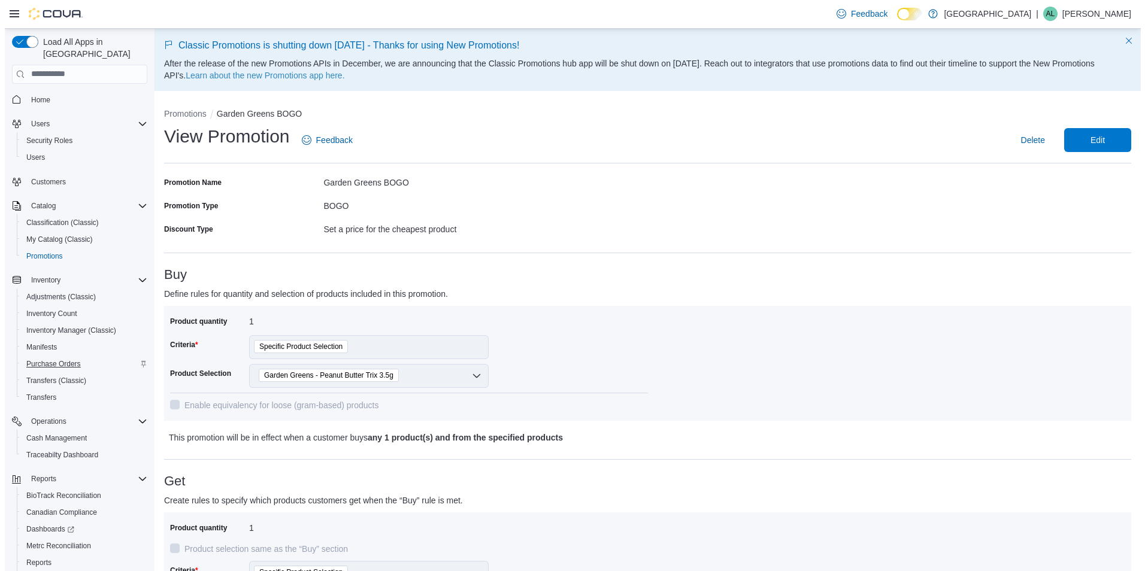
scroll to position [50, 0]
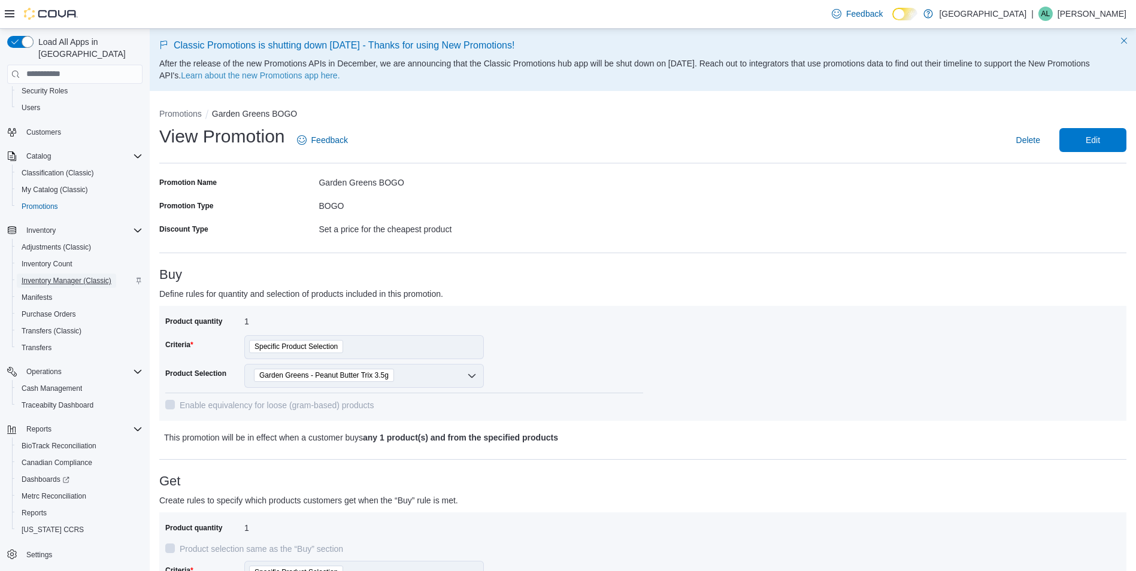
click at [56, 274] on span "Inventory Manager (Classic)" at bounding box center [67, 281] width 90 height 14
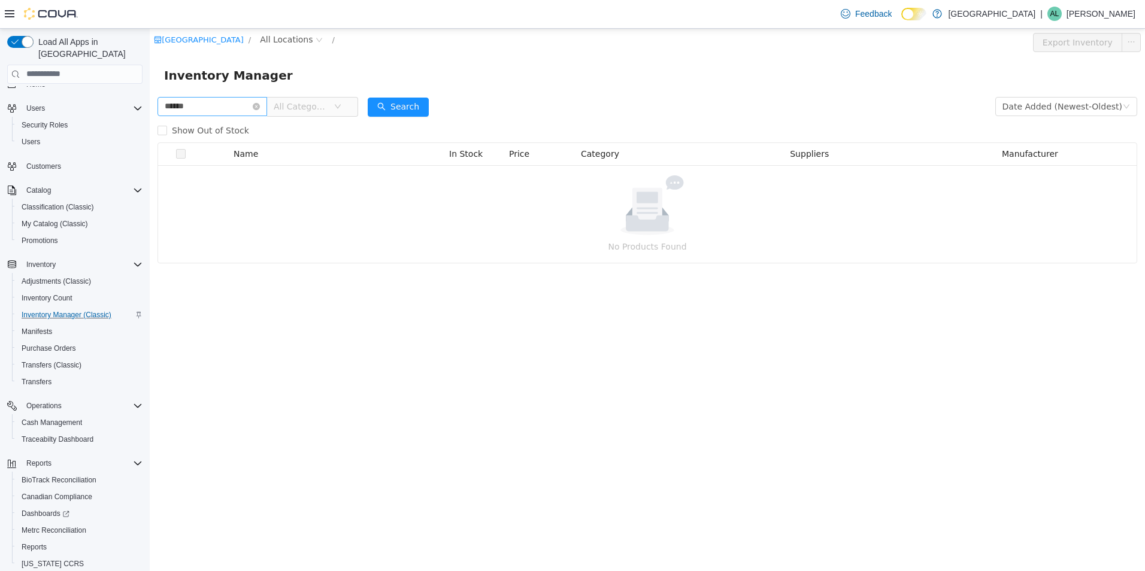
click at [204, 107] on input "******" at bounding box center [213, 105] width 110 height 19
type input "******"
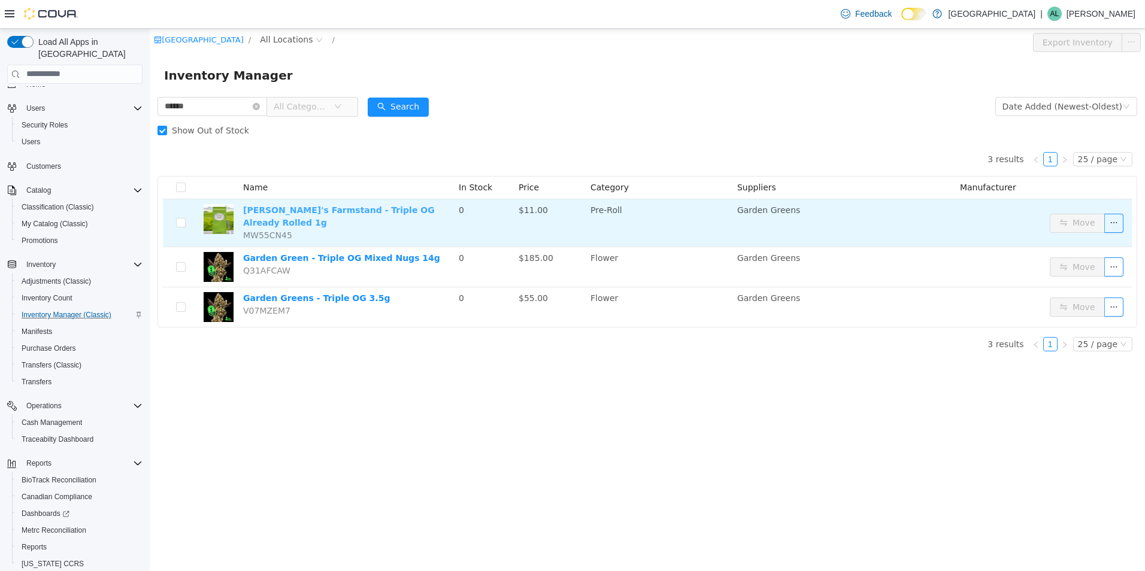
click at [374, 207] on link "Pete's Farmstand - Triple OG Already Rolled 1g" at bounding box center [339, 216] width 192 height 22
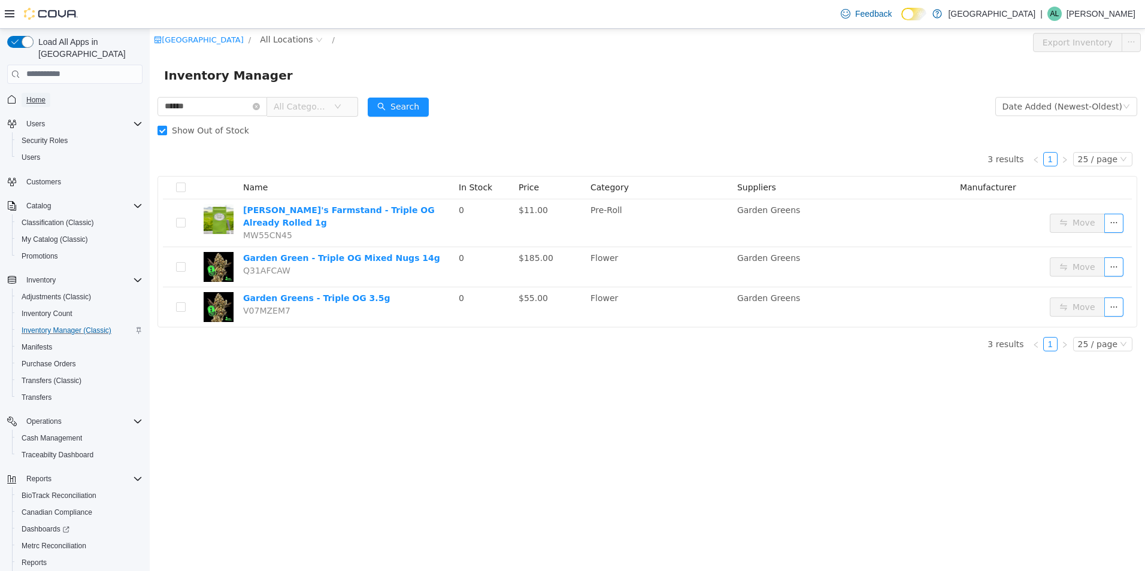
click at [44, 95] on span "Home" at bounding box center [35, 100] width 19 height 10
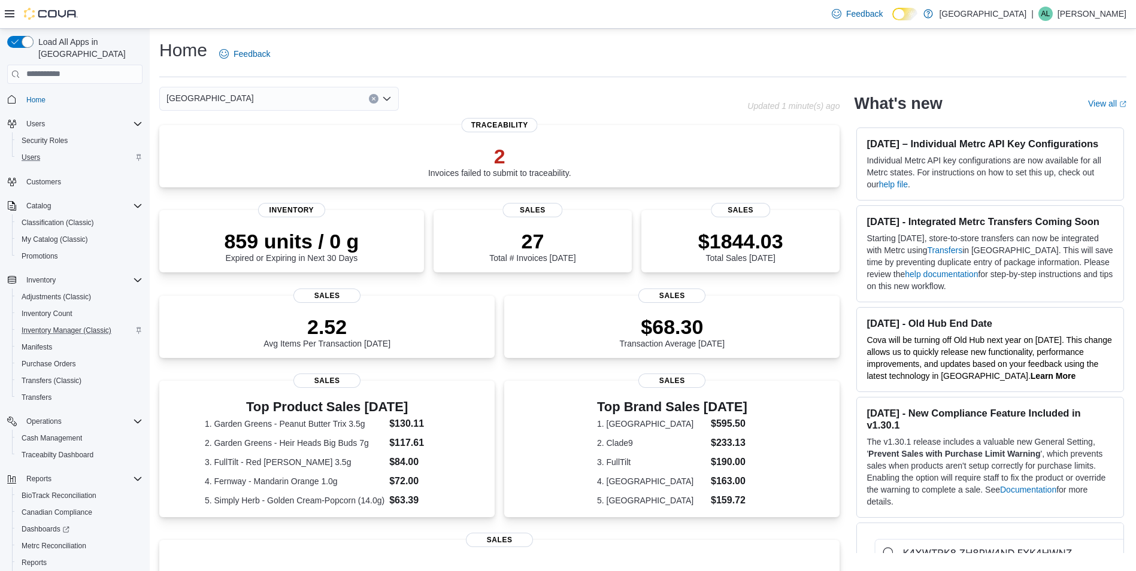
click at [61, 150] on div "Users" at bounding box center [80, 157] width 126 height 14
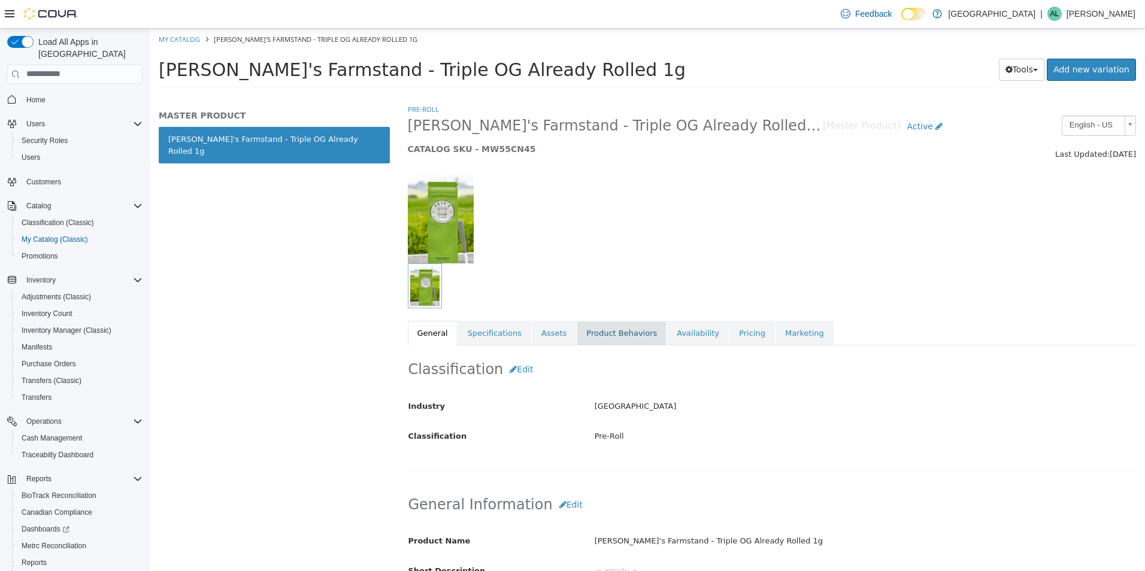
click at [594, 336] on link "Product Behaviors" at bounding box center [622, 332] width 90 height 25
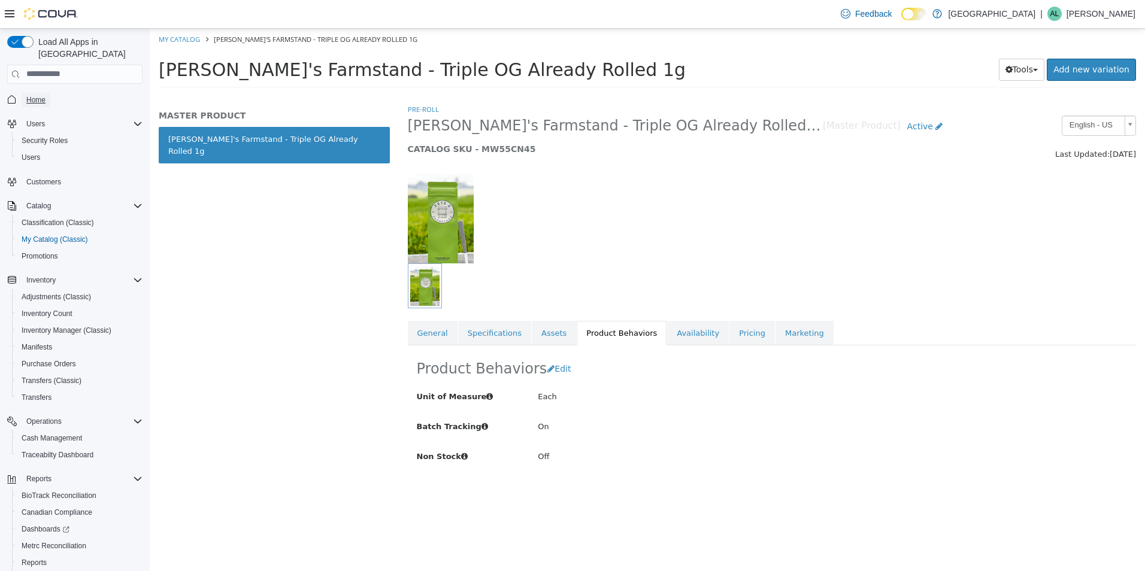
click at [32, 95] on span "Home" at bounding box center [35, 100] width 19 height 14
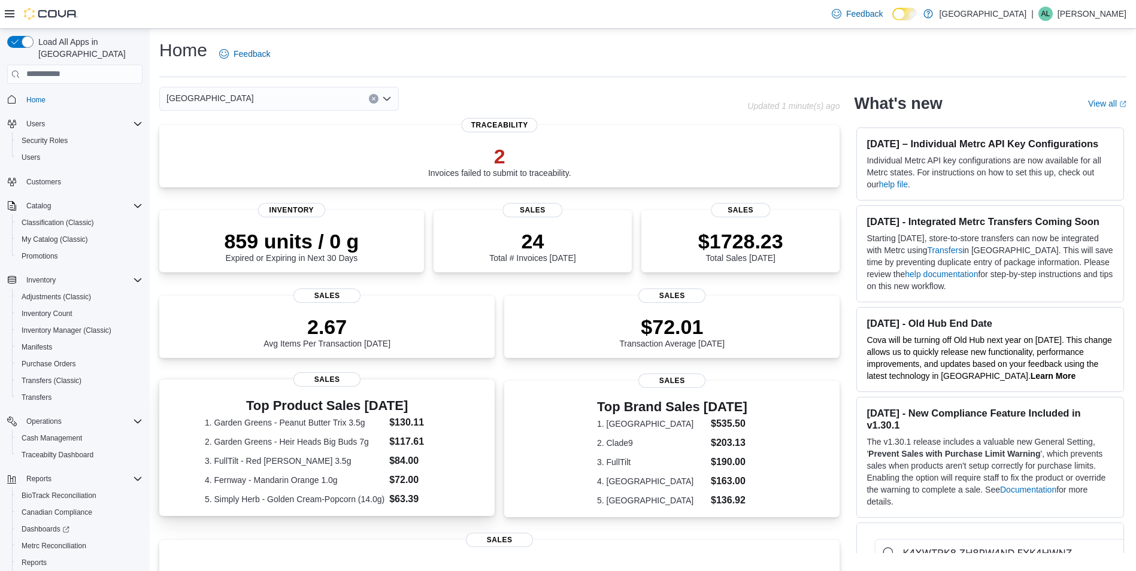
click at [354, 417] on dt "1. Garden Greens - Peanut Butter Trix 3.5g" at bounding box center [295, 423] width 180 height 12
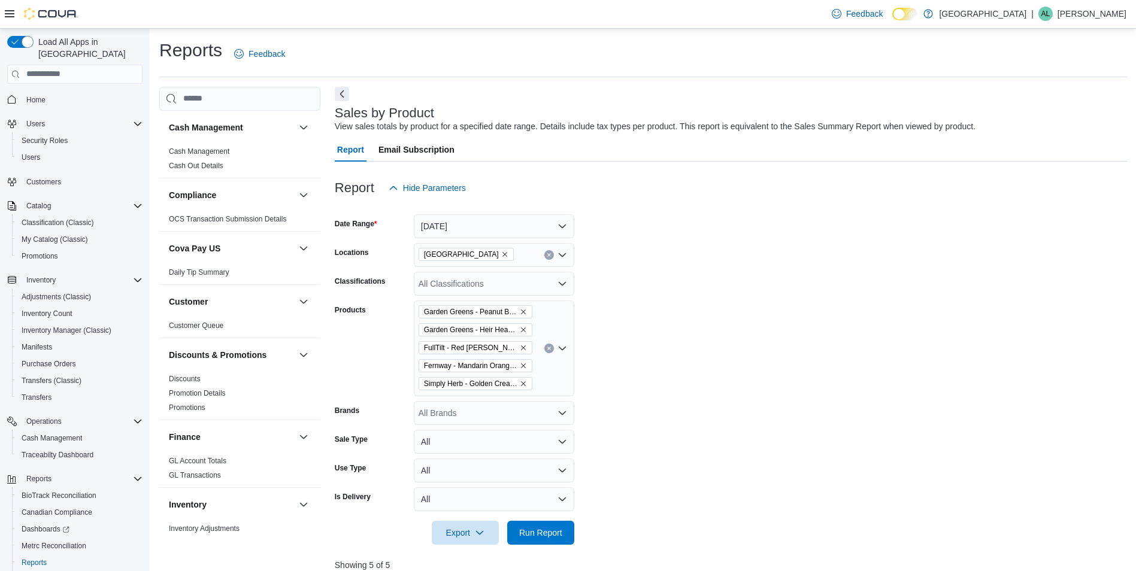
click at [521, 307] on span "Garden Greens - Peanut Butter Trix 3.5g" at bounding box center [475, 312] width 103 height 12
click at [524, 309] on icon "Remove Garden Greens - Peanut Butter Trix 3.5g from selection in this group" at bounding box center [523, 311] width 7 height 7
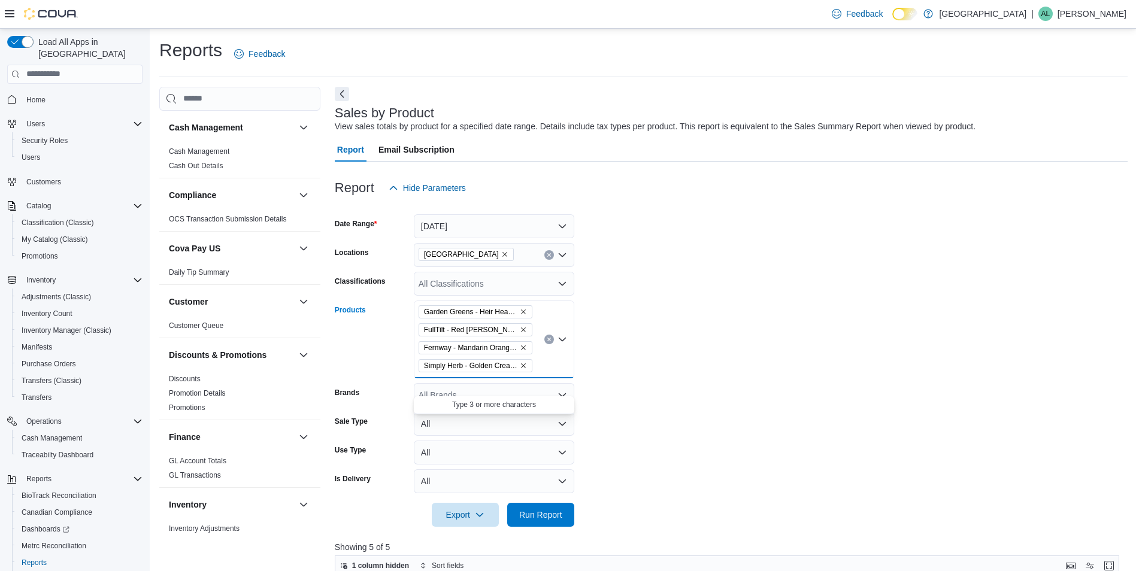
click at [524, 309] on icon "Remove Garden Greens - Heir Heads Big Buds 7g from selection in this group" at bounding box center [523, 311] width 7 height 7
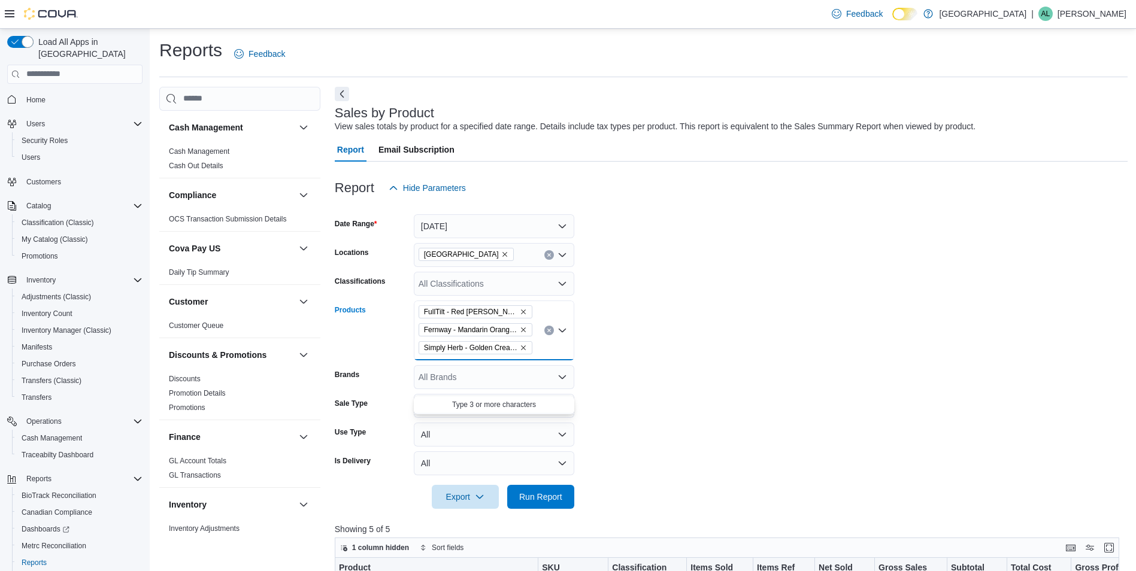
click at [521, 311] on icon "Remove FullTilt - Red Runtz 3.5g from selection in this group" at bounding box center [523, 312] width 5 height 5
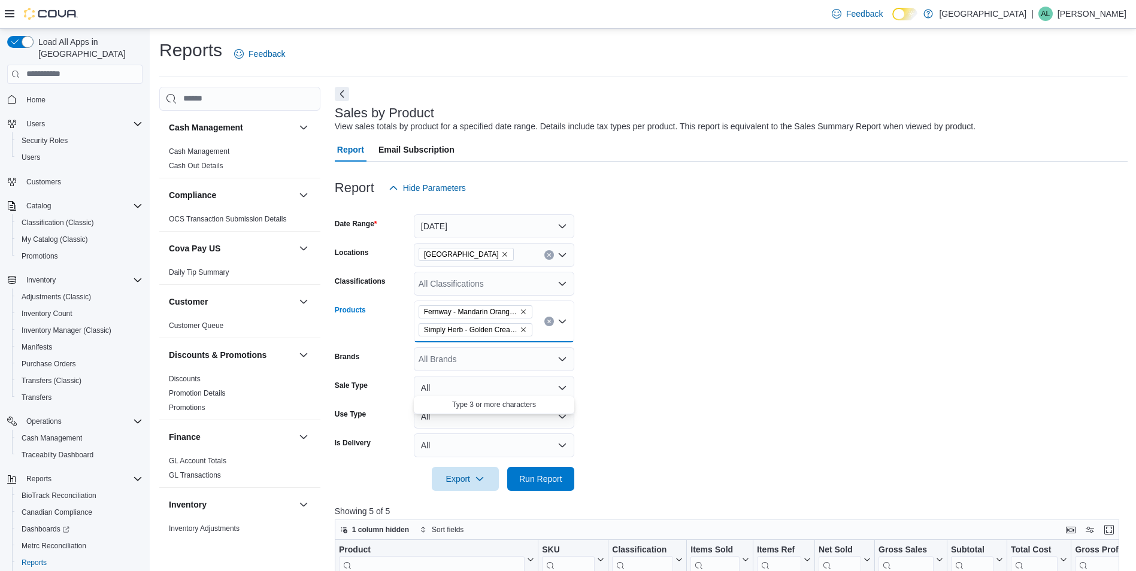
click at [522, 309] on icon "Remove Fernway - Mandarin Orange 1.0g from selection in this group" at bounding box center [523, 311] width 7 height 7
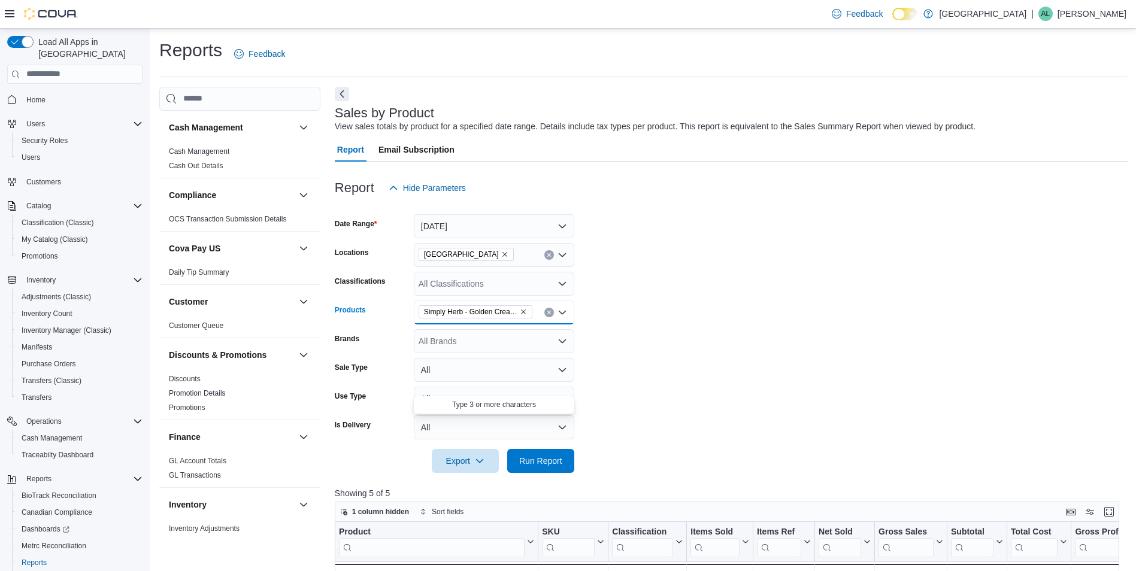
click at [525, 312] on icon "Remove Simply Herb - Golden Cream-Popcorn (14.0g) from selection in this group" at bounding box center [523, 311] width 7 height 7
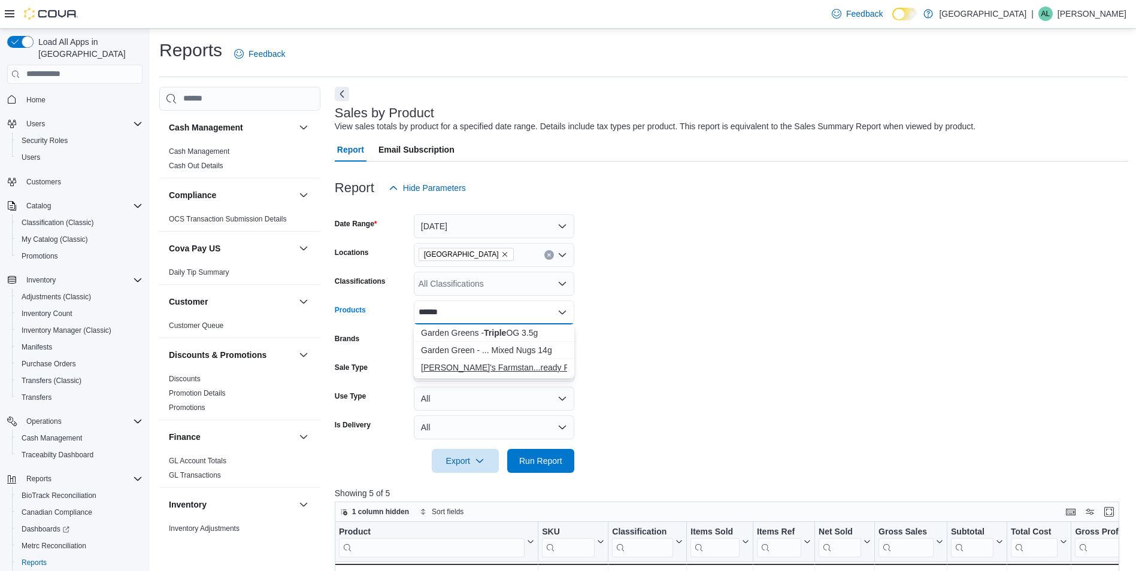
type input "******"
click at [506, 368] on div "[PERSON_NAME]'s Farmstan...ready Rolled 1g" at bounding box center [494, 368] width 146 height 12
click at [687, 392] on form "Date Range Today Locations Garden State Natural Green Classifications All Class…" at bounding box center [731, 336] width 793 height 273
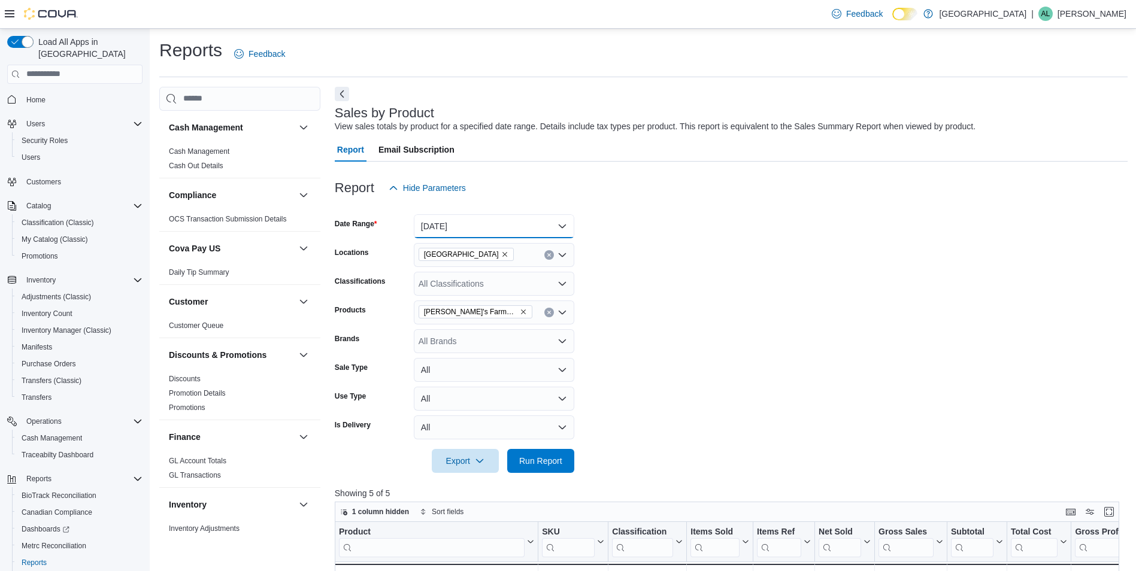
click at [512, 221] on button "[DATE]" at bounding box center [494, 226] width 161 height 24
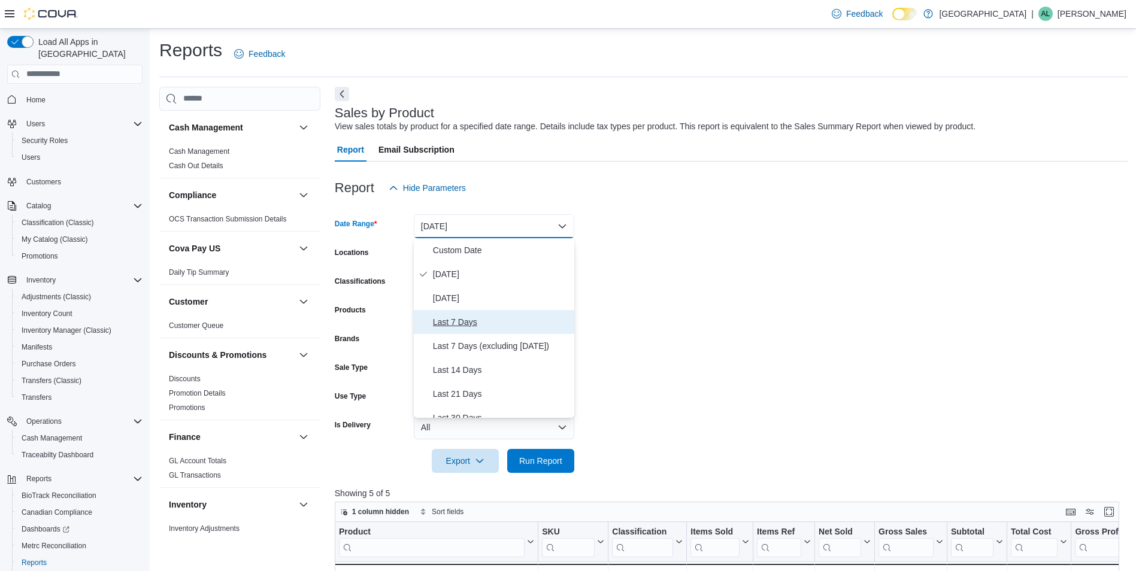
click at [485, 323] on span "Last 7 Days" at bounding box center [501, 322] width 137 height 14
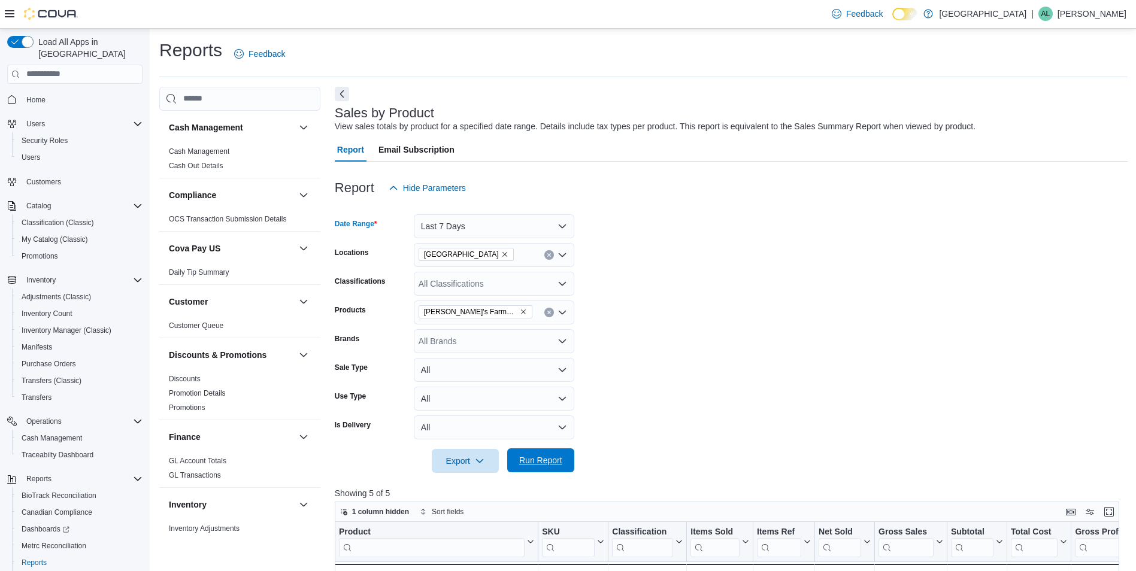
click at [550, 461] on span "Run Report" at bounding box center [540, 461] width 43 height 12
click at [556, 228] on button "Last 7 Days" at bounding box center [494, 226] width 161 height 24
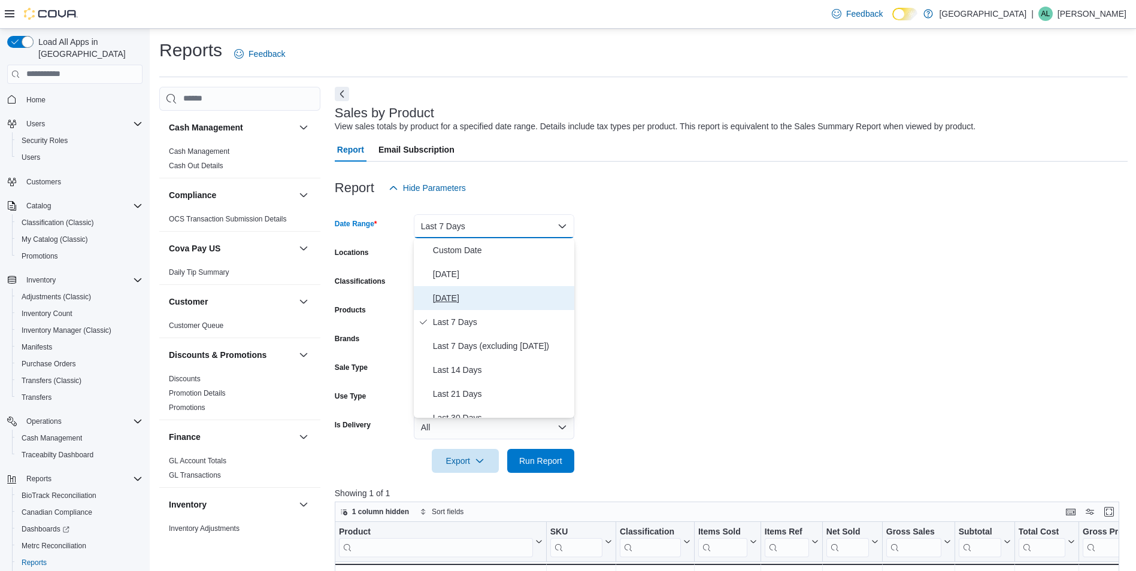
click at [488, 304] on span "[DATE]" at bounding box center [501, 298] width 137 height 14
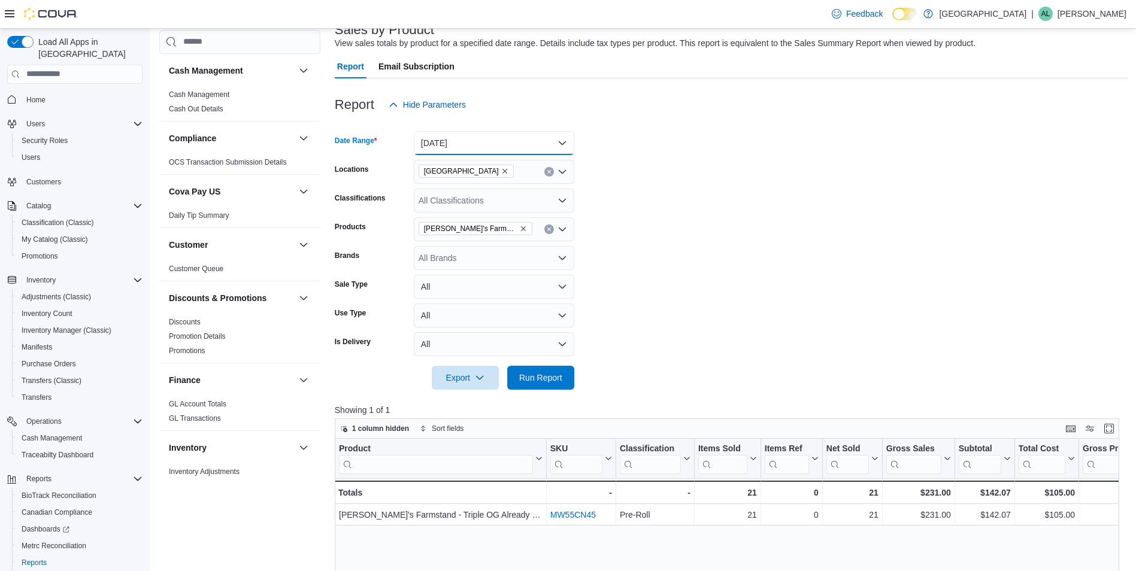
scroll to position [120, 0]
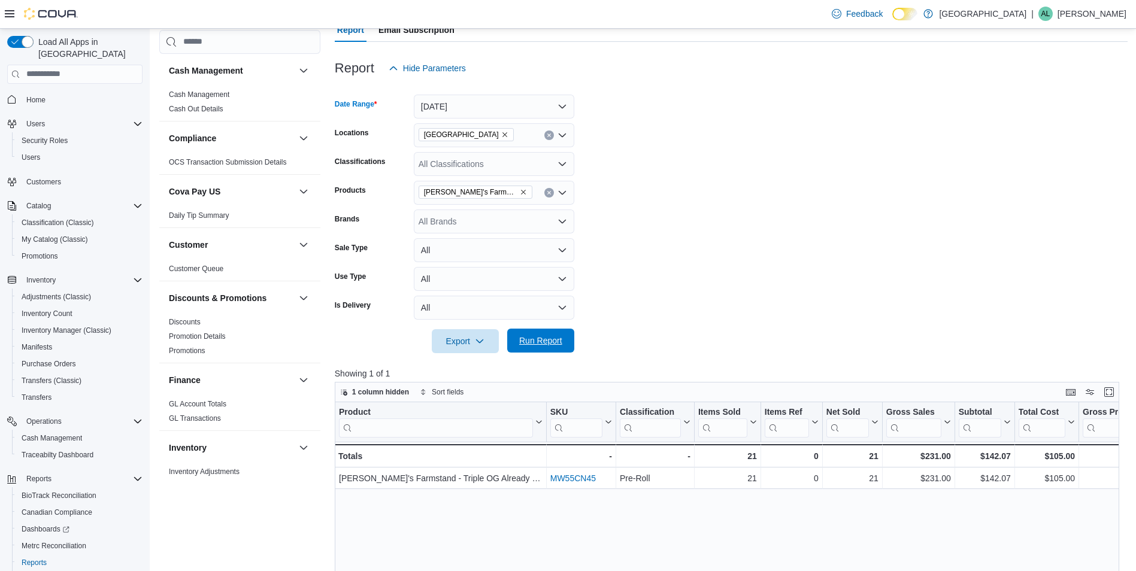
click at [560, 341] on span "Run Report" at bounding box center [540, 341] width 43 height 12
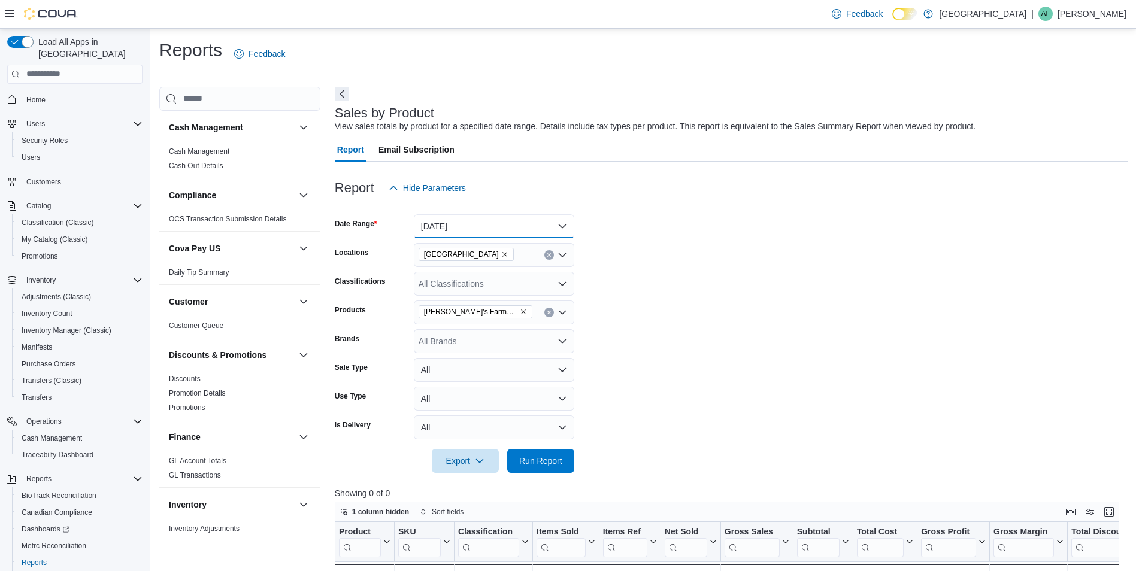
click at [552, 230] on button "[DATE]" at bounding box center [494, 226] width 161 height 24
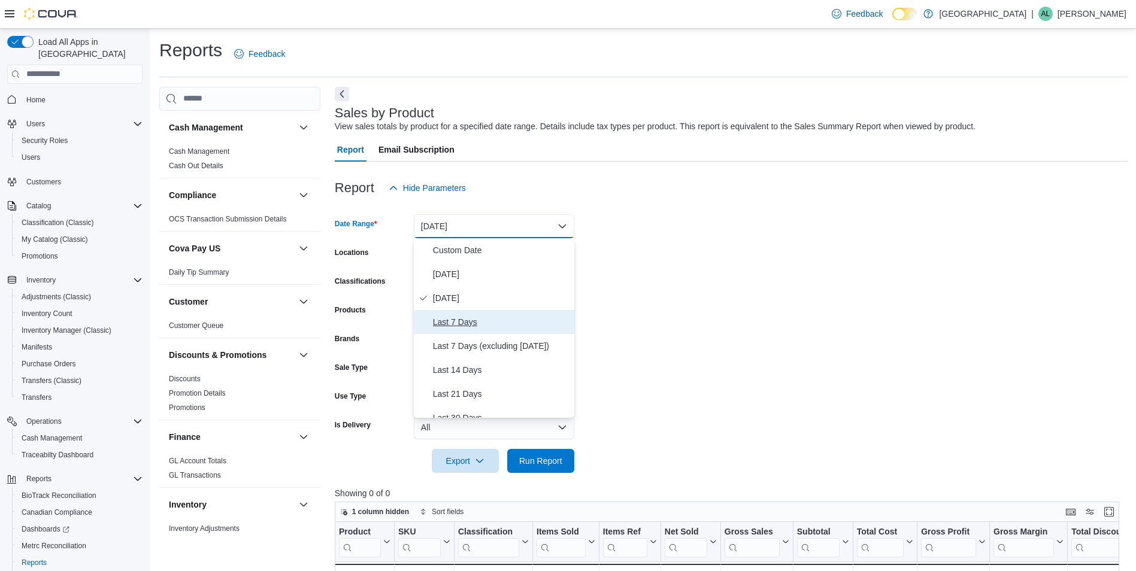
click at [511, 329] on span "Last 7 Days" at bounding box center [501, 322] width 137 height 14
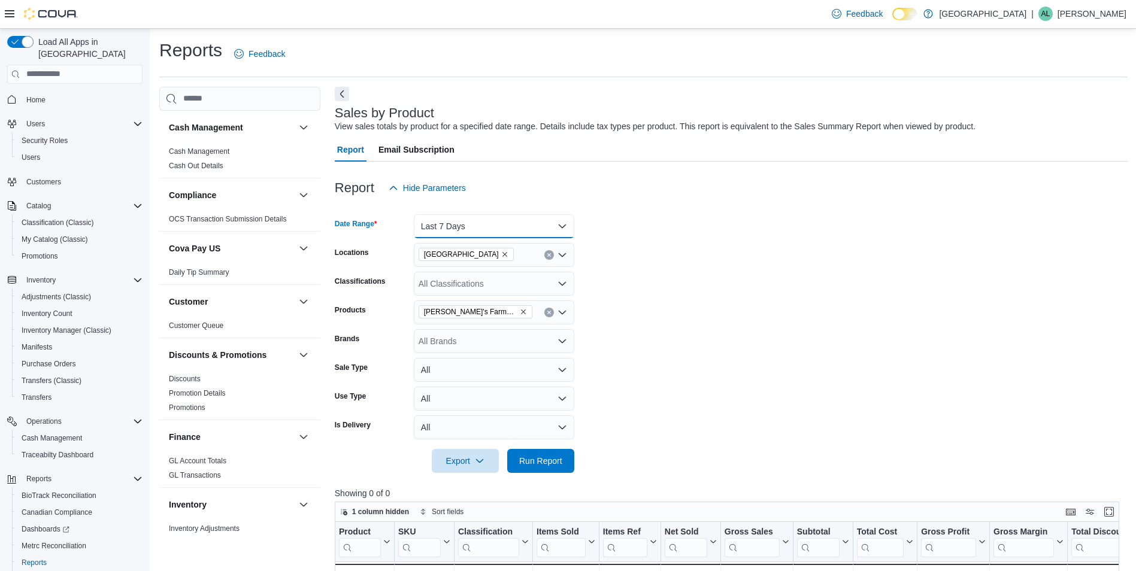
click at [541, 230] on button "Last 7 Days" at bounding box center [494, 226] width 161 height 24
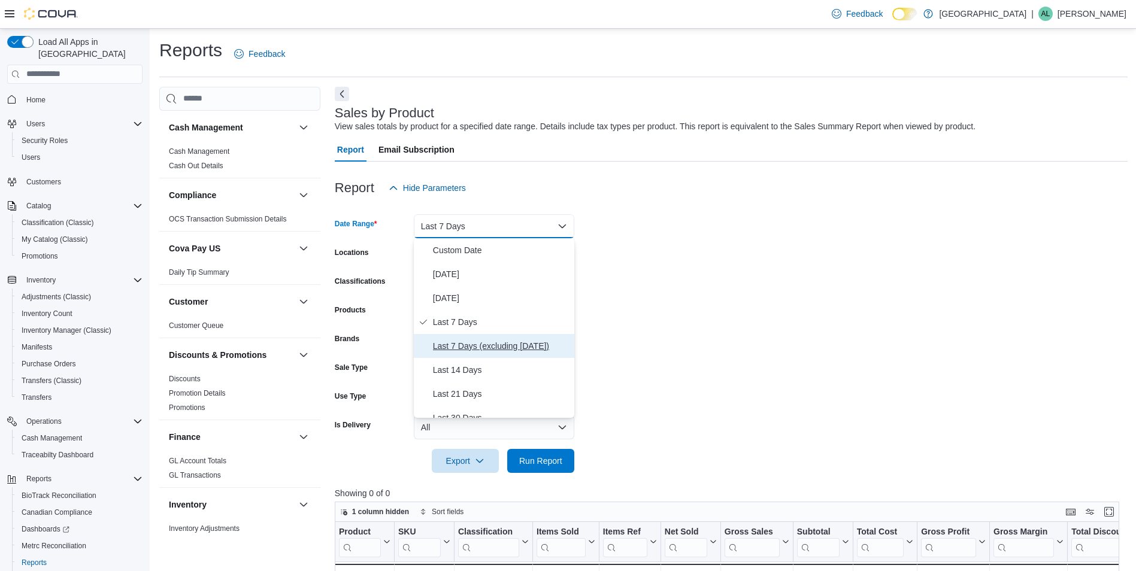
click at [518, 348] on span "Last 7 Days (excluding [DATE])" at bounding box center [501, 346] width 137 height 14
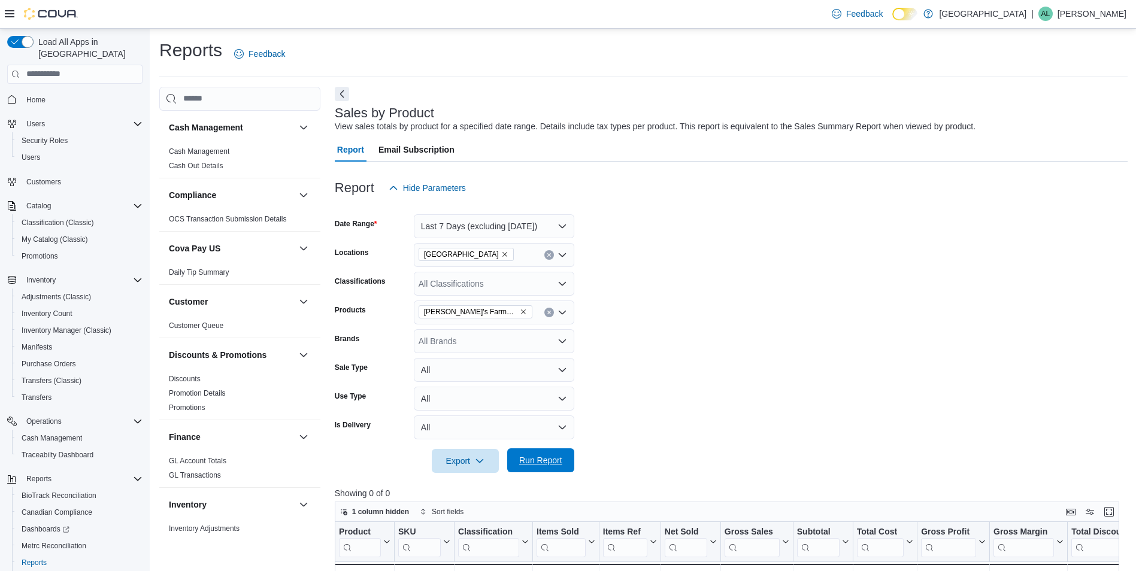
click at [554, 461] on span "Run Report" at bounding box center [540, 461] width 43 height 12
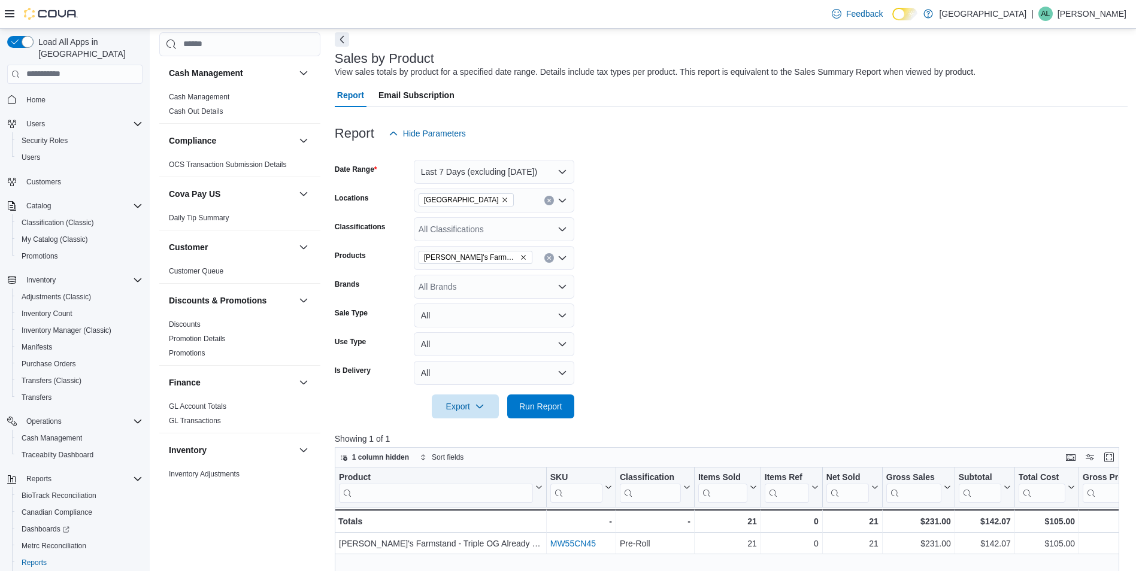
scroll to position [180, 0]
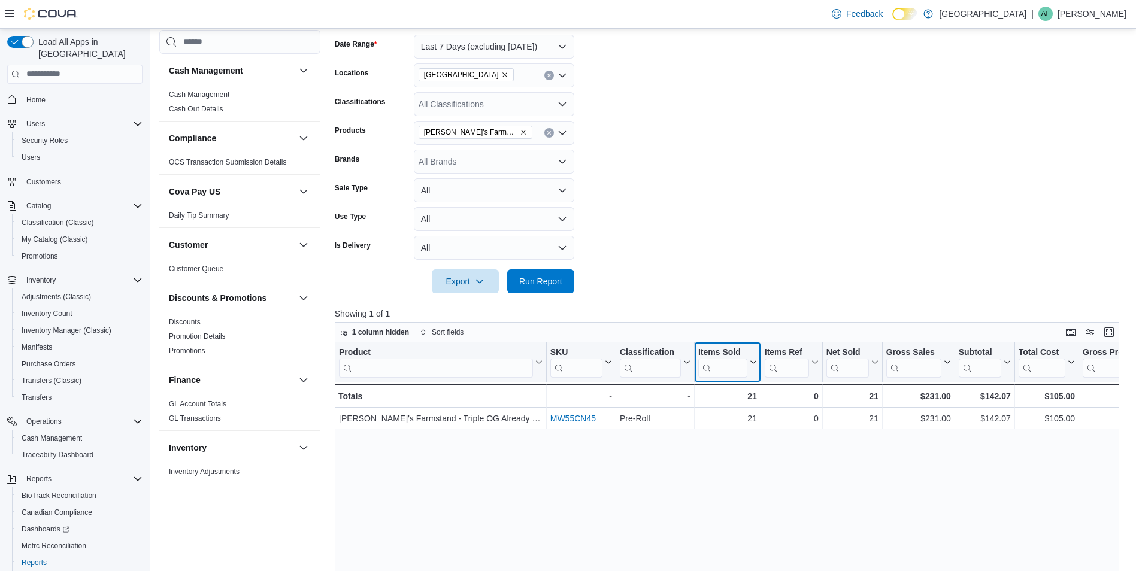
click at [753, 365] on icon at bounding box center [753, 362] width 10 height 7
click at [752, 363] on icon at bounding box center [753, 362] width 5 height 3
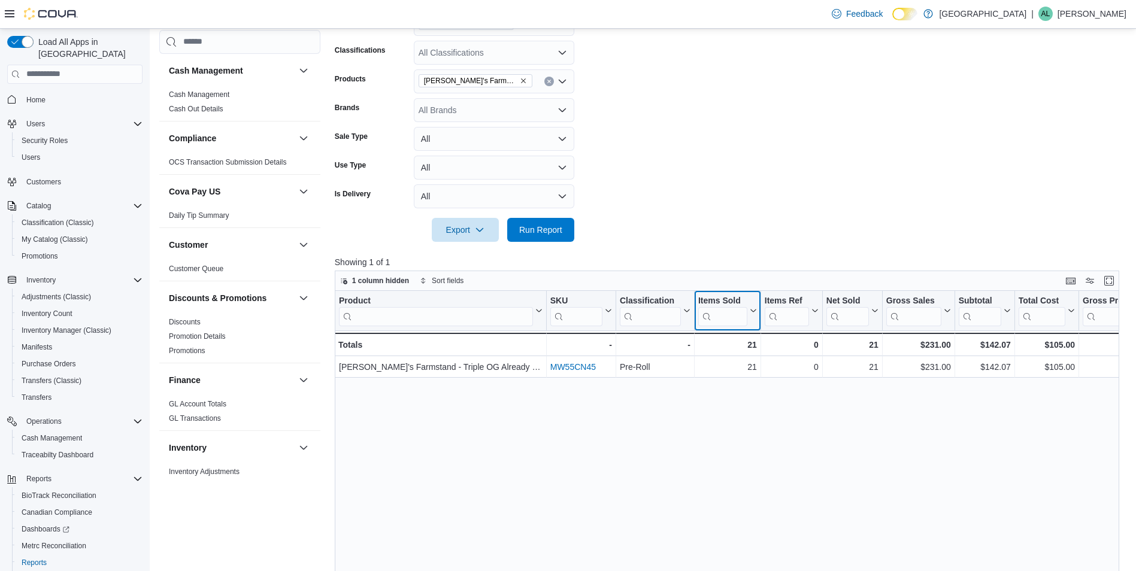
scroll to position [240, 0]
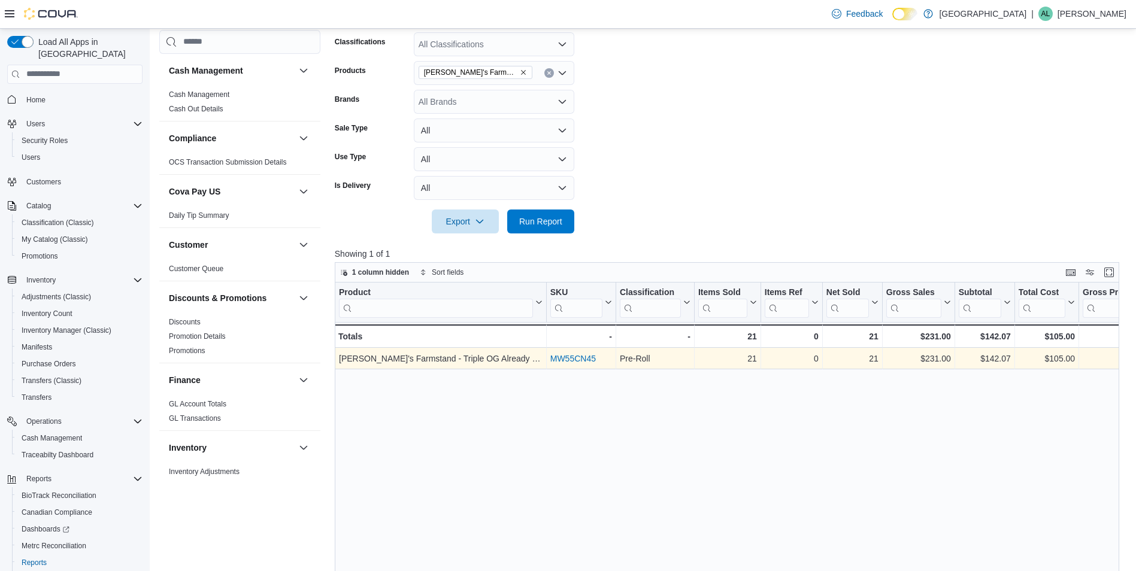
click at [571, 362] on link "MW55CN45" at bounding box center [573, 359] width 46 height 10
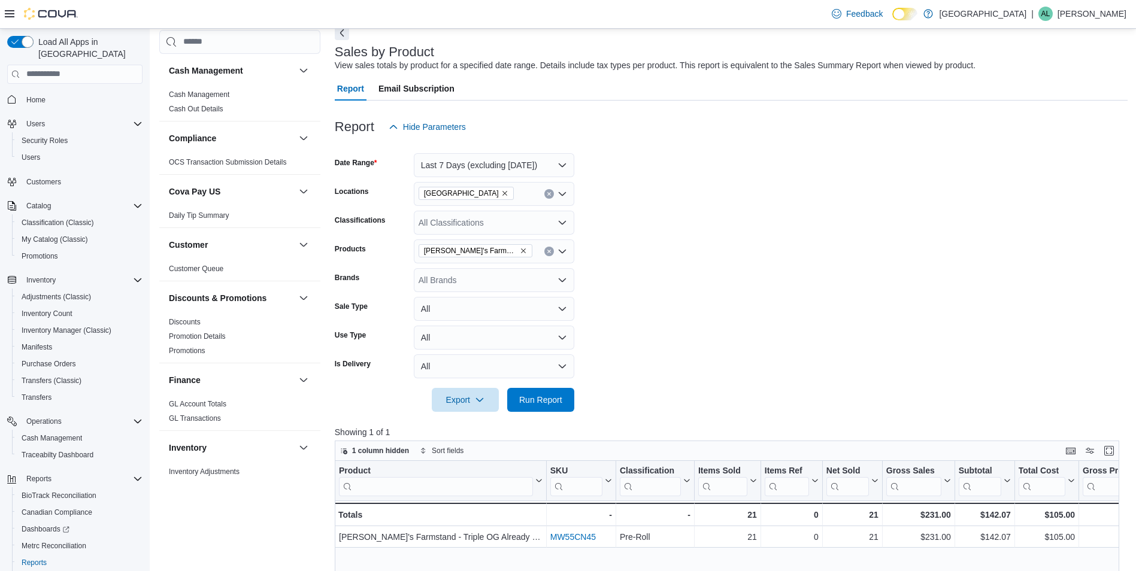
scroll to position [60, 0]
drag, startPoint x: 775, startPoint y: 134, endPoint x: 723, endPoint y: 23, distance: 123.0
click at [737, 134] on div "Report Hide Parameters" at bounding box center [731, 128] width 793 height 24
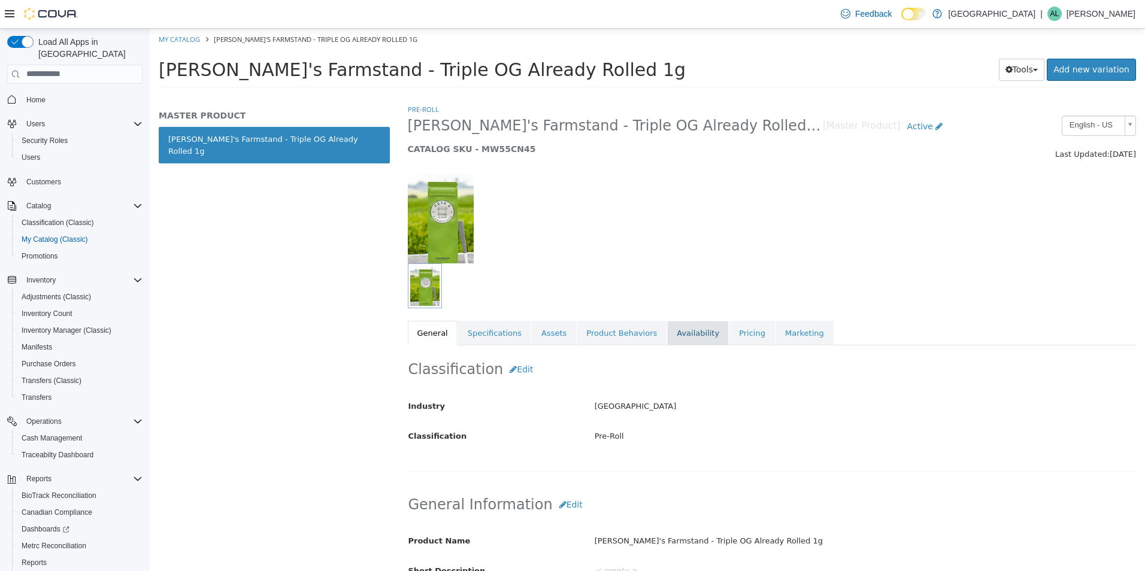
click at [679, 337] on link "Availability" at bounding box center [698, 332] width 62 height 25
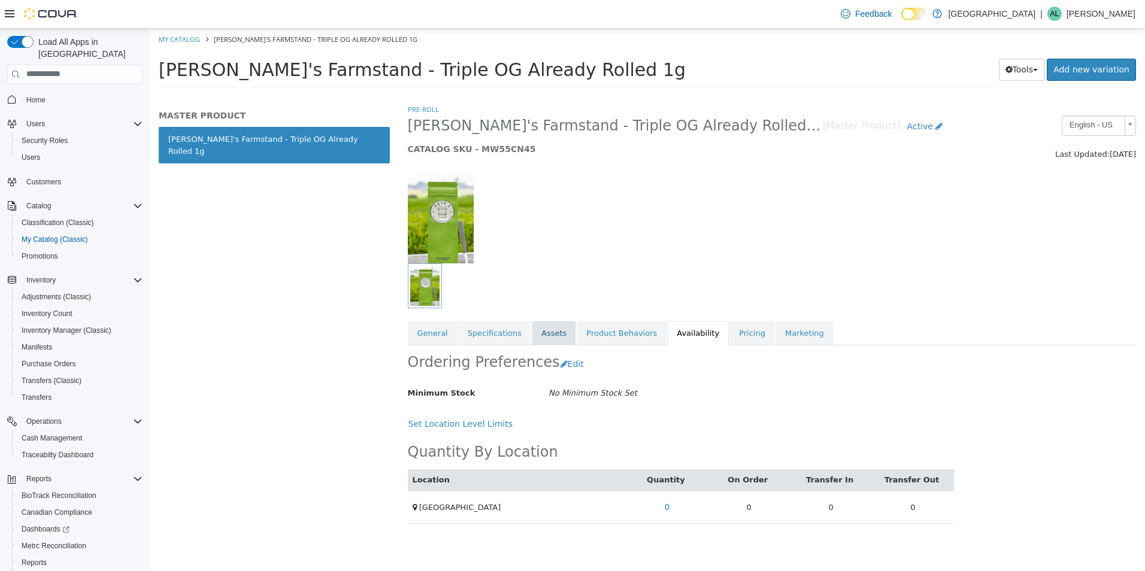
click at [559, 333] on link "Assets" at bounding box center [554, 332] width 44 height 25
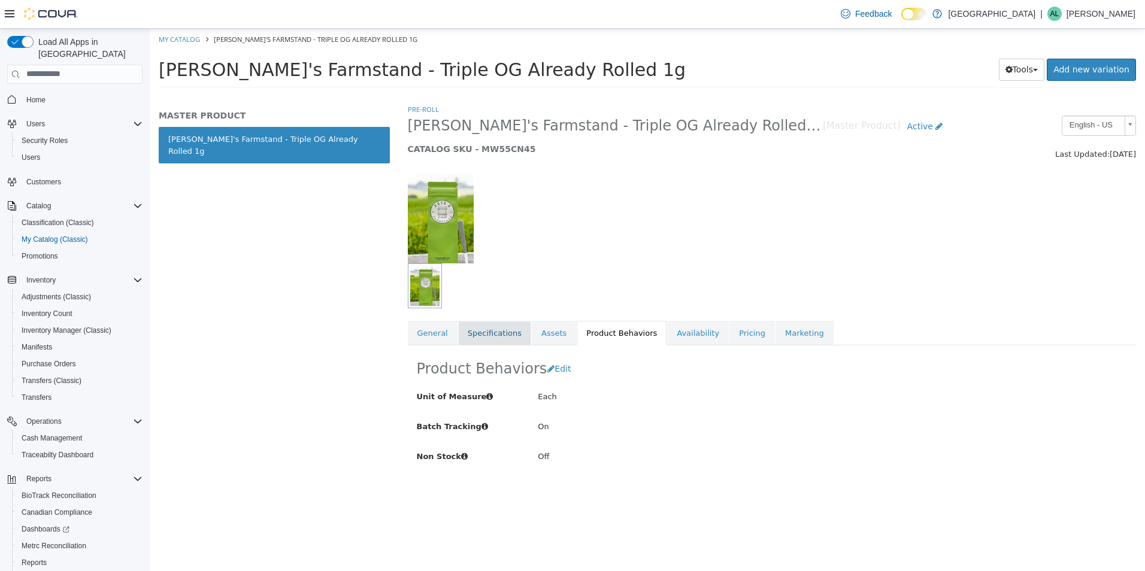
click at [489, 335] on link "Specifications" at bounding box center [494, 332] width 73 height 25
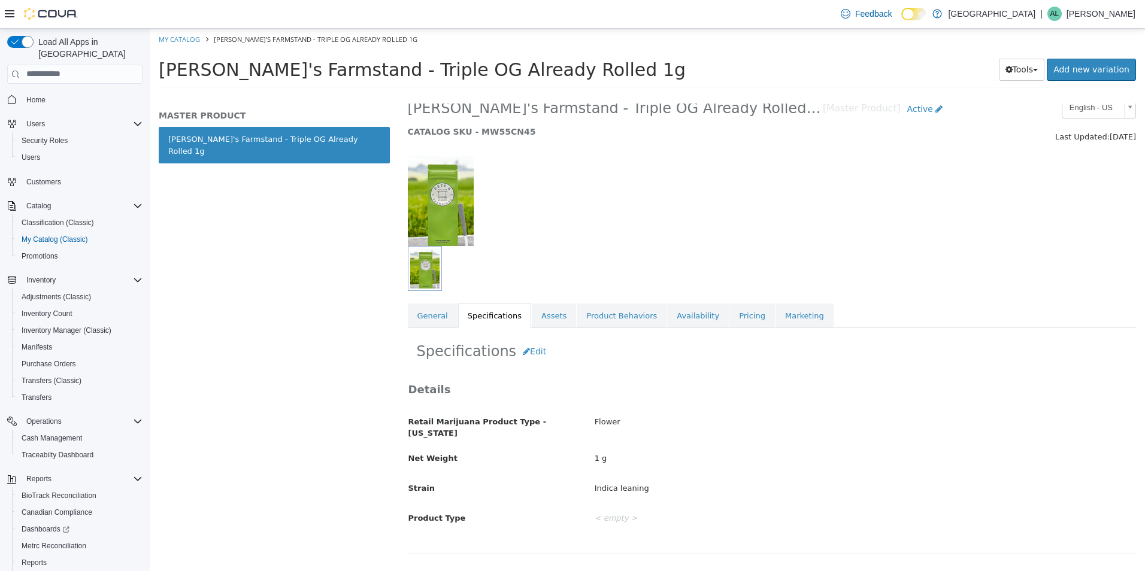
scroll to position [10, 0]
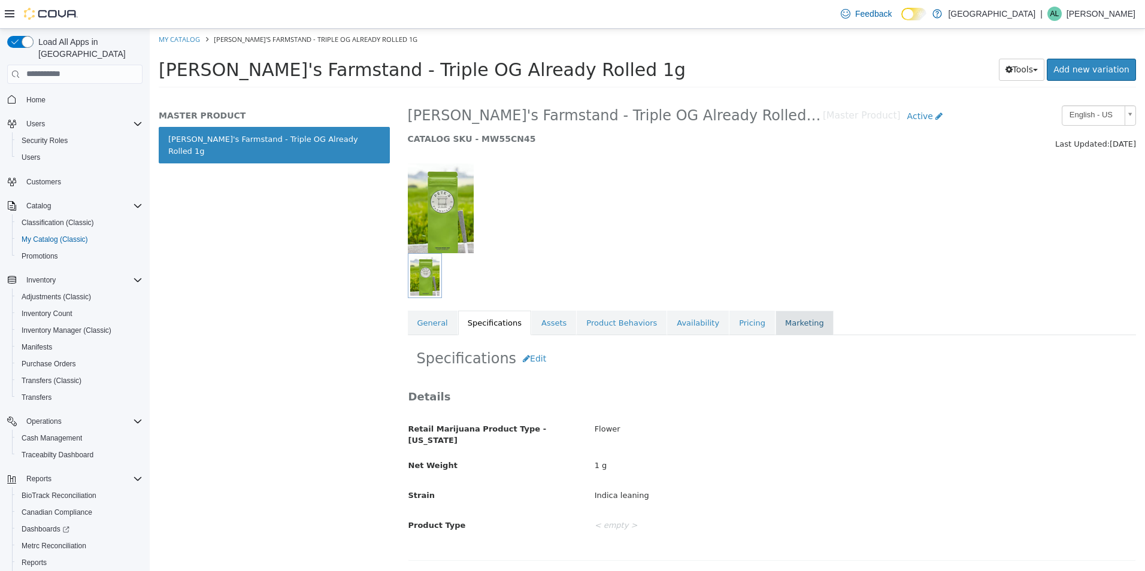
click at [776, 326] on link "Marketing" at bounding box center [805, 322] width 58 height 25
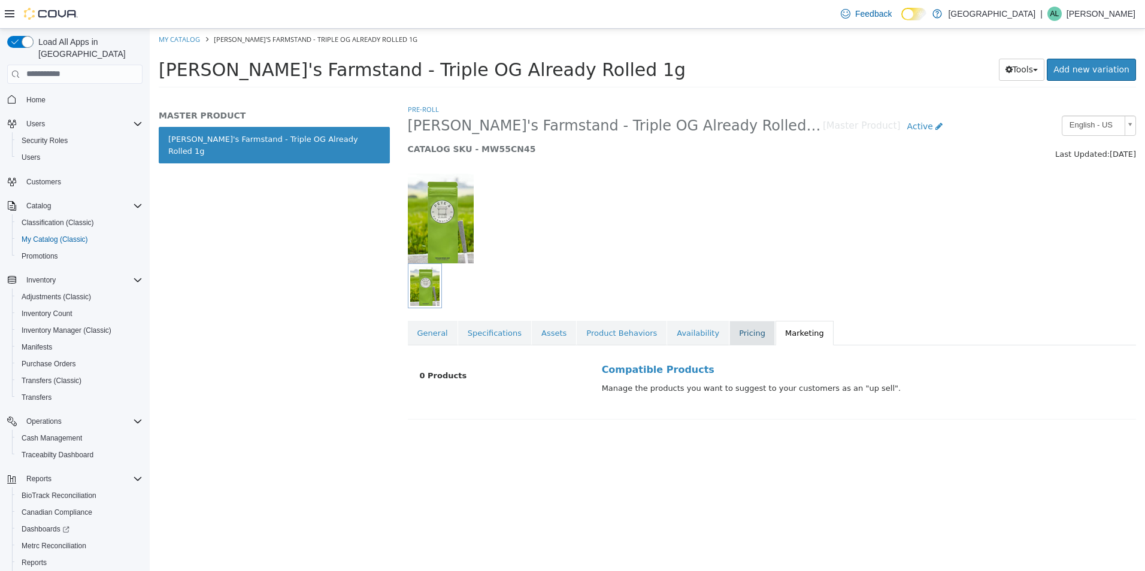
click at [730, 337] on link "Pricing" at bounding box center [753, 332] width 46 height 25
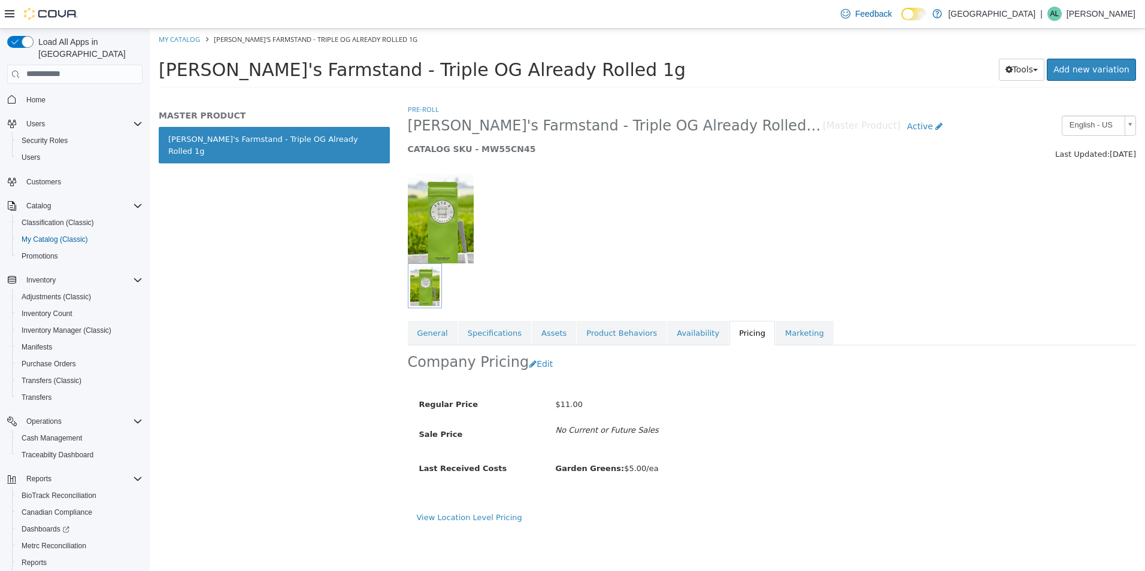
click at [683, 341] on link "Availability" at bounding box center [698, 332] width 62 height 25
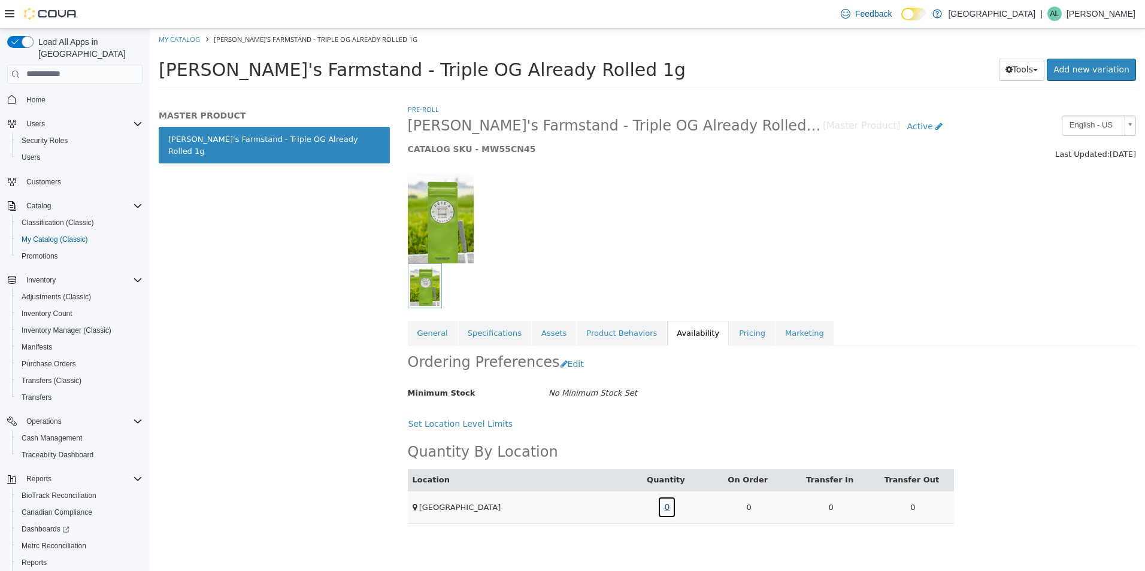
click at [667, 507] on link "0" at bounding box center [667, 507] width 19 height 22
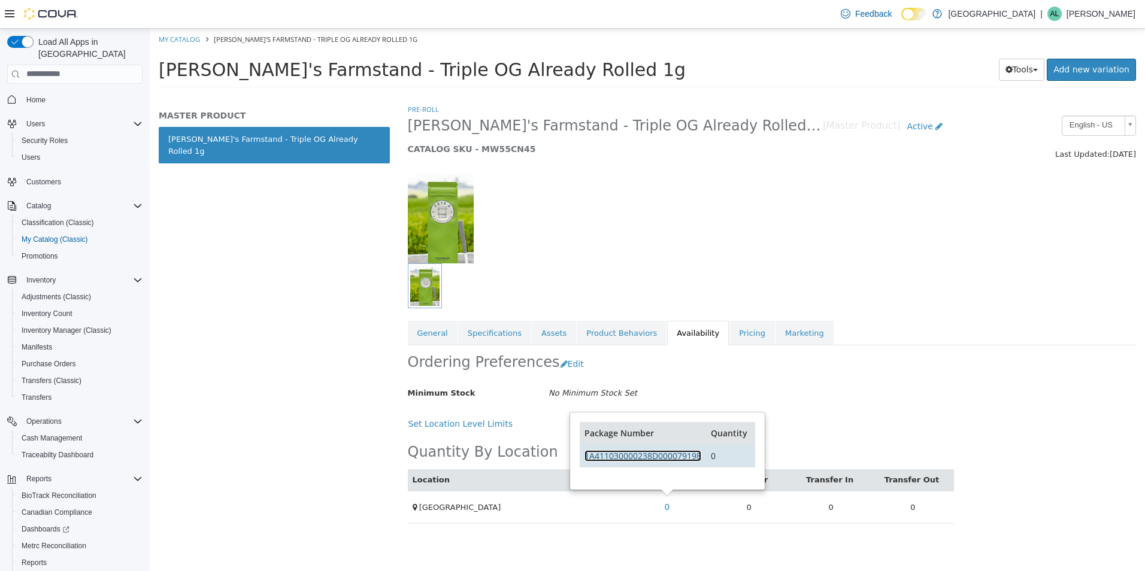
click at [665, 459] on link "1A411030000238D000079198" at bounding box center [643, 455] width 117 height 11
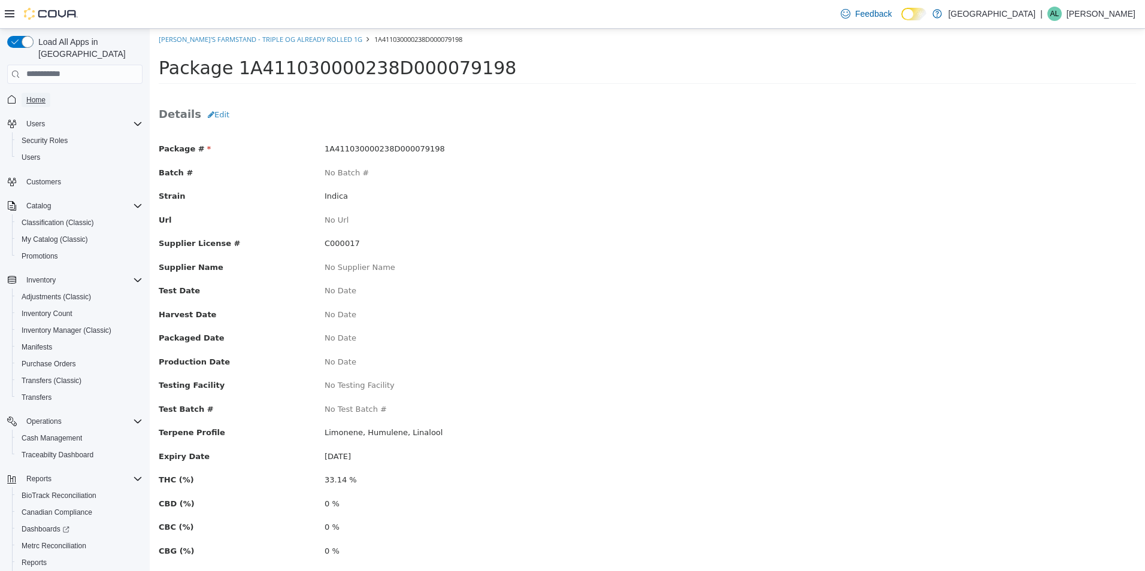
click at [29, 95] on span "Home" at bounding box center [35, 100] width 19 height 10
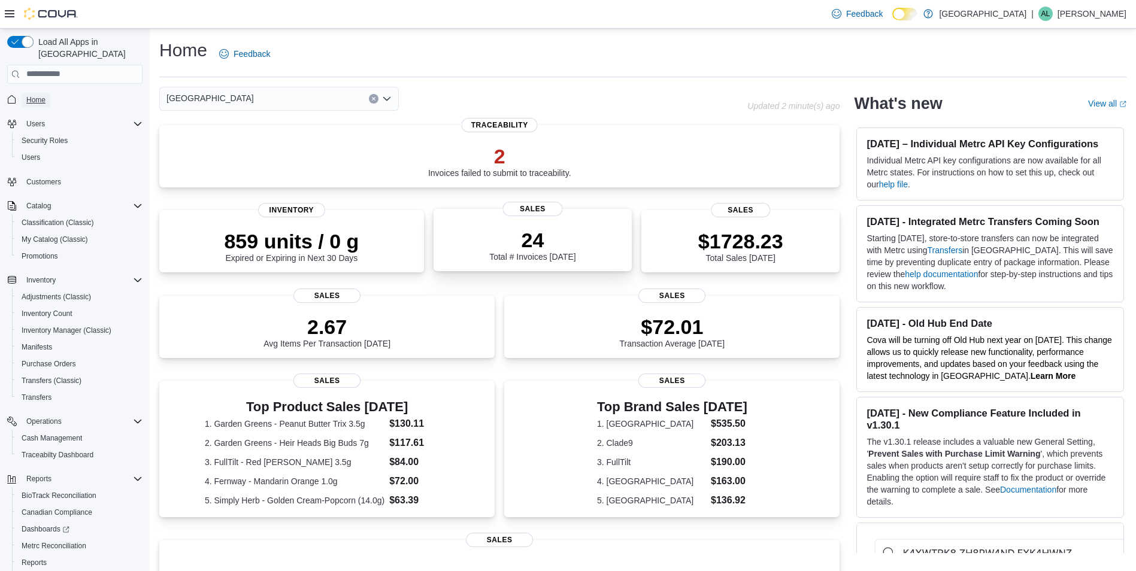
scroll to position [60, 0]
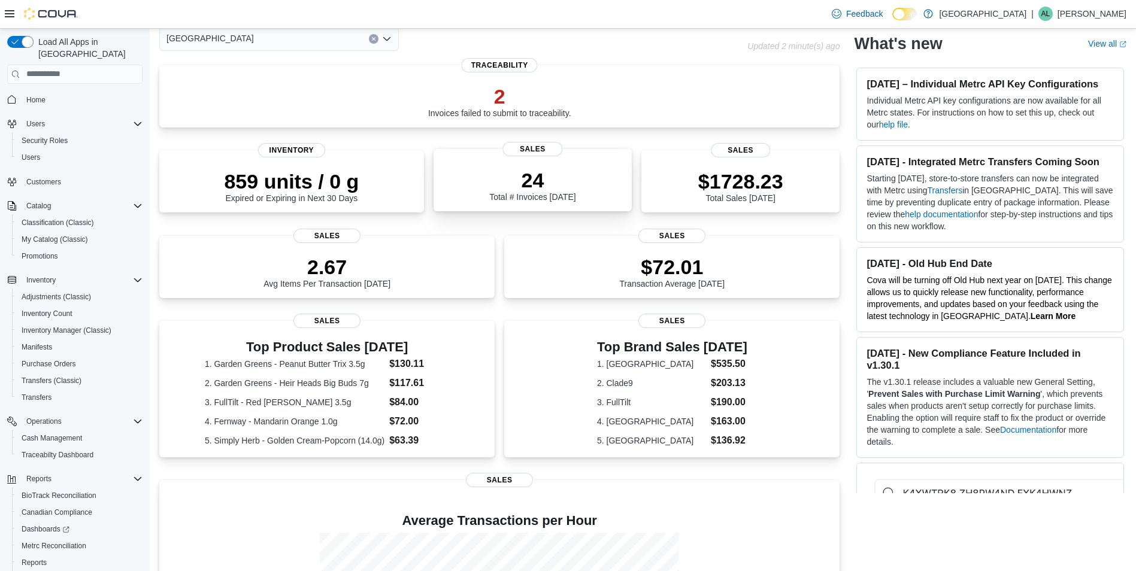
click at [553, 183] on p "24" at bounding box center [532, 180] width 86 height 24
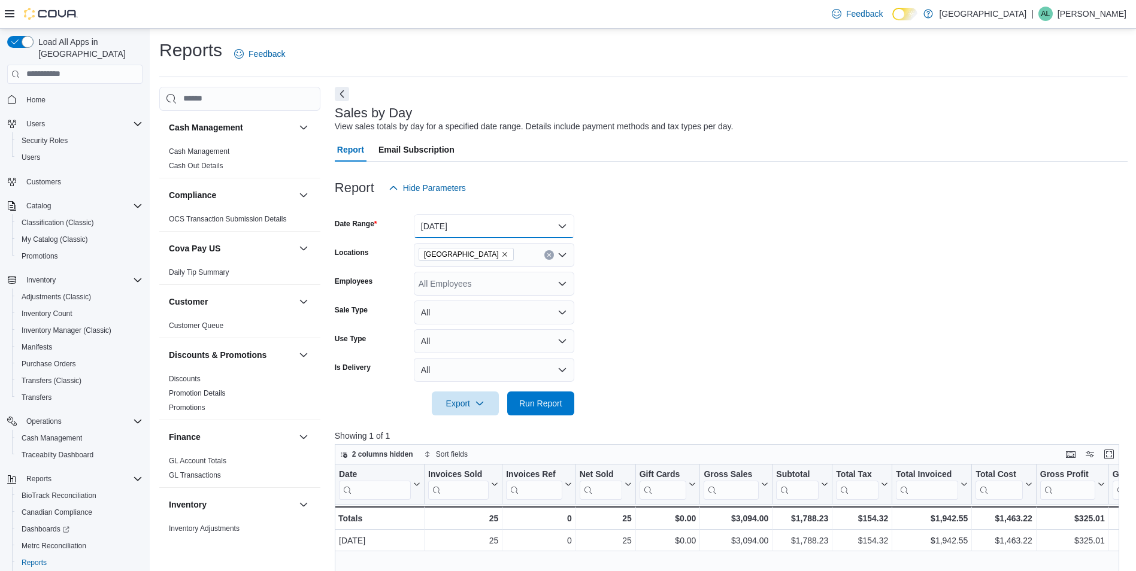
click at [476, 227] on button "[DATE]" at bounding box center [494, 226] width 161 height 24
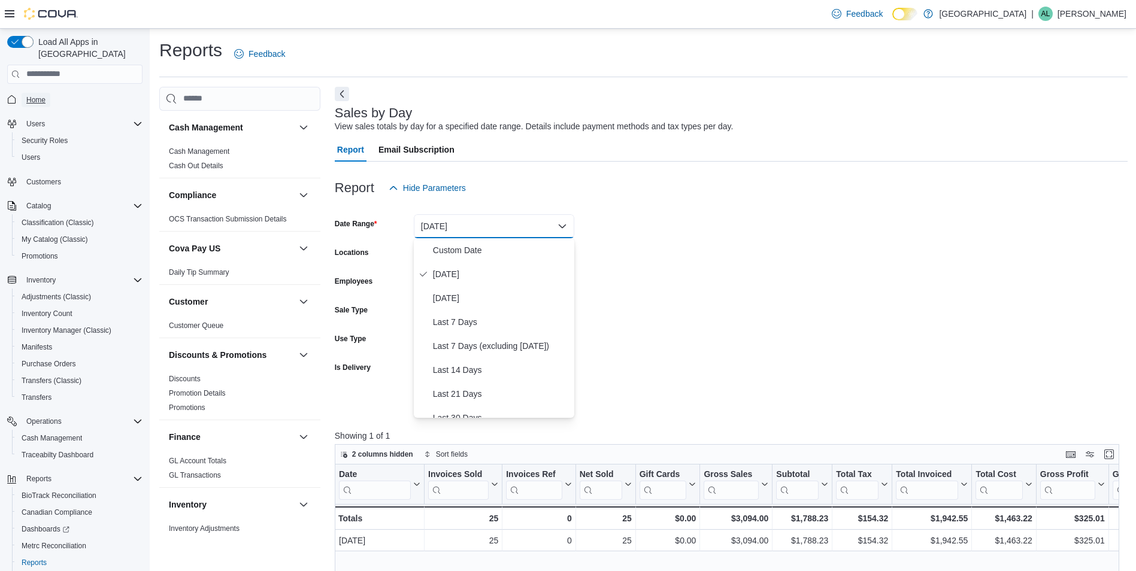
click at [43, 95] on span "Home" at bounding box center [35, 100] width 19 height 10
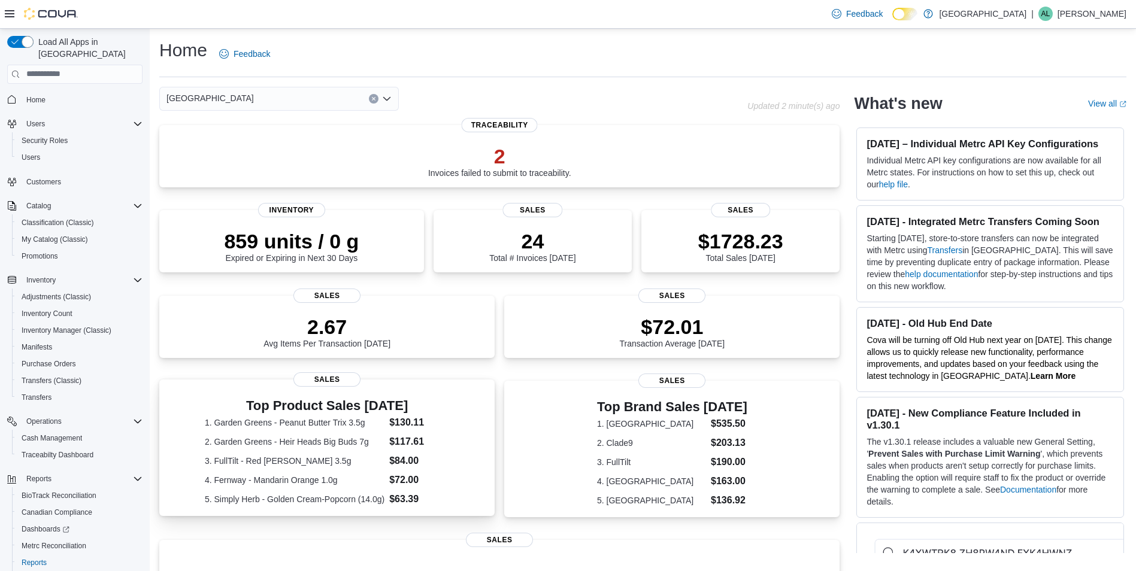
click at [370, 421] on dt "1. Garden Greens - Peanut Butter Trix 3.5g" at bounding box center [295, 423] width 180 height 12
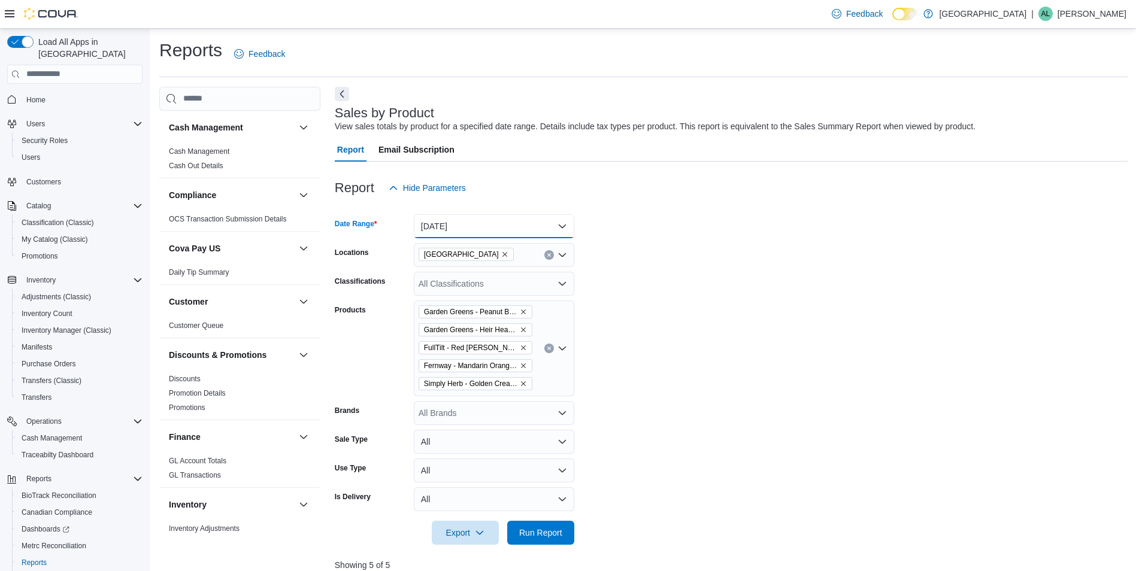
click at [471, 221] on button "[DATE]" at bounding box center [494, 226] width 161 height 24
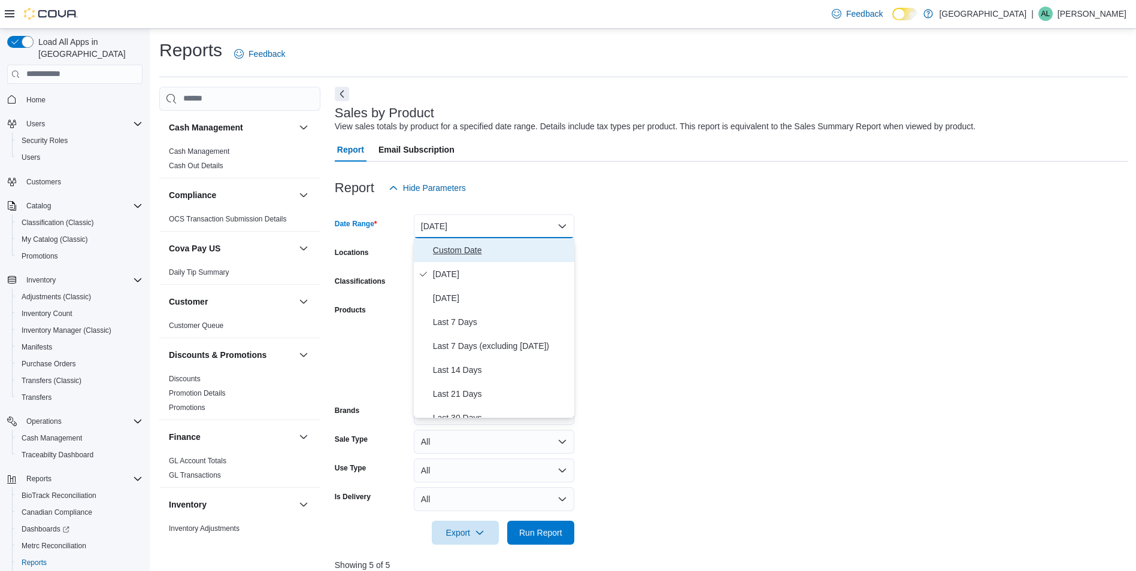
click at [474, 256] on span "Custom Date" at bounding box center [501, 250] width 137 height 14
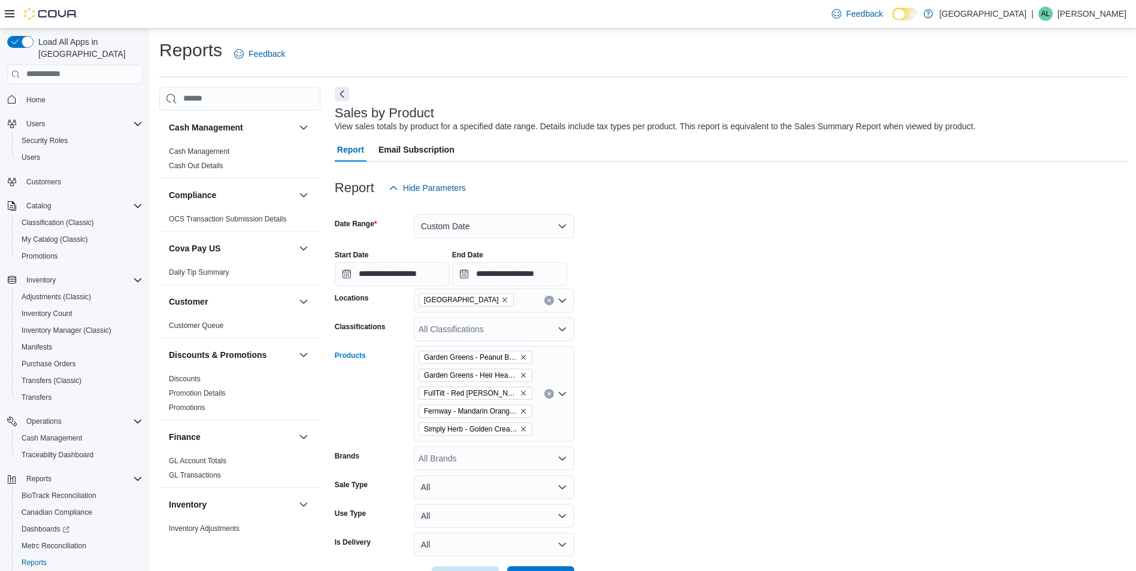
click at [522, 359] on icon "Remove Garden Greens - Peanut Butter Trix 3.5g from selection in this group" at bounding box center [523, 357] width 7 height 7
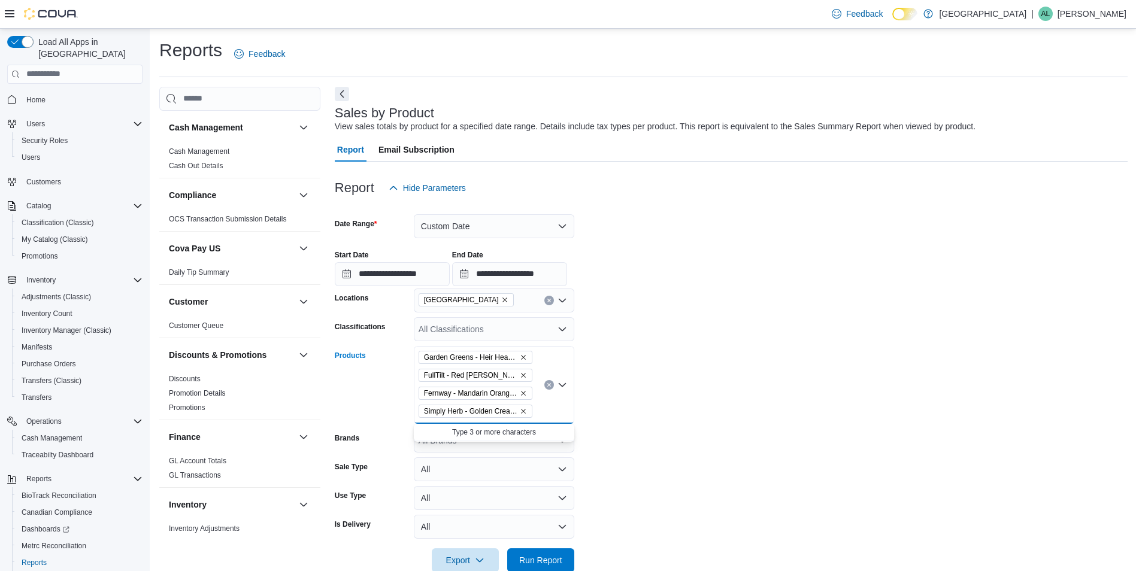
click at [522, 359] on icon "Remove Garden Greens - Heir Heads Big Buds 7g from selection in this group" at bounding box center [523, 357] width 7 height 7
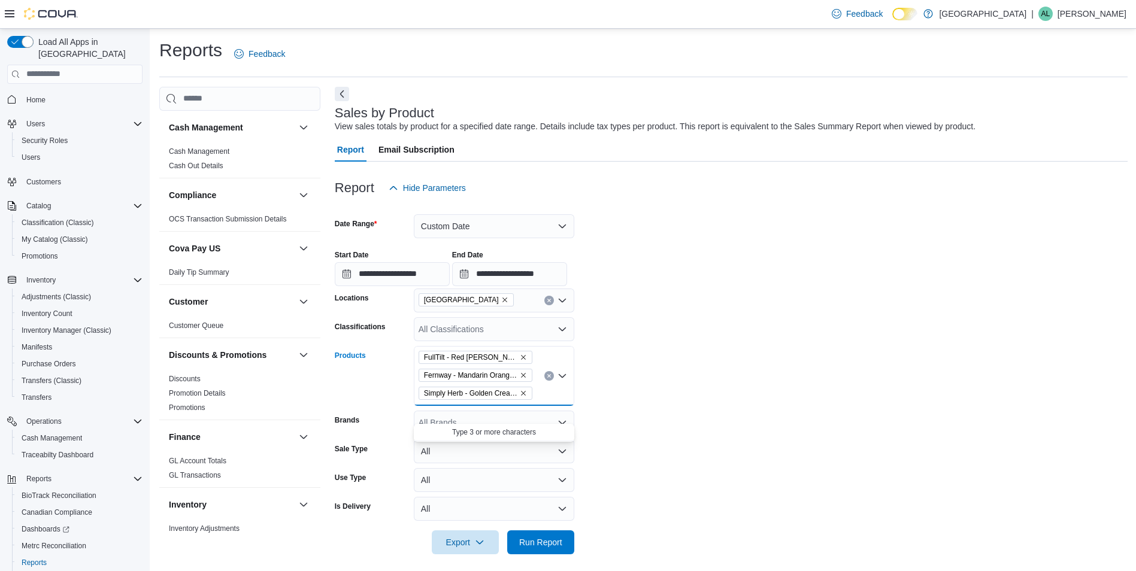
click at [512, 356] on span "FullTilt - Red [PERSON_NAME] 3.5g" at bounding box center [476, 357] width 114 height 13
click at [520, 356] on icon "Remove FullTilt - Red Runtz 3.5g from selection in this group" at bounding box center [523, 357] width 7 height 7
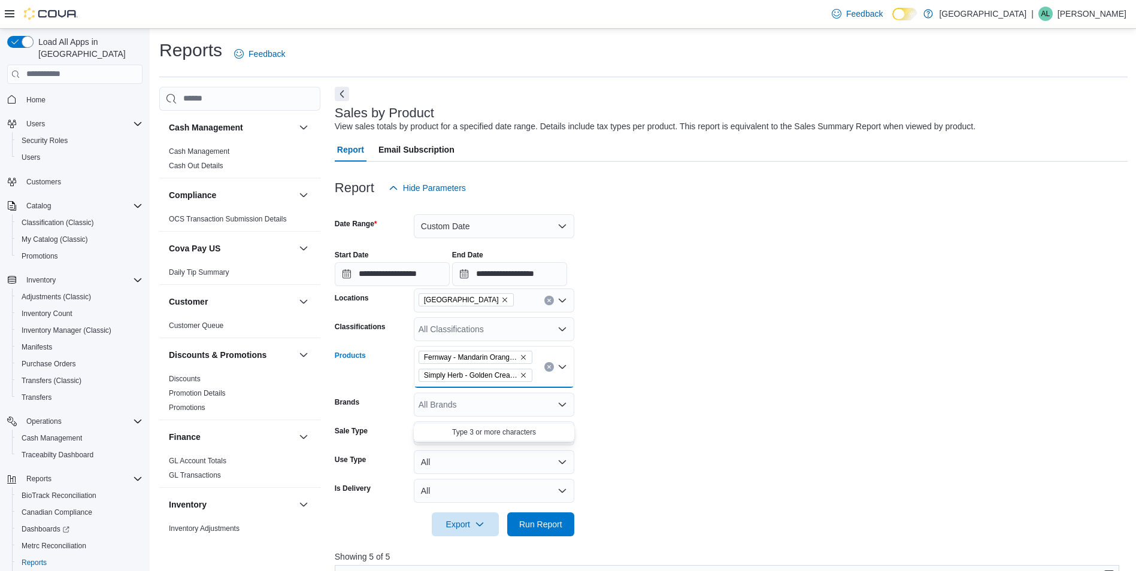
click at [518, 359] on span "Fernway - Mandarin Orange 1.0g" at bounding box center [475, 358] width 103 height 12
click at [520, 358] on icon "Remove Fernway - Mandarin Orange 1.0g from selection in this group" at bounding box center [523, 357] width 7 height 7
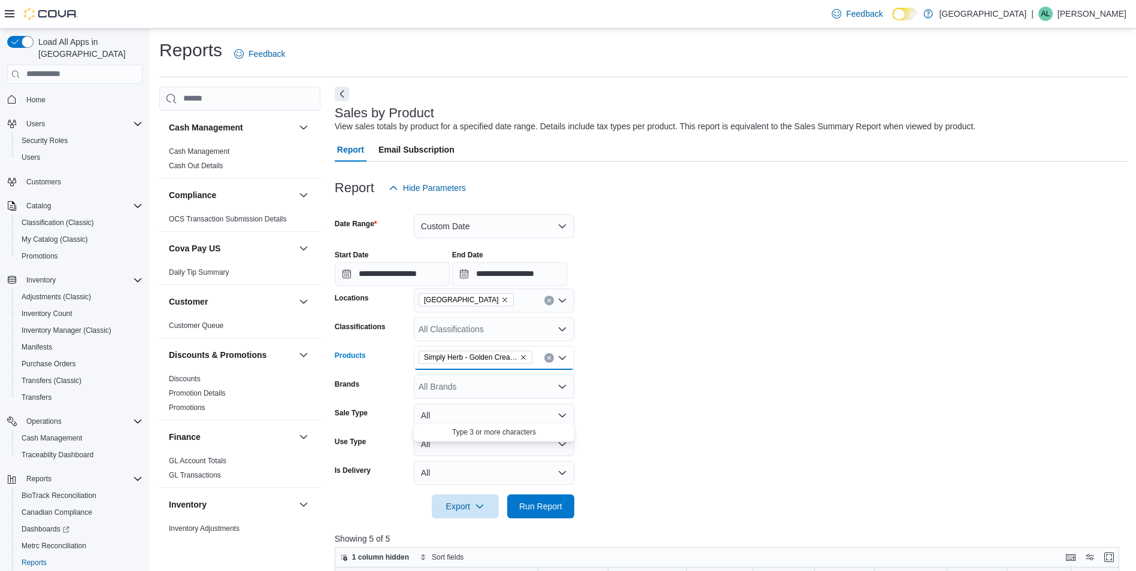
click at [523, 358] on icon "Remove Simply Herb - Golden Cream-Popcorn (14.0g) from selection in this group" at bounding box center [523, 357] width 7 height 7
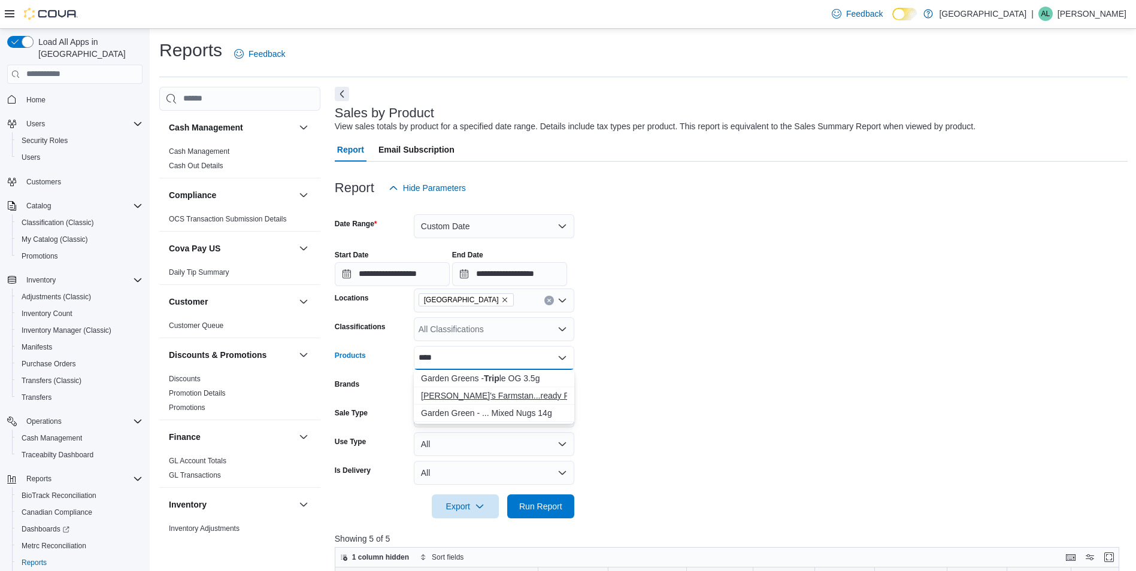
type input "****"
click at [535, 393] on div "[PERSON_NAME]'s Farmstan...ready Rolled 1g" at bounding box center [494, 396] width 146 height 12
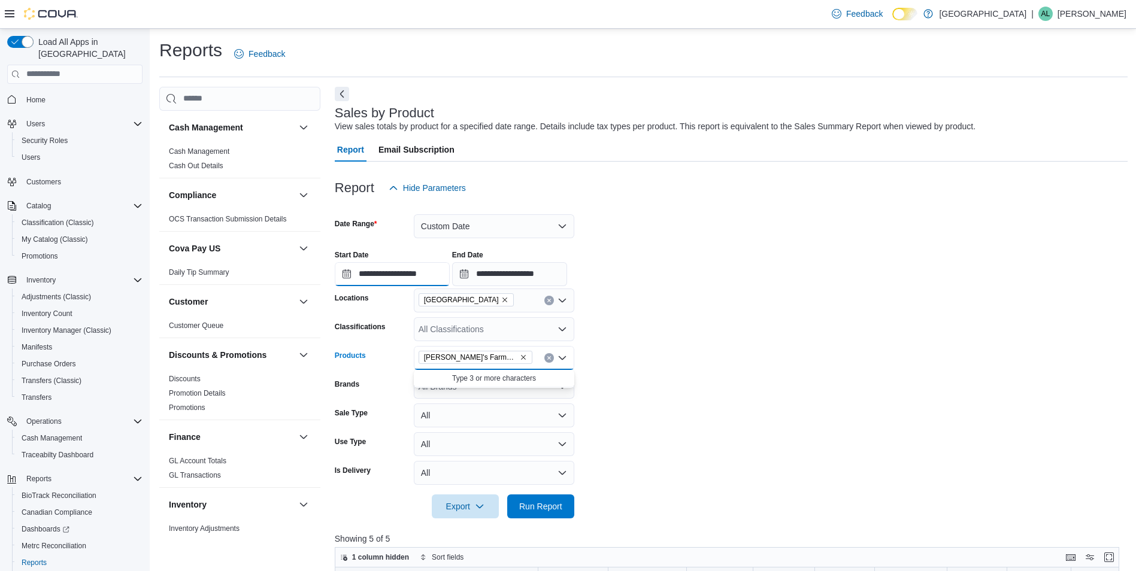
click at [348, 275] on input "**********" at bounding box center [392, 274] width 115 height 24
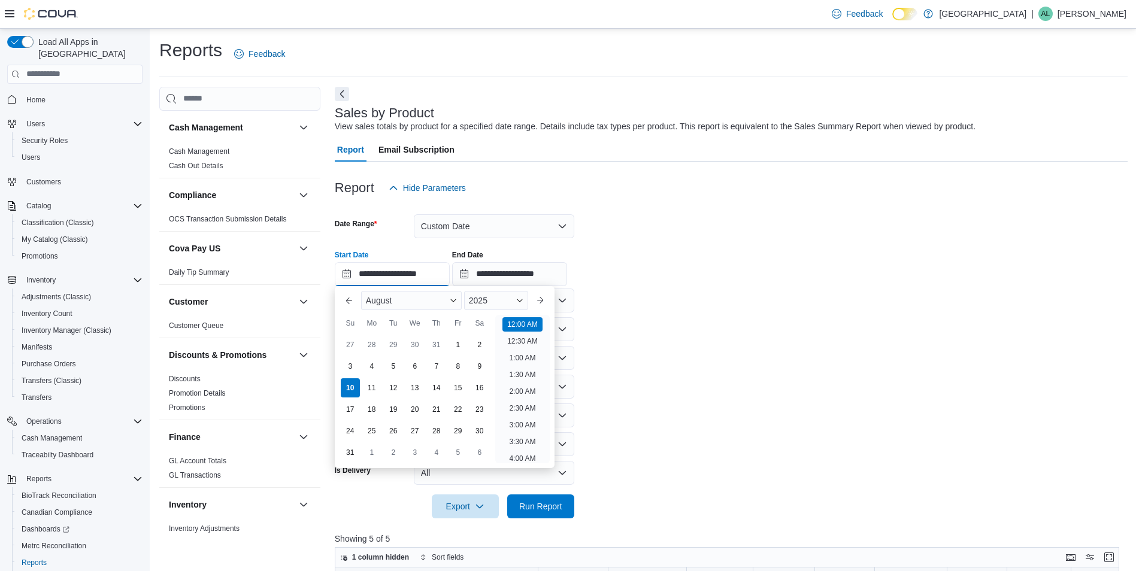
scroll to position [37, 0]
click at [463, 368] on div "8" at bounding box center [457, 366] width 21 height 21
click at [671, 460] on form "**********" at bounding box center [731, 359] width 793 height 319
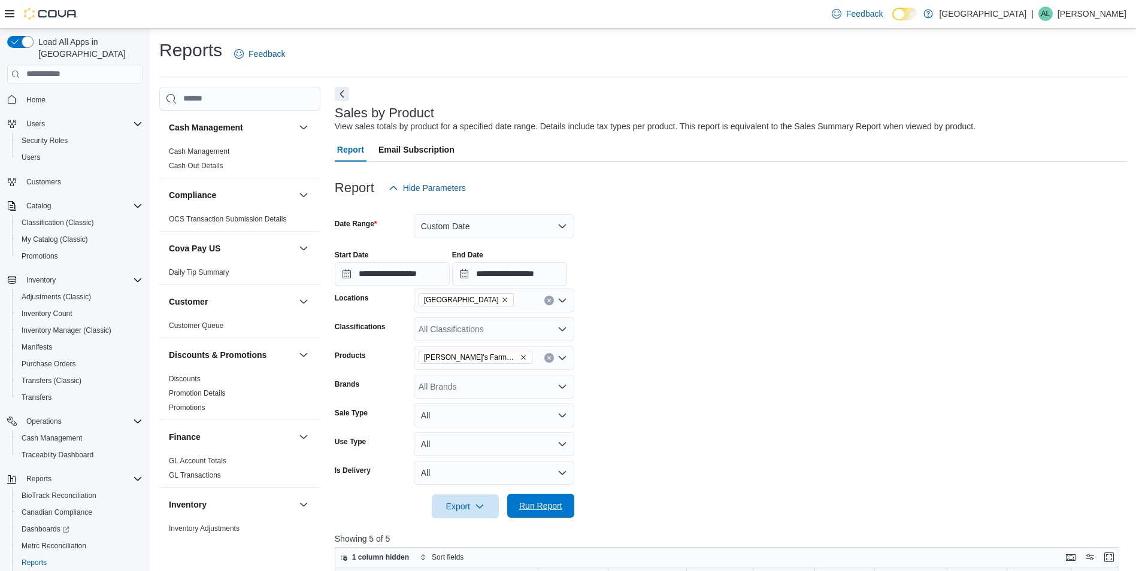
click at [565, 507] on span "Run Report" at bounding box center [541, 506] width 53 height 24
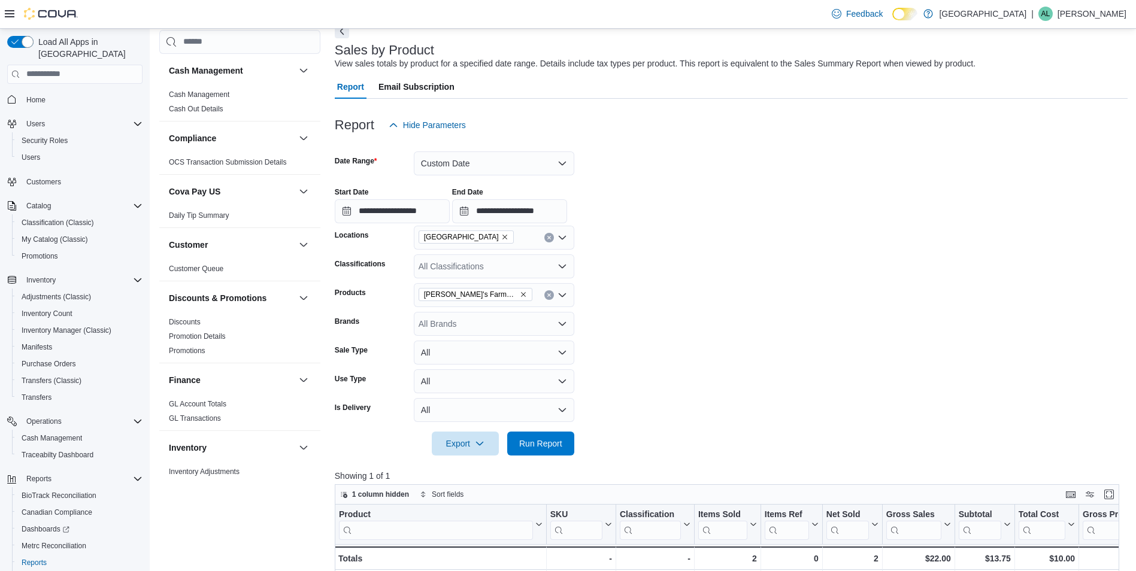
scroll to position [60, 0]
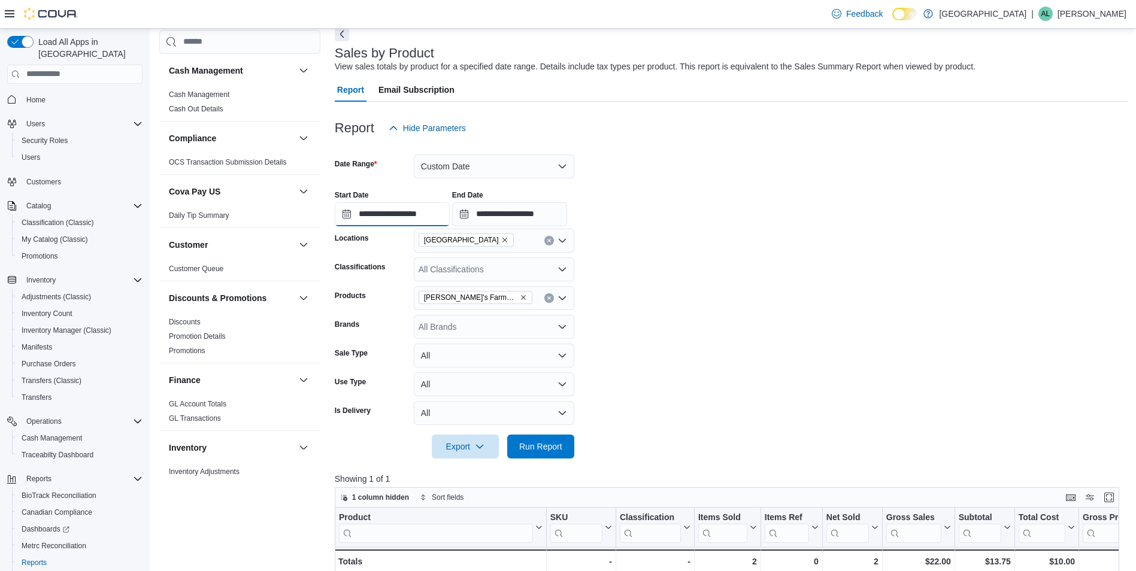
click at [379, 214] on input "**********" at bounding box center [392, 214] width 115 height 24
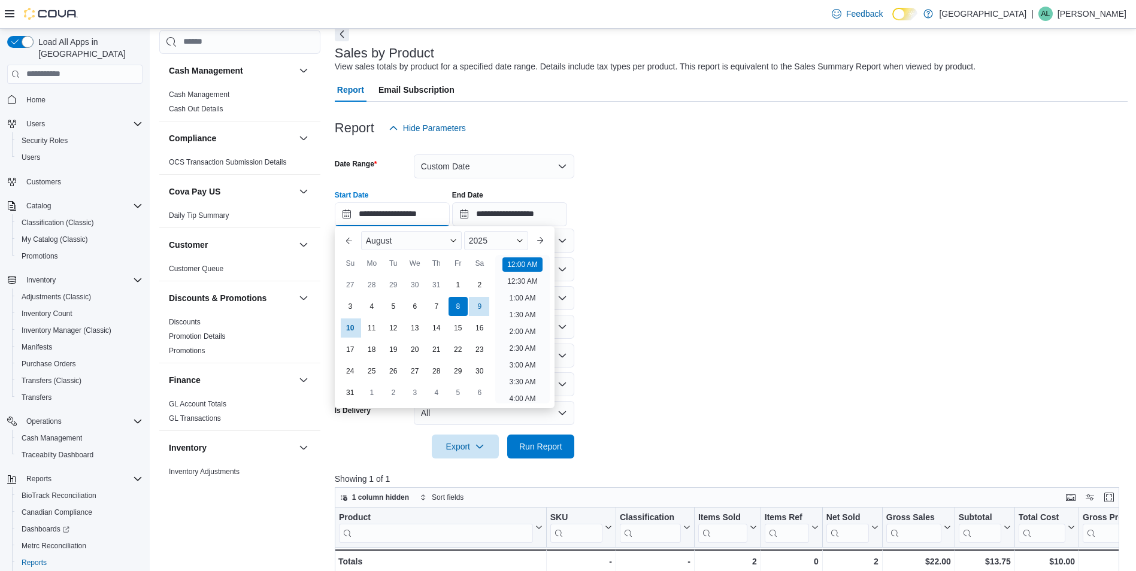
scroll to position [37, 0]
click at [482, 303] on div "9" at bounding box center [479, 306] width 21 height 21
click at [562, 445] on span "Run Report" at bounding box center [541, 446] width 53 height 24
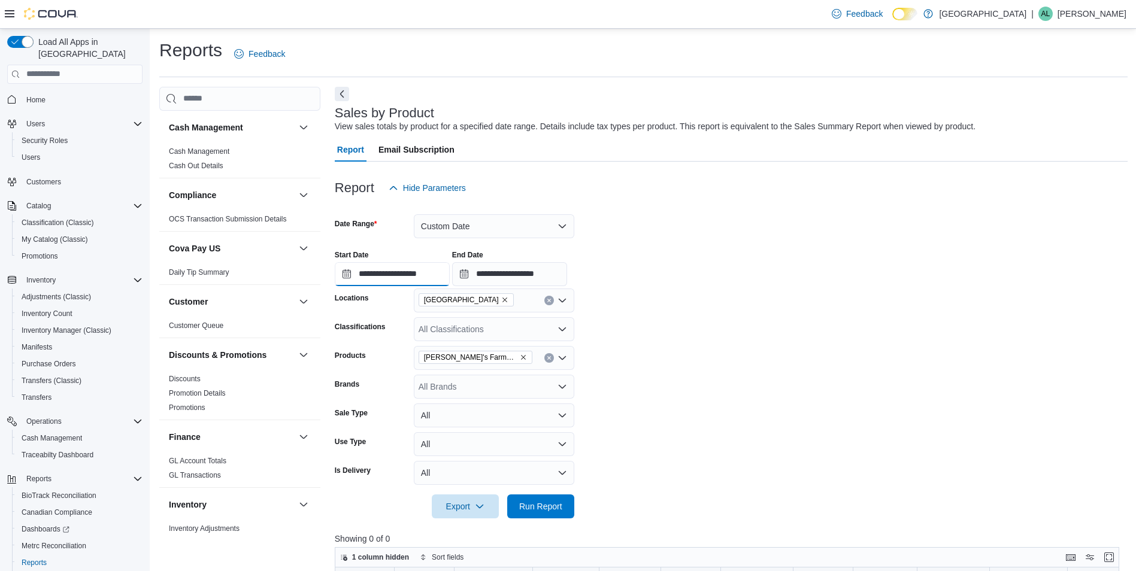
click at [414, 270] on input "**********" at bounding box center [392, 274] width 115 height 24
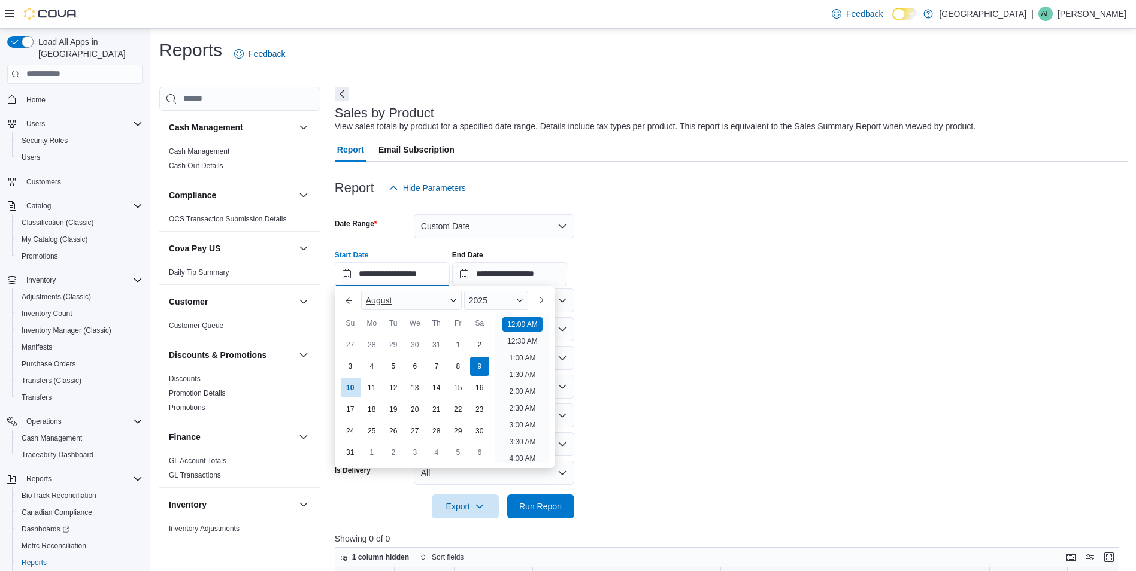
scroll to position [37, 0]
click at [453, 367] on div "8" at bounding box center [457, 366] width 21 height 21
click at [353, 385] on div "10" at bounding box center [350, 387] width 21 height 21
click at [464, 361] on div "8" at bounding box center [457, 366] width 21 height 21
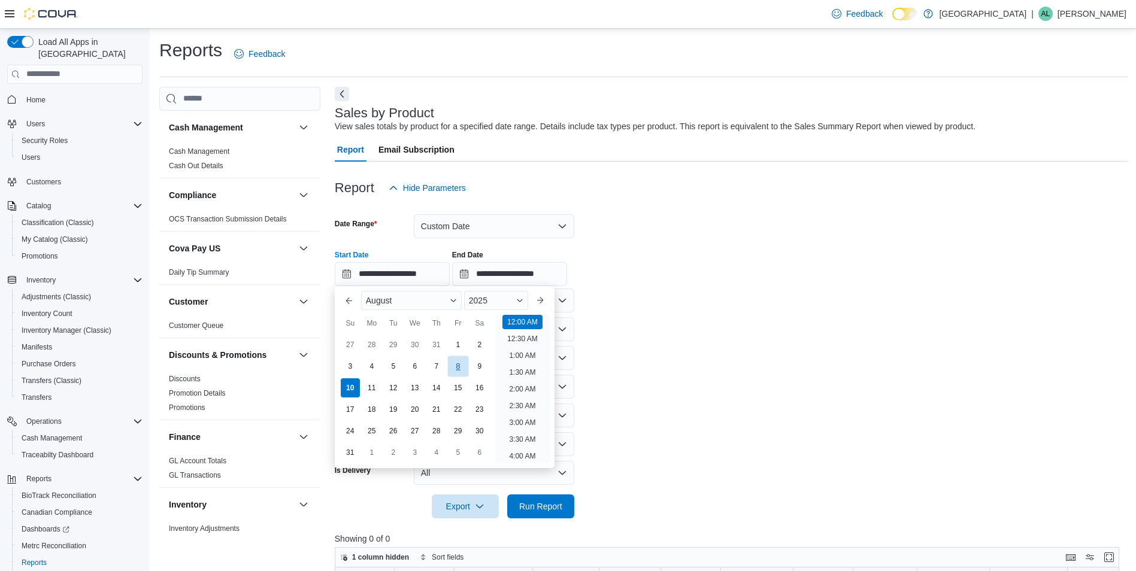
type input "**********"
click at [464, 361] on div "8" at bounding box center [457, 366] width 21 height 21
click at [500, 277] on input "**********" at bounding box center [509, 274] width 115 height 24
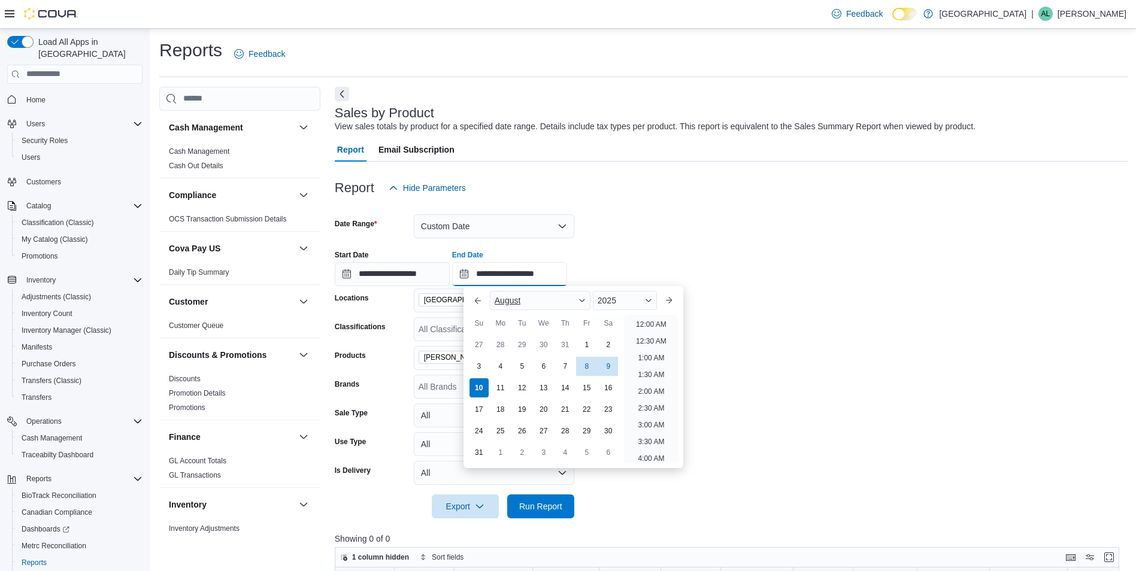
scroll to position [659, 0]
click at [583, 361] on div "8" at bounding box center [586, 366] width 21 height 21
type input "**********"
click at [550, 501] on span "Run Report" at bounding box center [540, 506] width 43 height 12
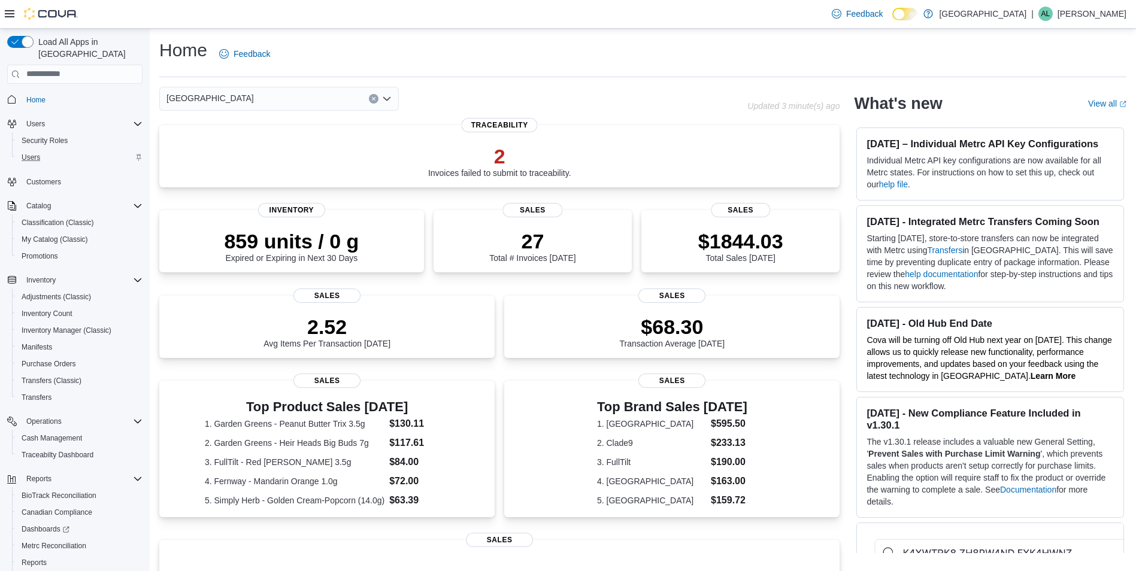
click at [47, 151] on div "Users" at bounding box center [80, 157] width 126 height 14
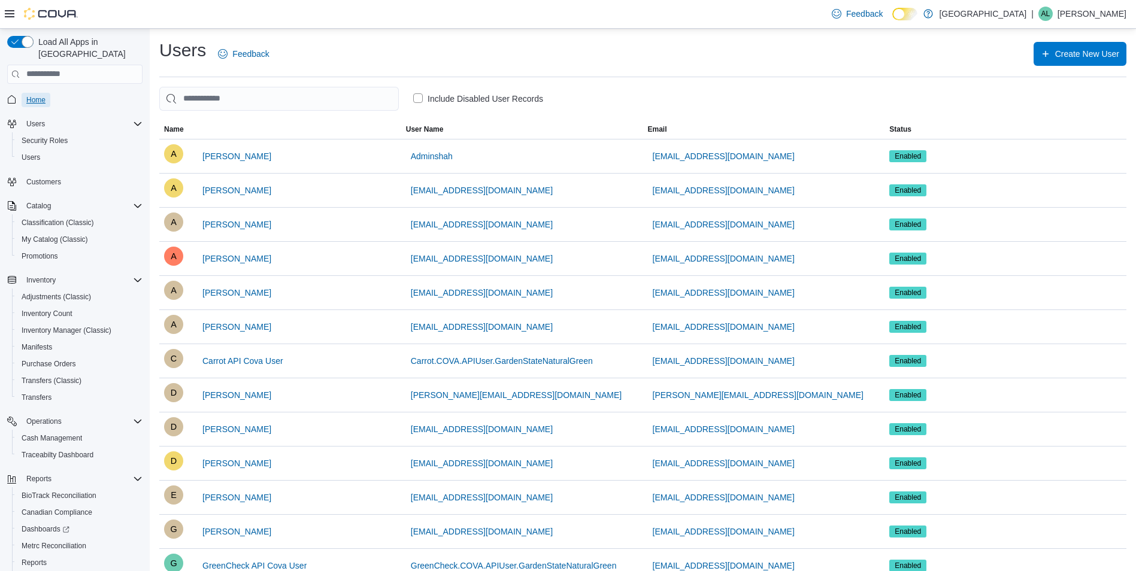
click at [41, 95] on span "Home" at bounding box center [35, 100] width 19 height 10
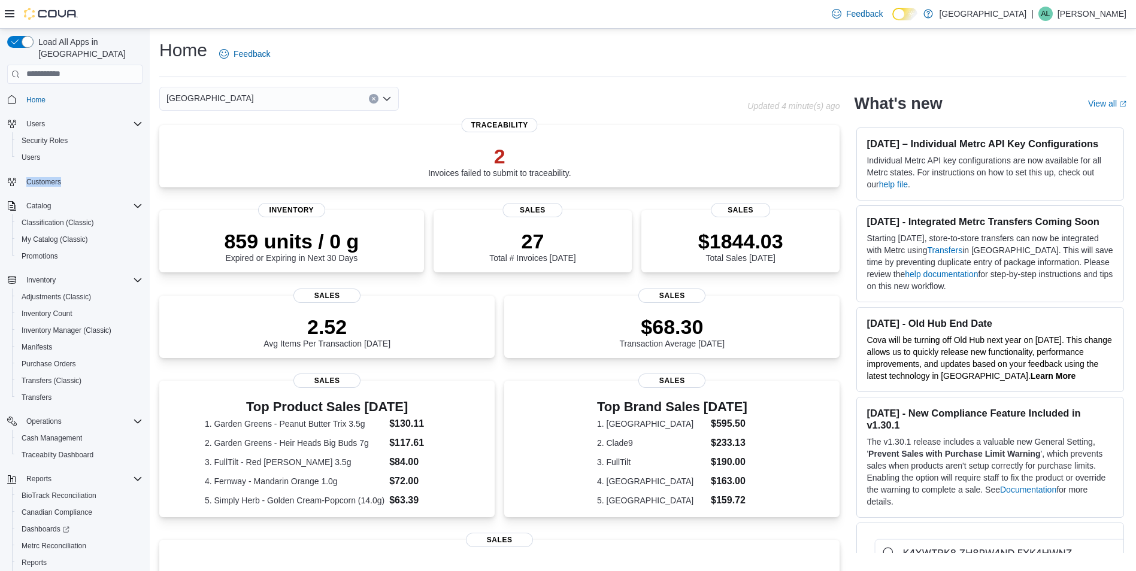
drag, startPoint x: 66, startPoint y: 180, endPoint x: 49, endPoint y: 160, distance: 25.9
click at [49, 171] on div "Customers" at bounding box center [74, 182] width 135 height 22
drag, startPoint x: 49, startPoint y: 160, endPoint x: 47, endPoint y: 181, distance: 21.0
click at [132, 157] on div "Home Users Security Roles Users Customers Catalog Classification (Classic) My C…" at bounding box center [74, 352] width 135 height 527
click at [32, 177] on span "Customers" at bounding box center [43, 182] width 35 height 10
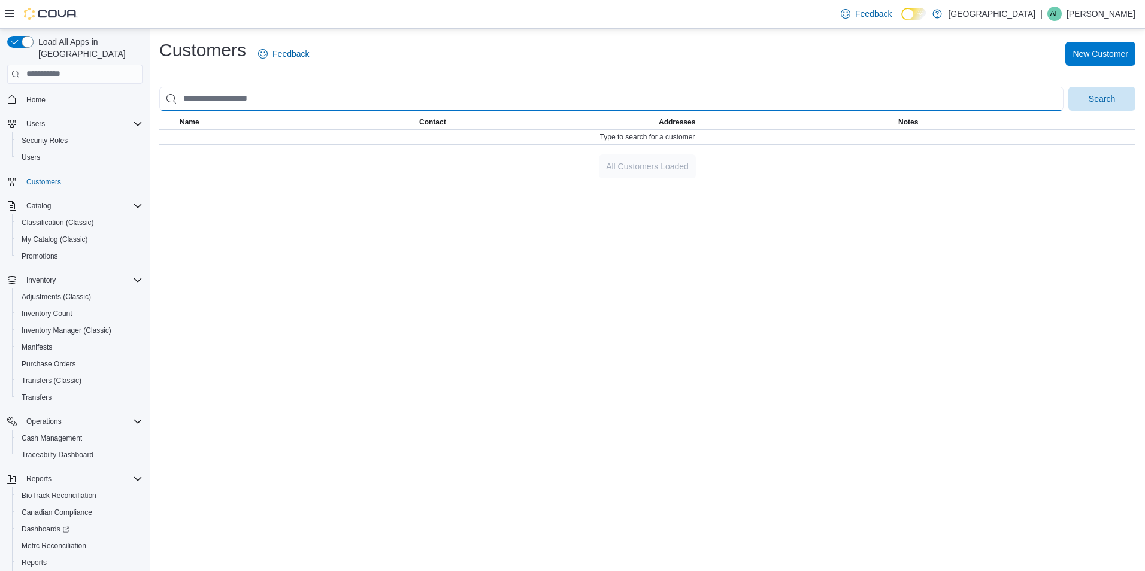
click at [270, 105] on input "search" at bounding box center [611, 99] width 904 height 24
type input "*******"
click at [1069, 87] on button "Search" at bounding box center [1102, 99] width 67 height 24
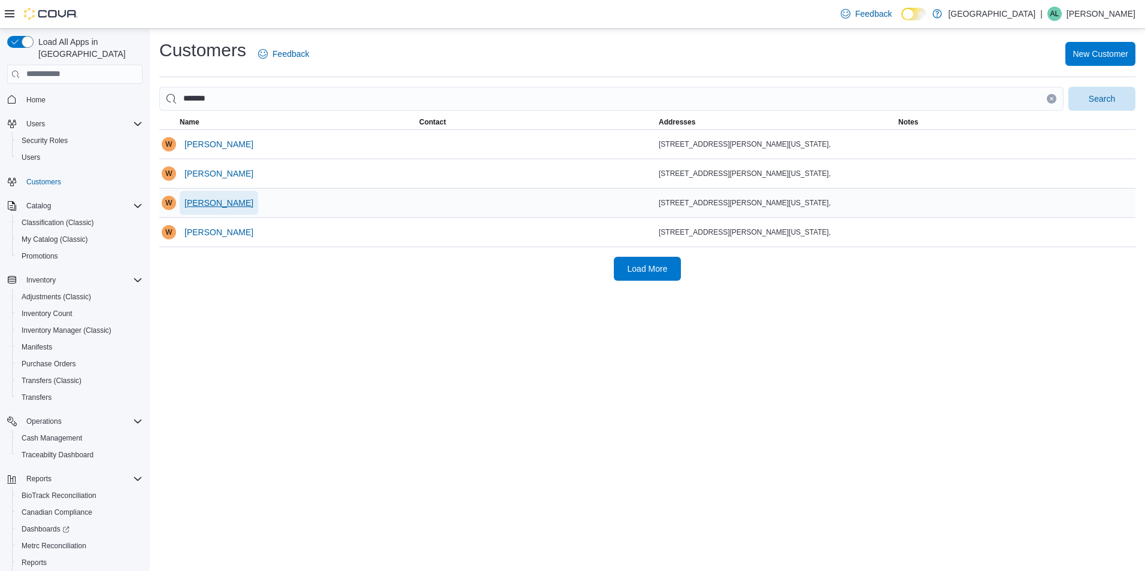
click at [210, 207] on span "William Hill Jr" at bounding box center [218, 203] width 69 height 12
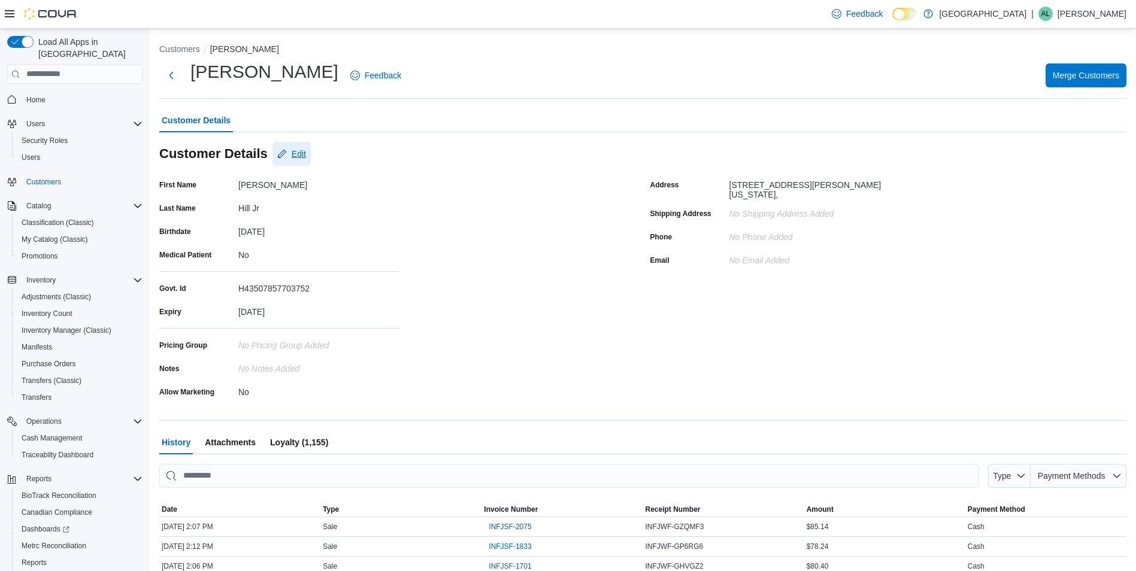
click at [292, 153] on span "Edit" at bounding box center [299, 154] width 14 height 12
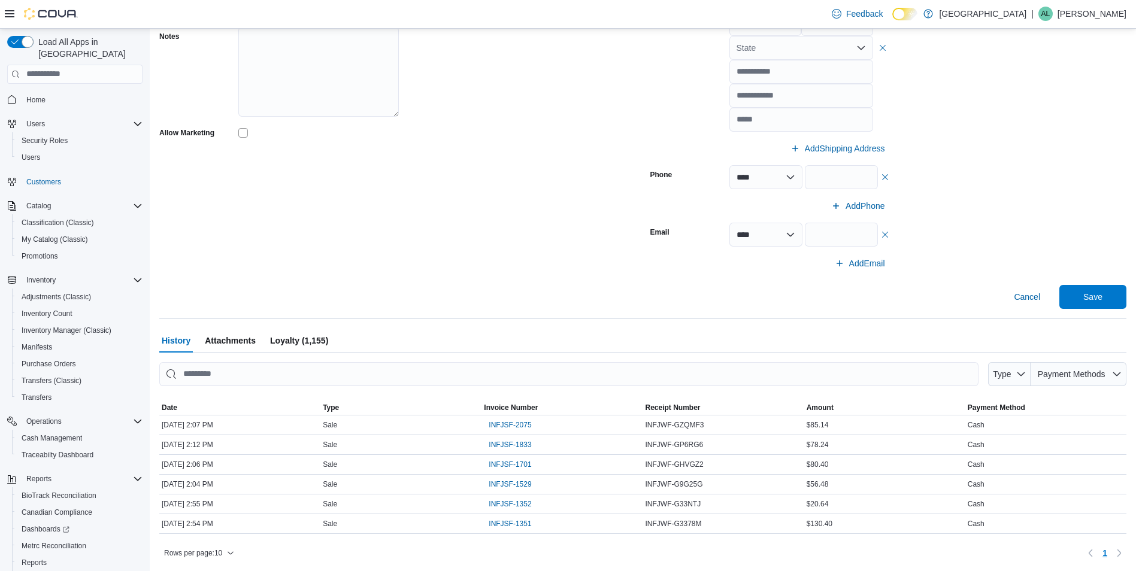
scroll to position [366, 0]
click at [298, 343] on span "Loyalty (1,155)" at bounding box center [299, 340] width 58 height 24
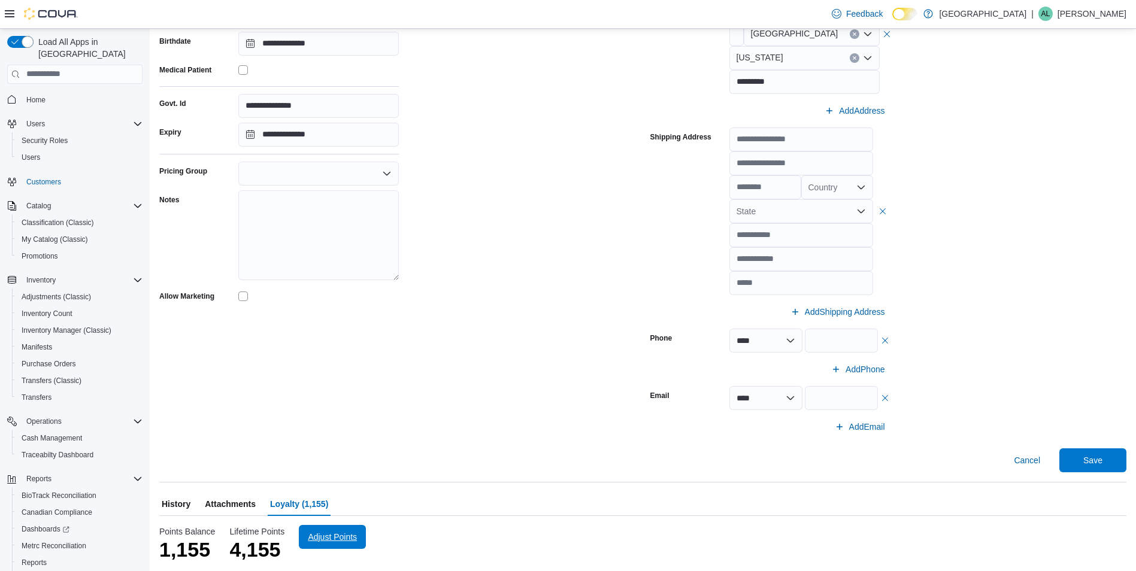
click at [326, 544] on span "Adjust Points" at bounding box center [332, 537] width 53 height 24
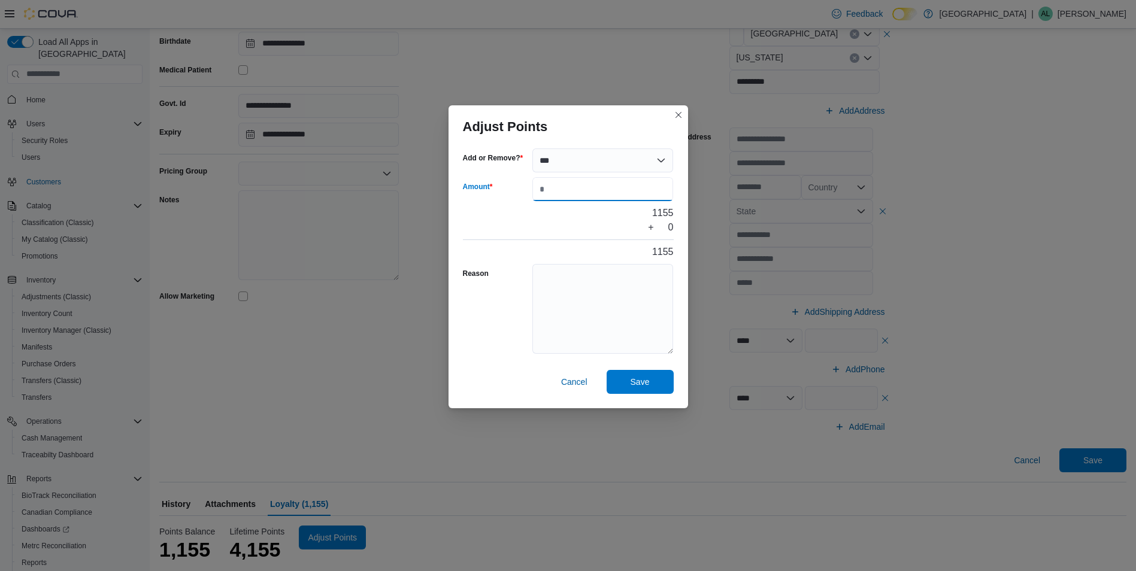
click at [570, 195] on input "Amount" at bounding box center [602, 189] width 141 height 24
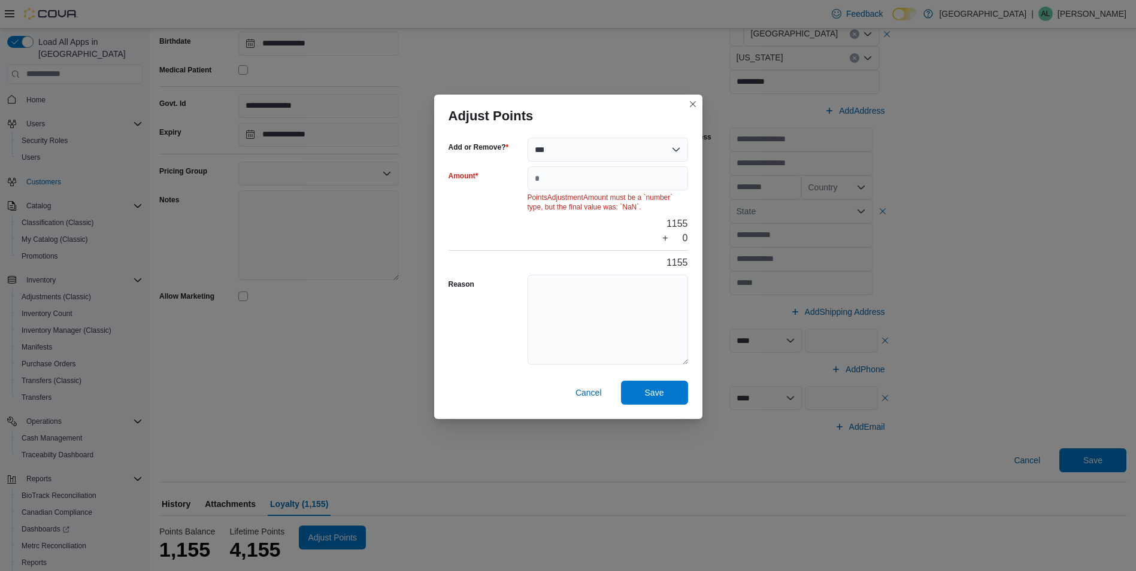
click at [487, 228] on div "1155 + 0 1155" at bounding box center [569, 243] width 240 height 53
click at [540, 184] on input "Amount" at bounding box center [608, 179] width 161 height 24
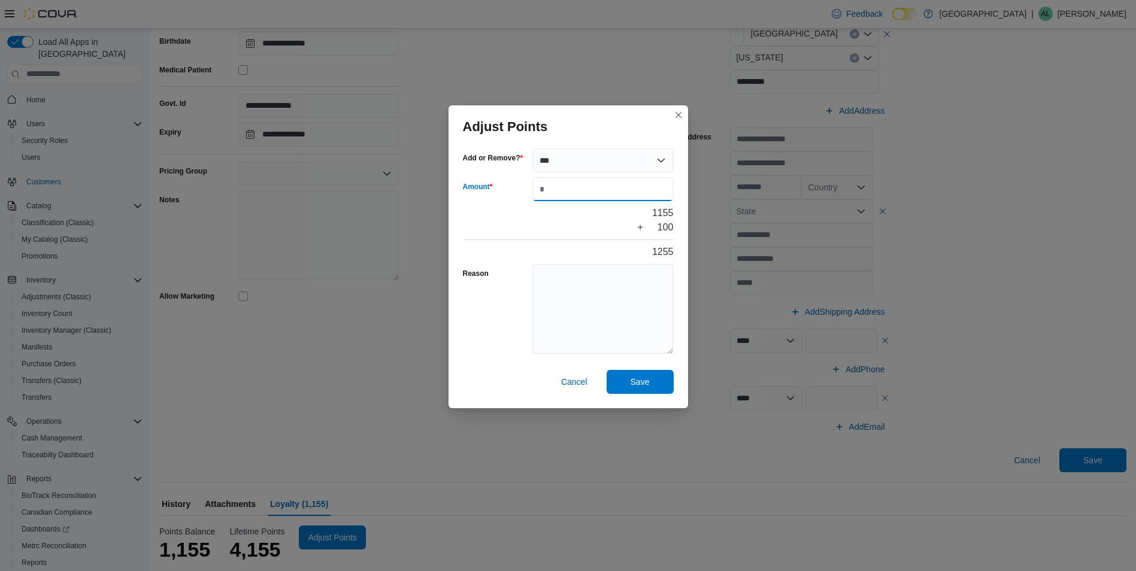
type input "***"
click at [618, 308] on textarea "Reason" at bounding box center [602, 309] width 141 height 90
click at [643, 382] on span "Save" at bounding box center [640, 382] width 19 height 12
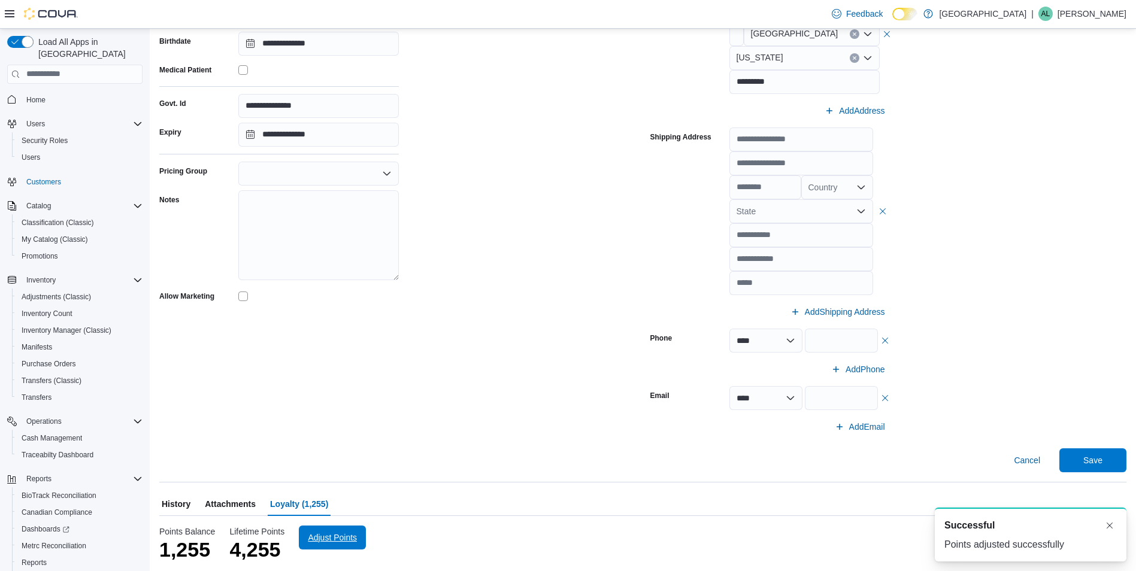
scroll to position [0, 0]
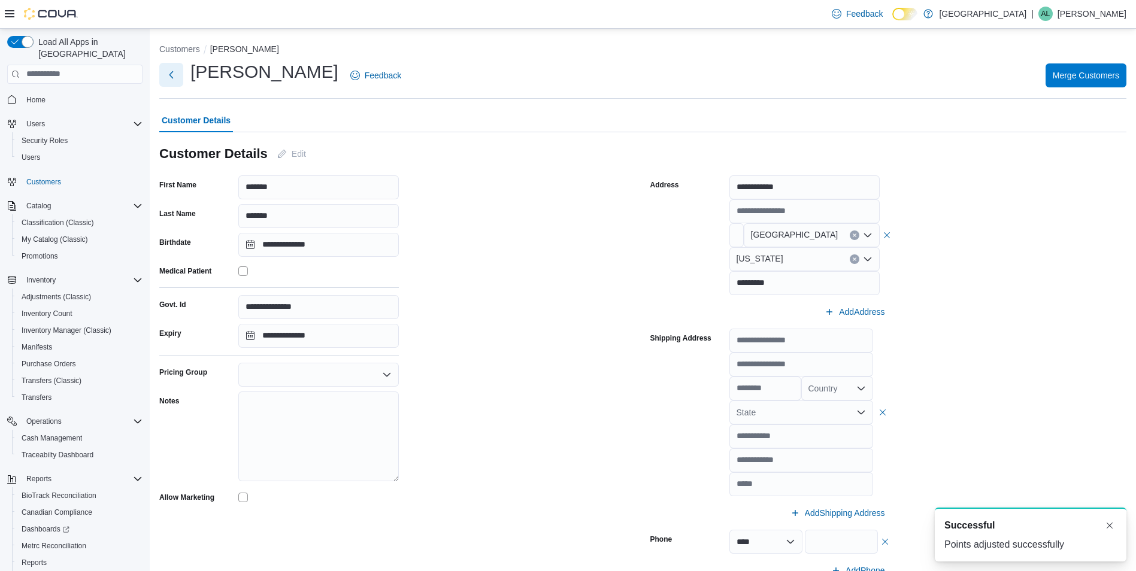
click at [172, 79] on button "Next" at bounding box center [171, 75] width 24 height 24
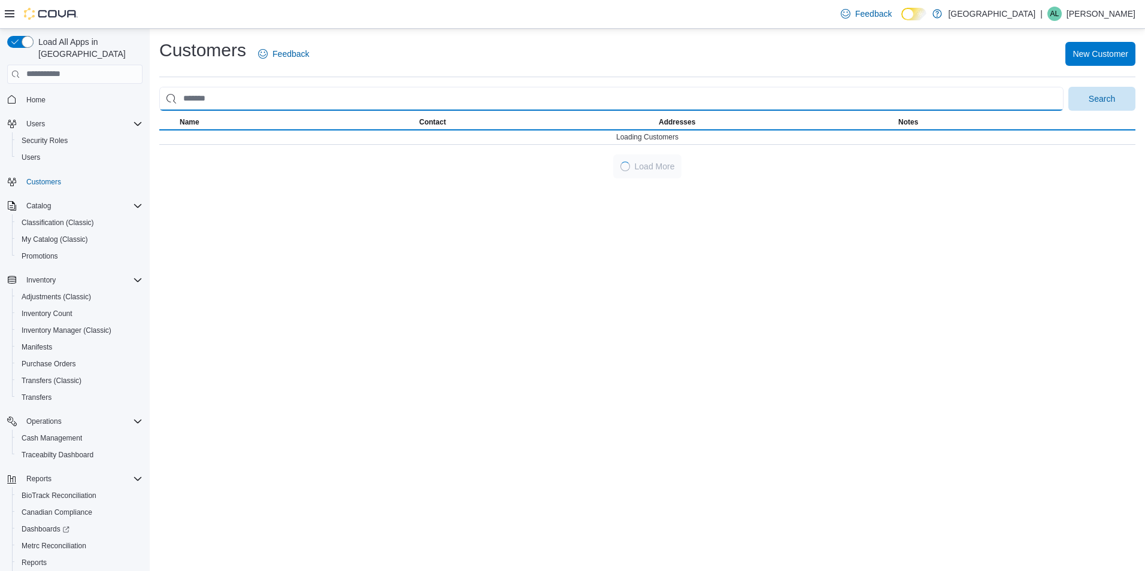
click at [995, 95] on input "search" at bounding box center [611, 99] width 904 height 24
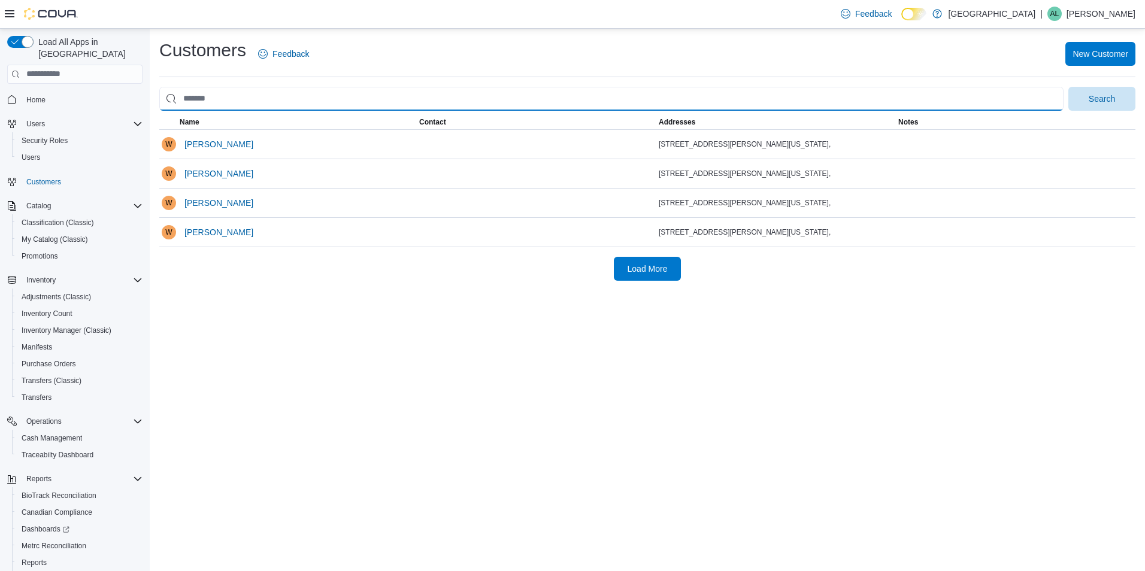
type input "******"
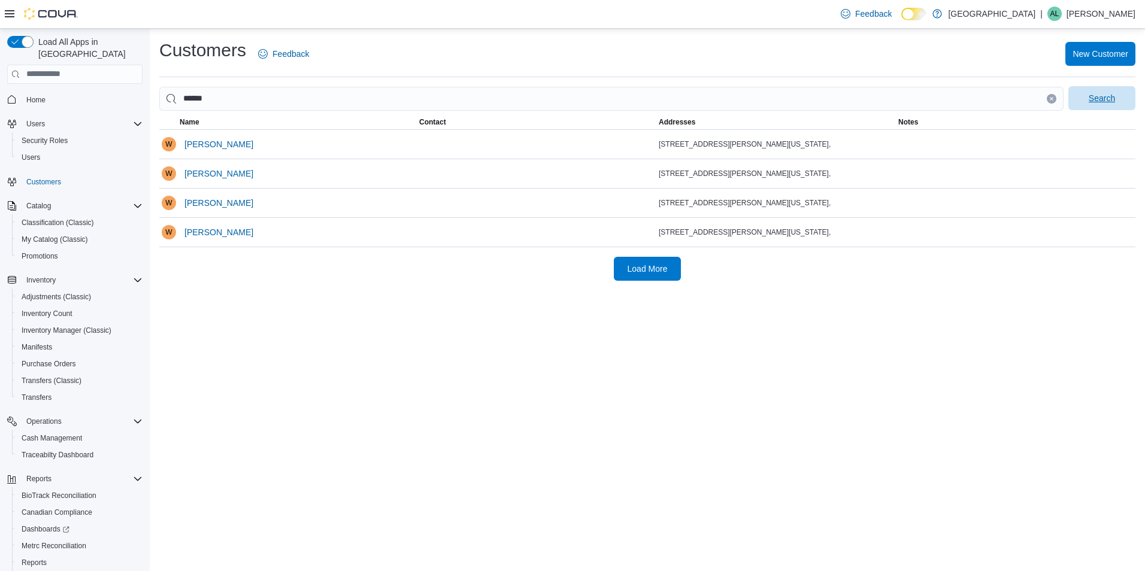
click at [1113, 93] on span "Search" at bounding box center [1102, 98] width 26 height 12
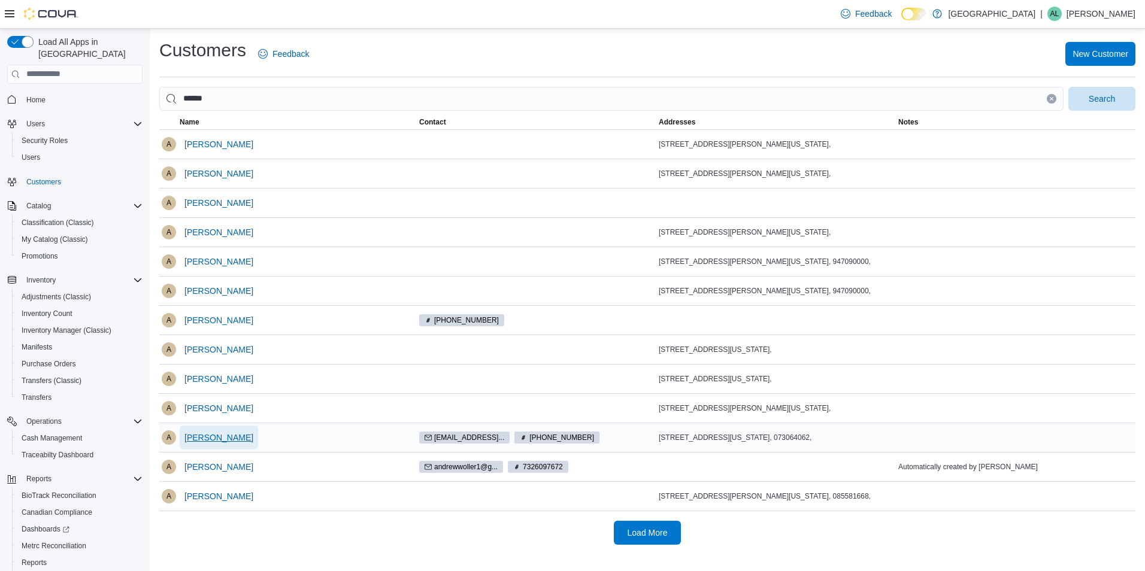
click at [230, 437] on span "Andrew Weingast" at bounding box center [218, 438] width 69 height 12
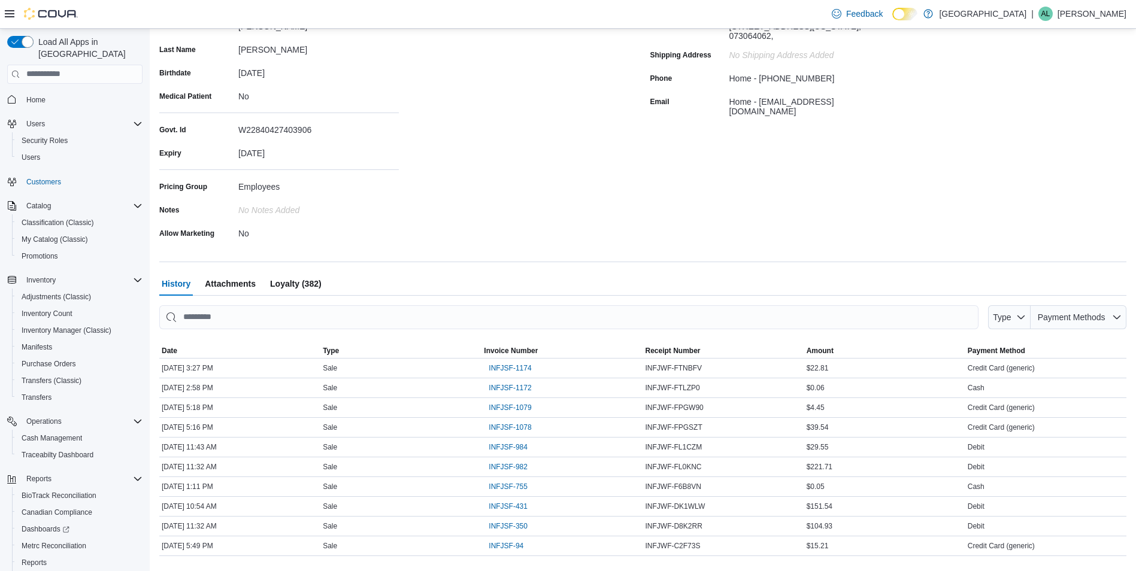
scroll to position [182, 0]
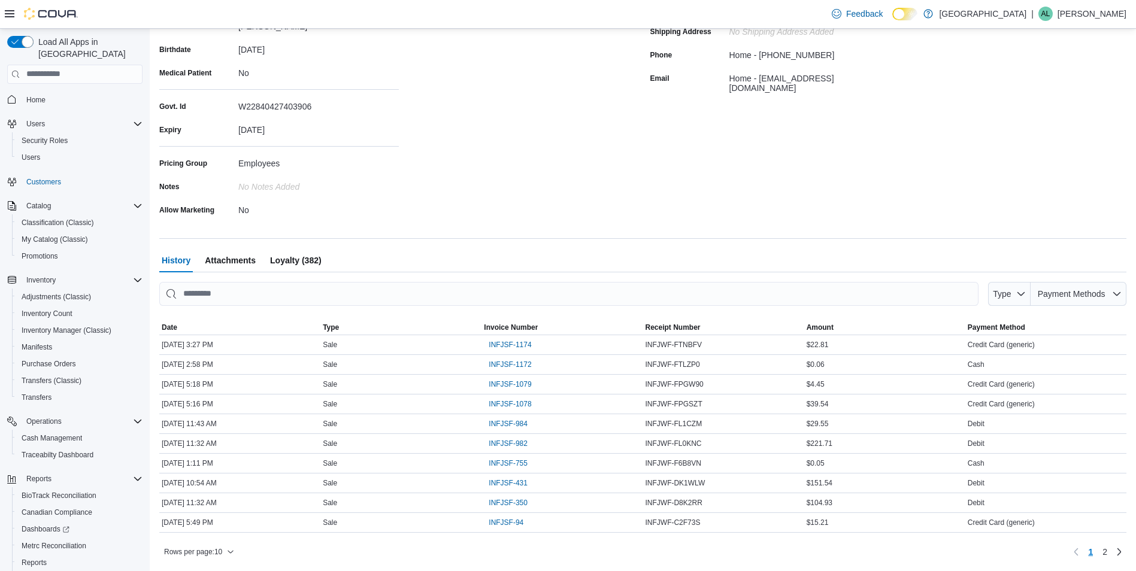
click at [293, 262] on span "Loyalty (382)" at bounding box center [296, 261] width 52 height 24
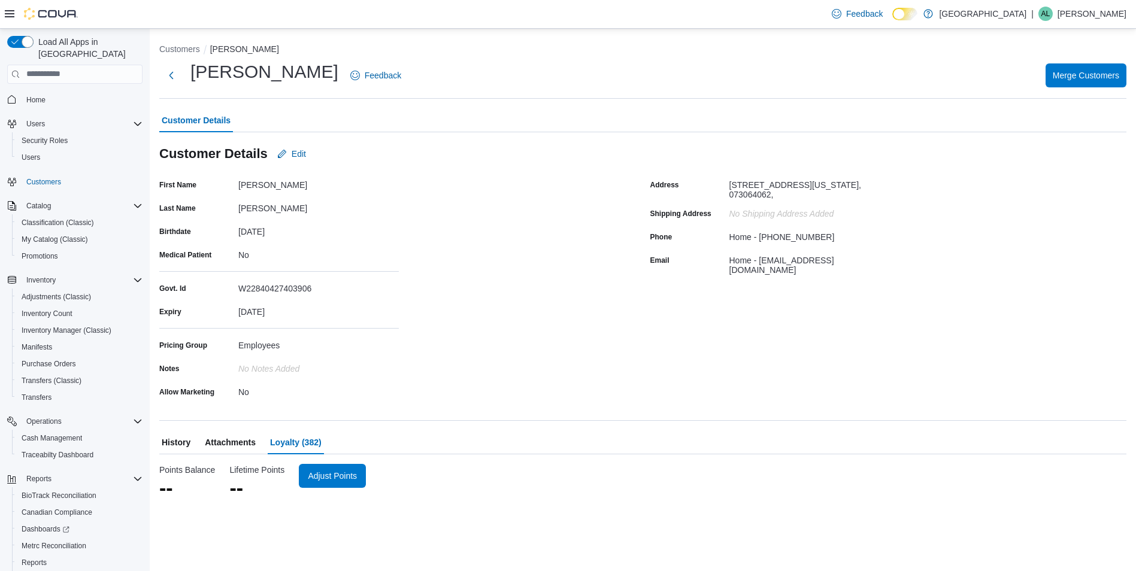
scroll to position [0, 0]
click at [173, 73] on button "Next" at bounding box center [171, 75] width 24 height 24
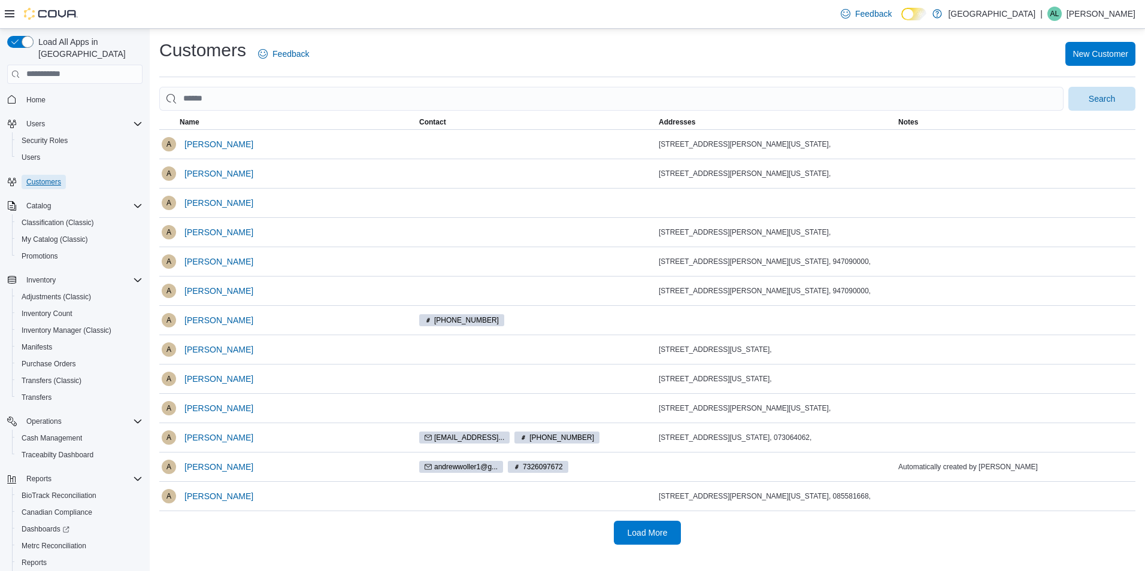
click at [43, 177] on span "Customers" at bounding box center [43, 182] width 35 height 10
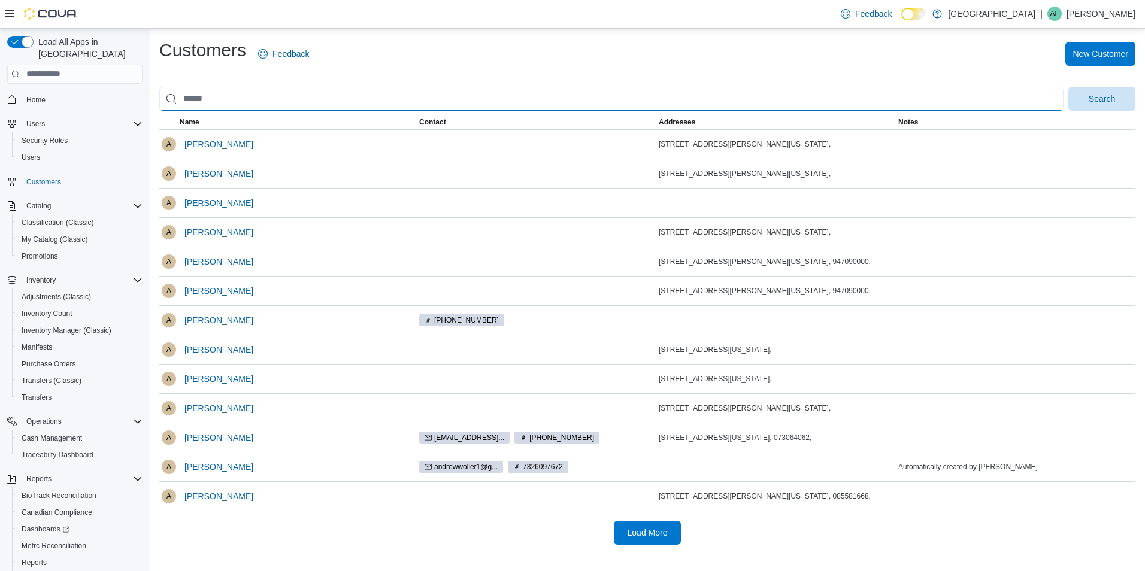
click at [261, 98] on input "search" at bounding box center [611, 99] width 904 height 24
click at [1069, 87] on button "Search" at bounding box center [1102, 99] width 67 height 24
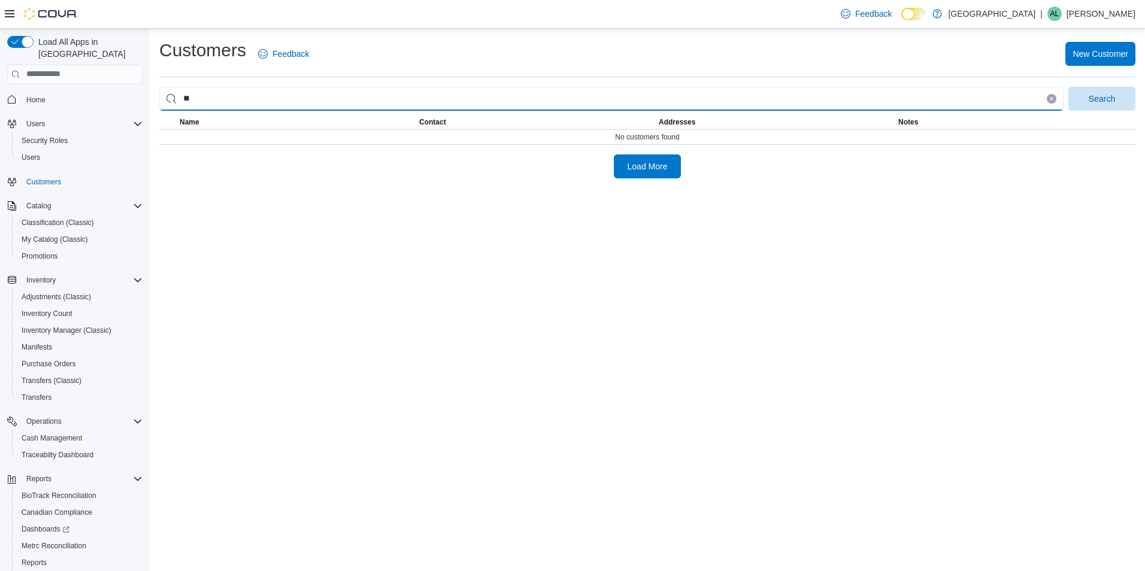
type input "*"
type input "********"
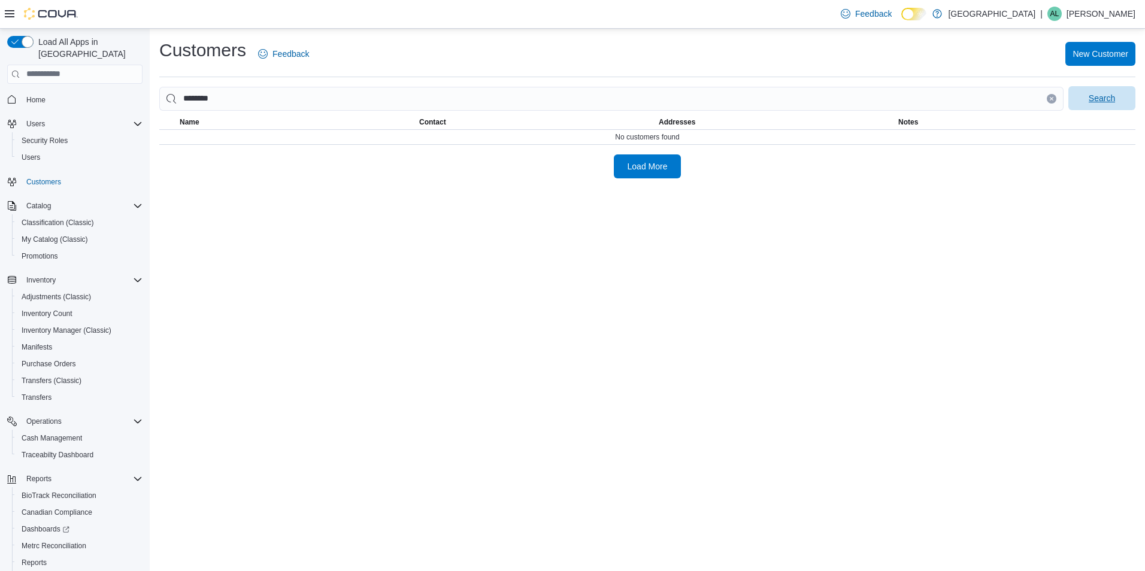
click at [1112, 92] on span "Search" at bounding box center [1102, 98] width 53 height 24
click at [1115, 97] on span "Search" at bounding box center [1102, 98] width 26 height 12
click at [549, 128] on span "Contact" at bounding box center [537, 122] width 240 height 14
click at [543, 111] on div at bounding box center [647, 113] width 976 height 5
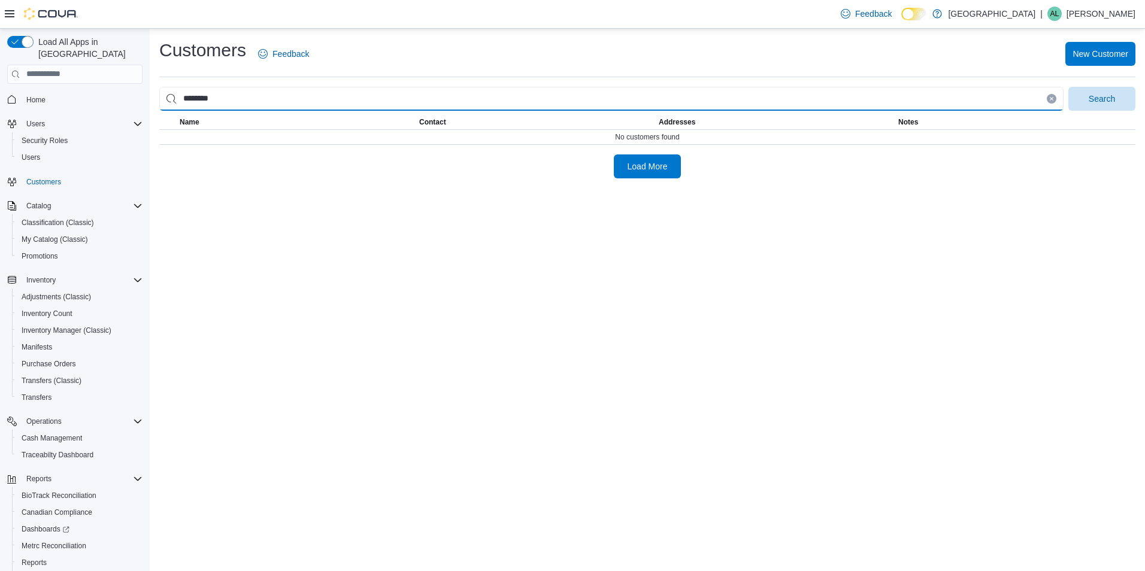
drag, startPoint x: 277, startPoint y: 107, endPoint x: 141, endPoint y: 101, distance: 136.1
click at [141, 101] on div "Load All Apps in New Hub Home Users Security Roles Users Customers Catalog Clas…" at bounding box center [572, 300] width 1145 height 543
click at [1069, 87] on button "Search" at bounding box center [1102, 99] width 67 height 24
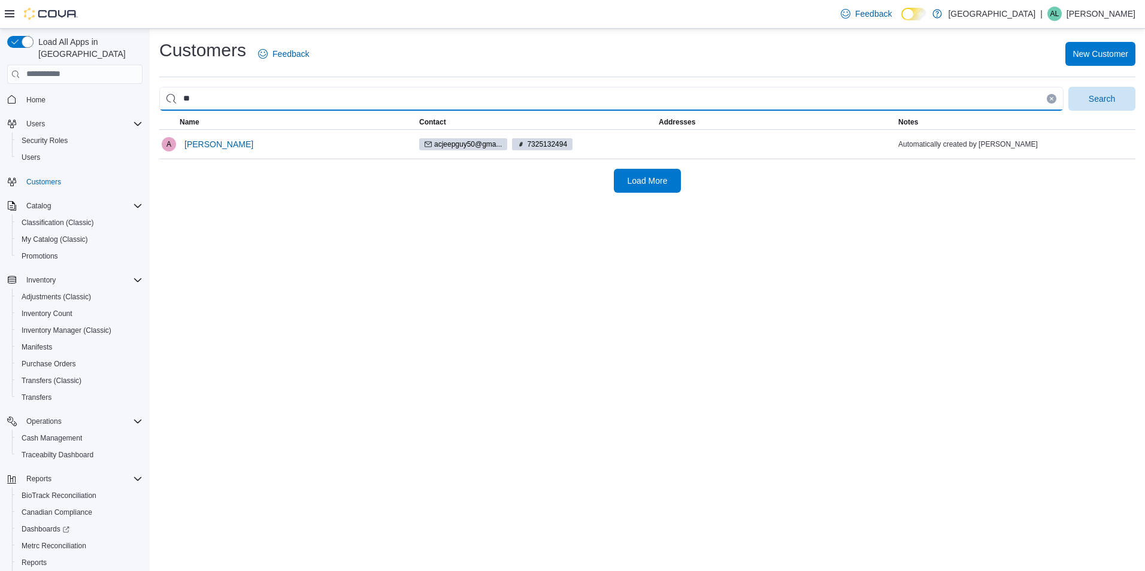
type input "*"
type input "*********"
click at [1069, 87] on button "Search" at bounding box center [1102, 99] width 67 height 24
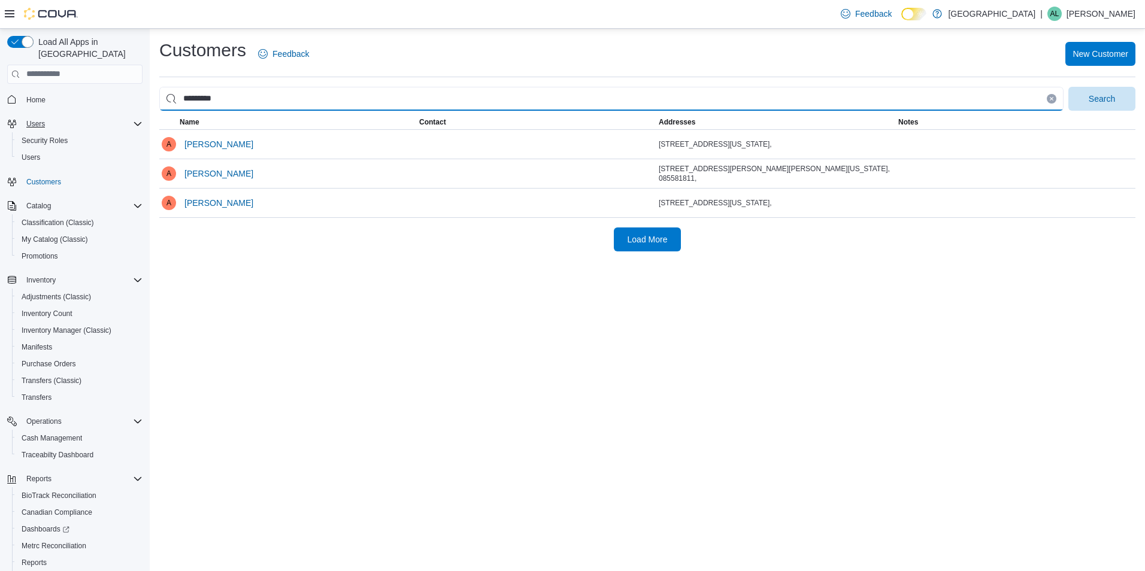
drag, startPoint x: 253, startPoint y: 104, endPoint x: 118, endPoint y: 119, distance: 135.5
click at [118, 119] on div "Load All Apps in New Hub Home Users Security Roles Users Customers Catalog Clas…" at bounding box center [572, 300] width 1145 height 543
type input "******"
click at [1069, 87] on button "Search" at bounding box center [1102, 99] width 67 height 24
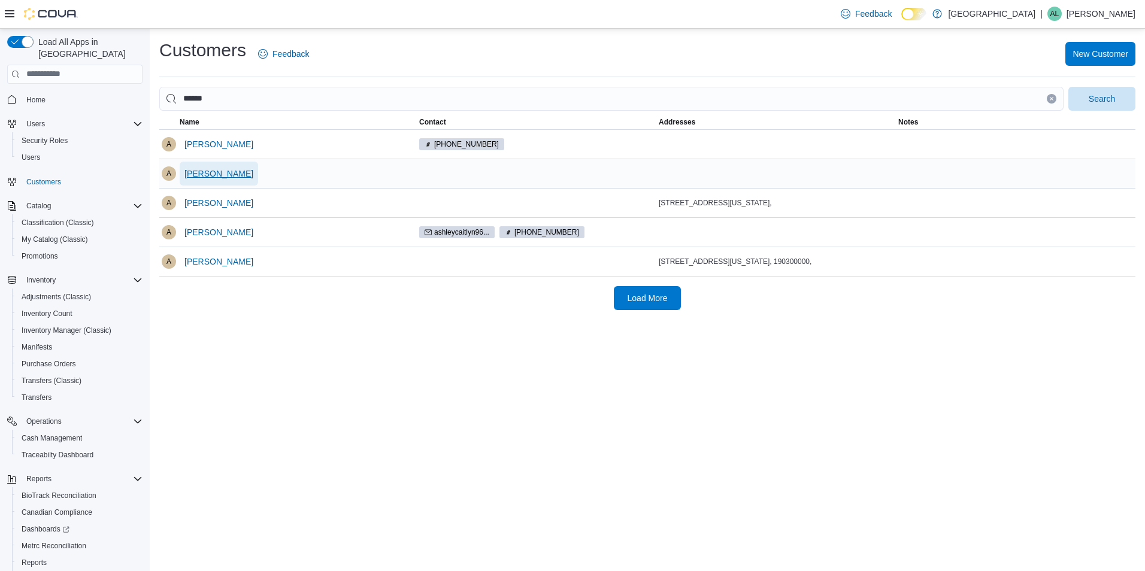
click at [243, 174] on span "Ashley Corralizza" at bounding box center [218, 174] width 69 height 12
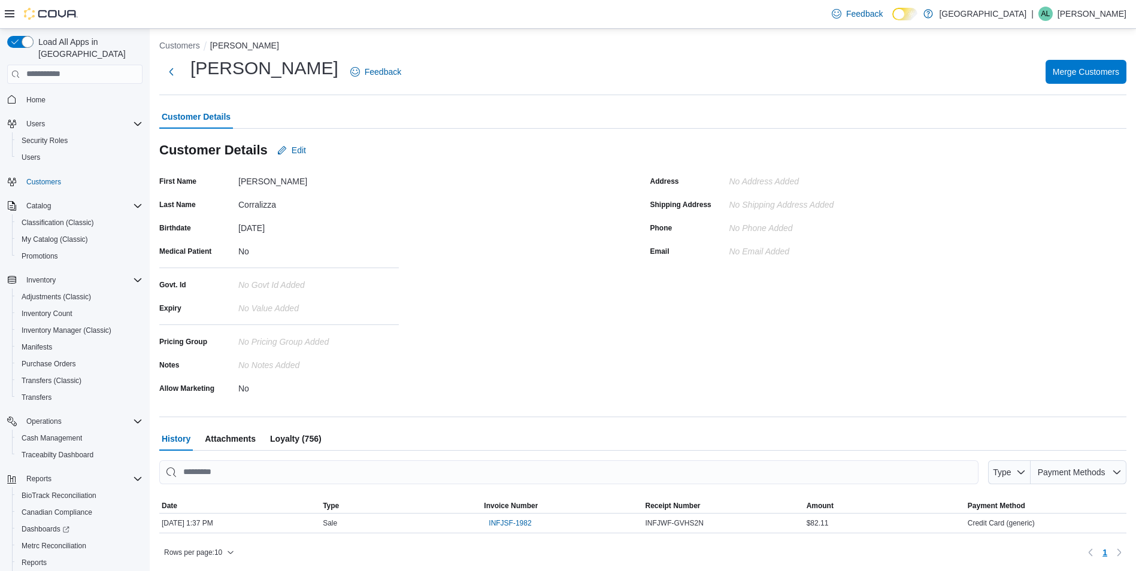
scroll to position [4, 0]
click at [298, 153] on span "Edit" at bounding box center [299, 150] width 14 height 12
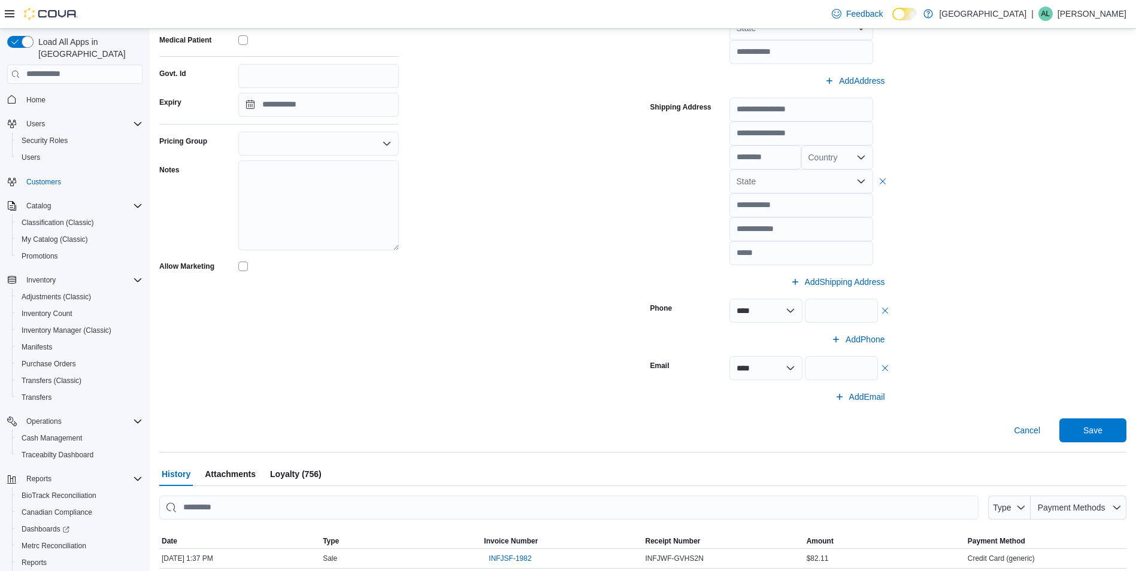
scroll to position [267, 0]
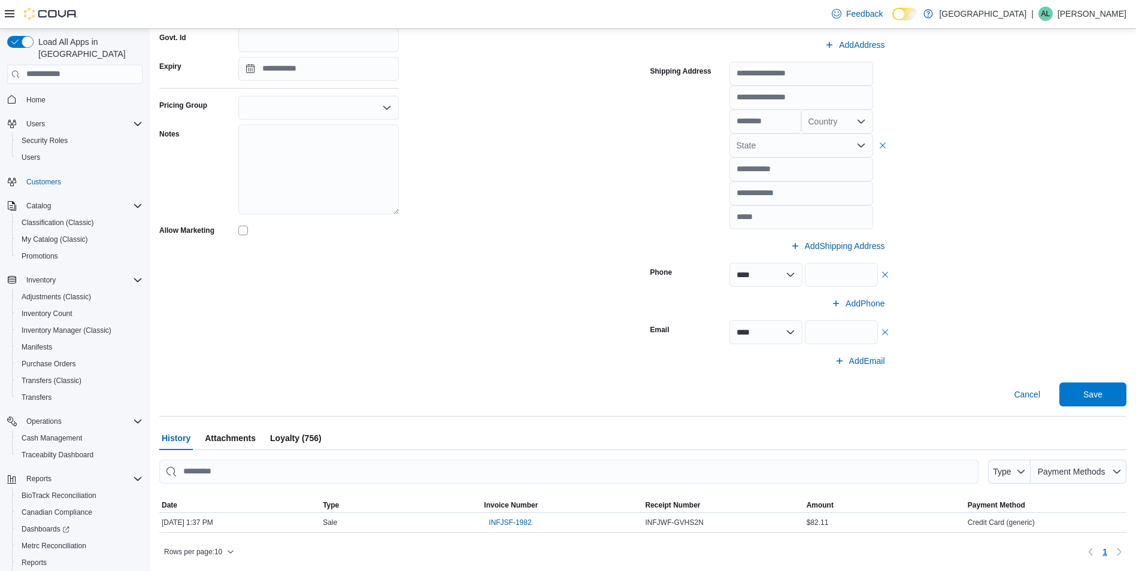
click at [296, 440] on span "Loyalty (756)" at bounding box center [296, 438] width 52 height 24
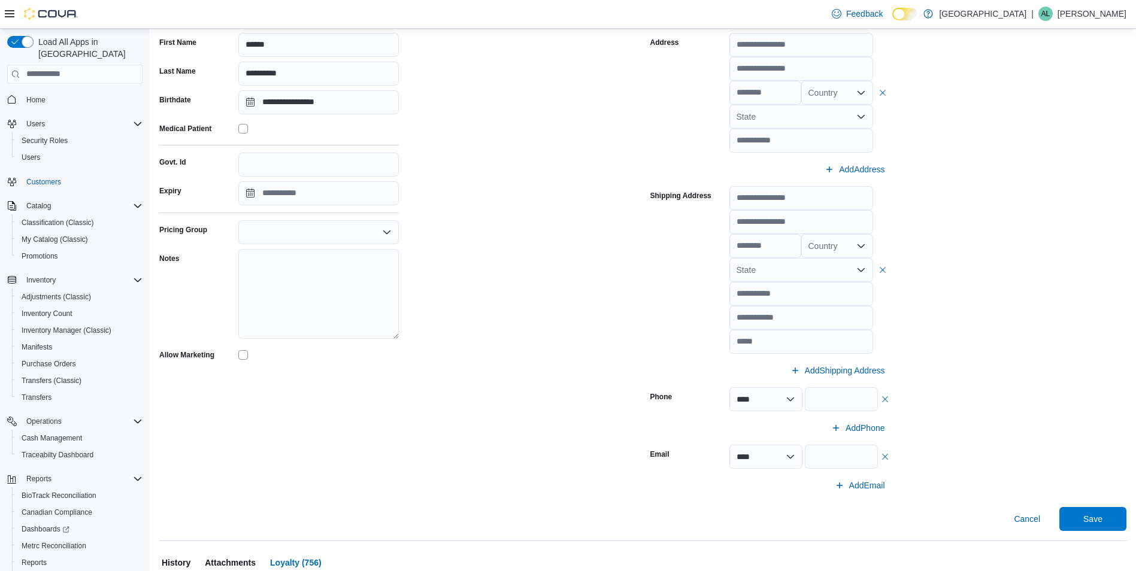
scroll to position [201, 0]
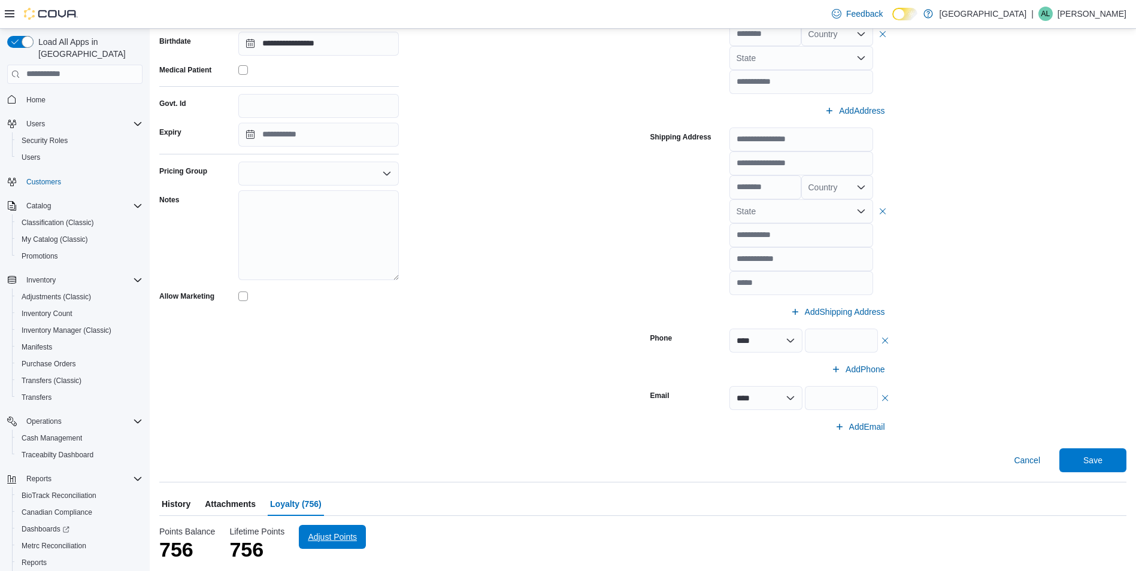
click at [352, 540] on span "Adjust Points" at bounding box center [332, 537] width 49 height 12
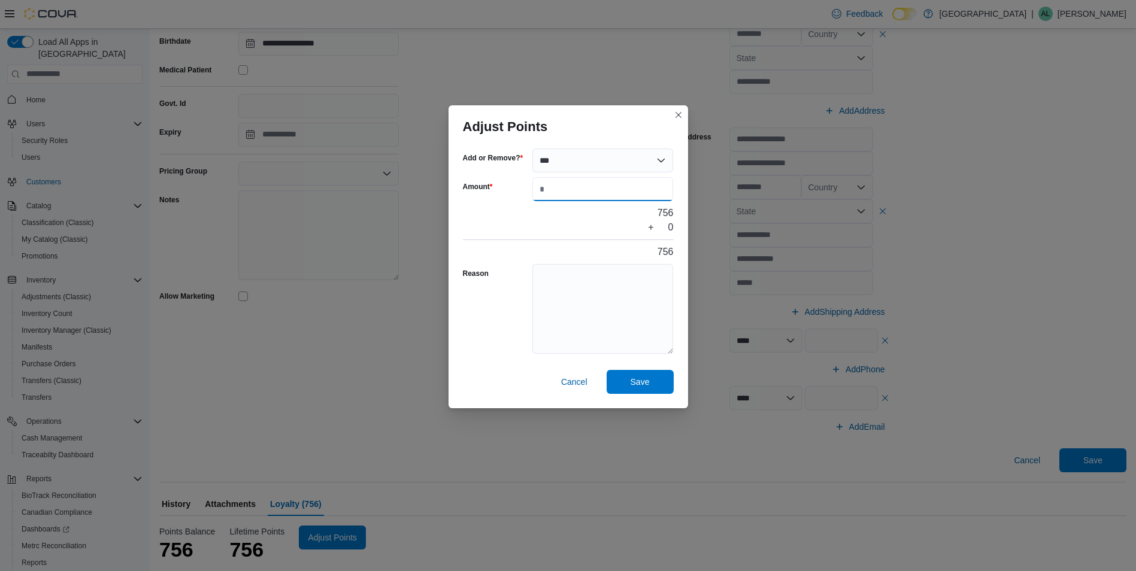
click at [577, 187] on input "Amount" at bounding box center [602, 189] width 141 height 24
type input "***"
click at [524, 237] on div "756 + 100 856" at bounding box center [568, 232] width 211 height 53
click at [646, 376] on span "Save" at bounding box center [640, 382] width 53 height 24
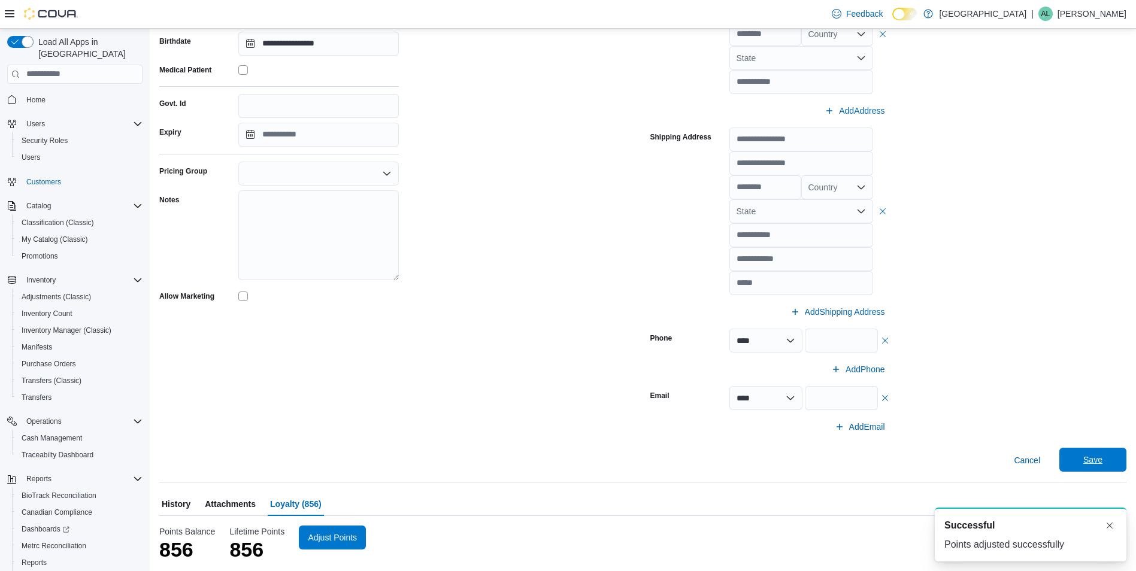
click at [1101, 458] on span "Save" at bounding box center [1093, 460] width 19 height 12
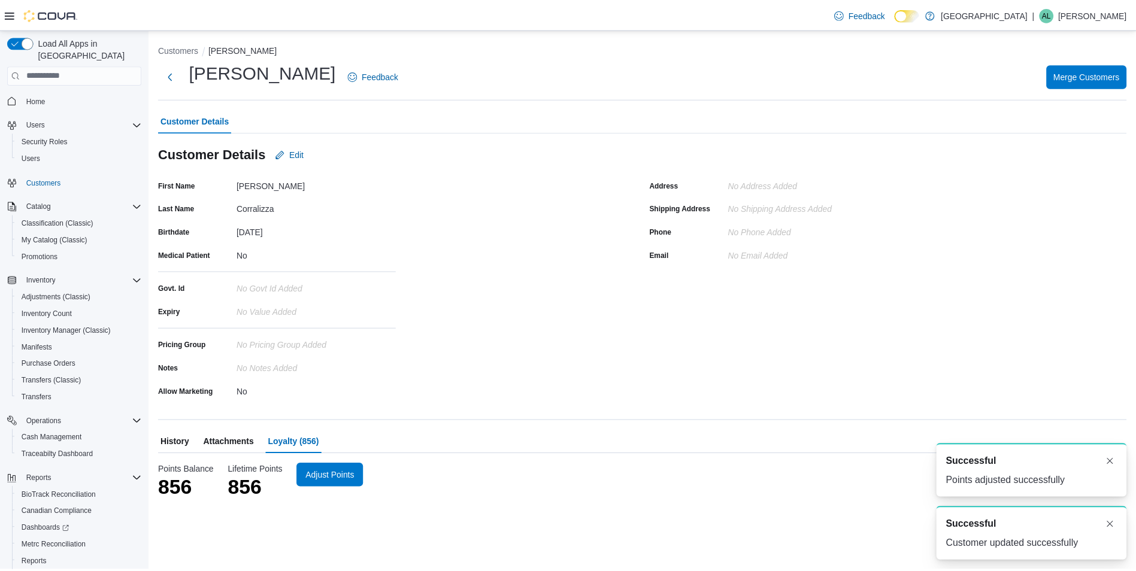
scroll to position [0, 0]
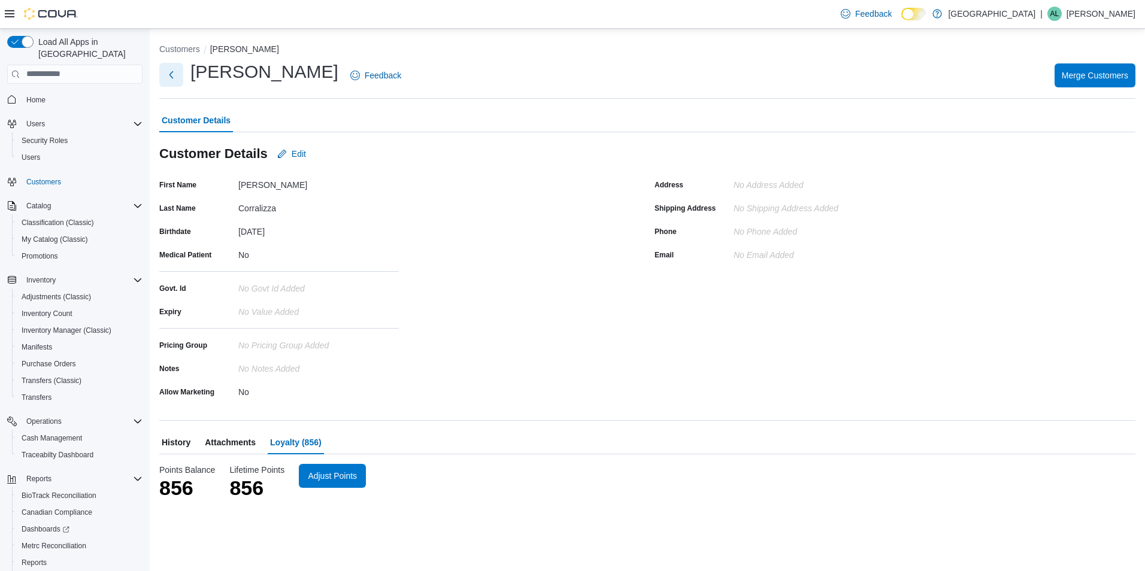
click at [175, 72] on button "Next" at bounding box center [171, 75] width 24 height 24
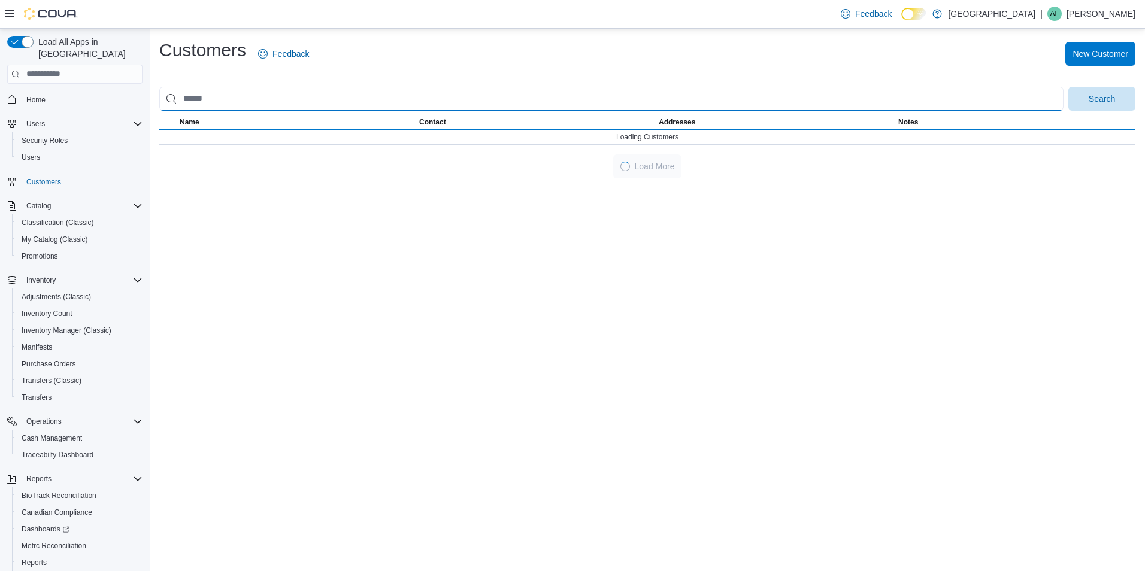
click at [231, 108] on input "search" at bounding box center [611, 99] width 904 height 24
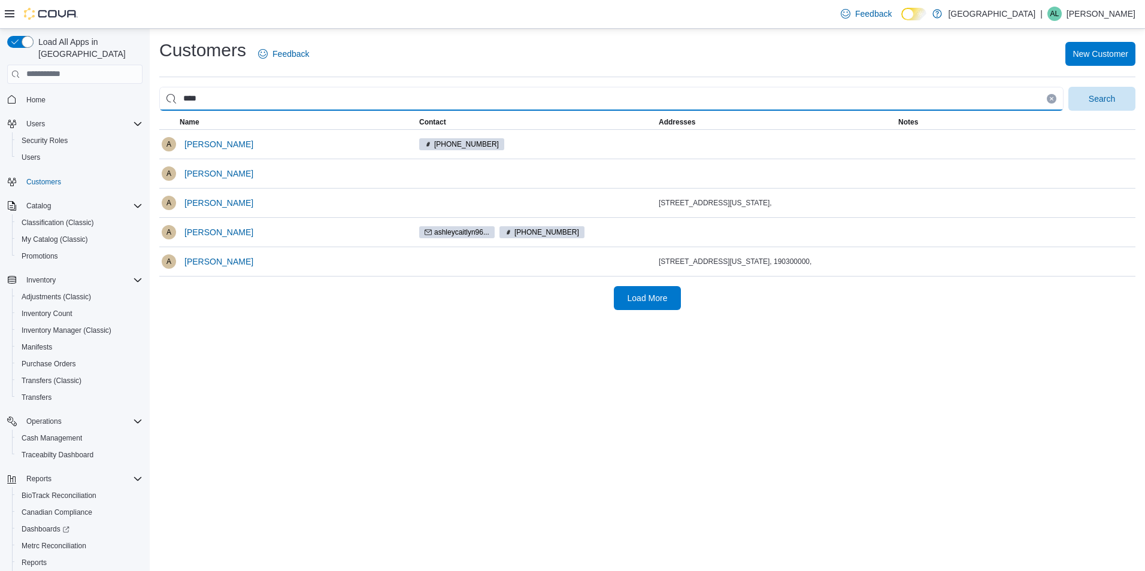
type input "*******"
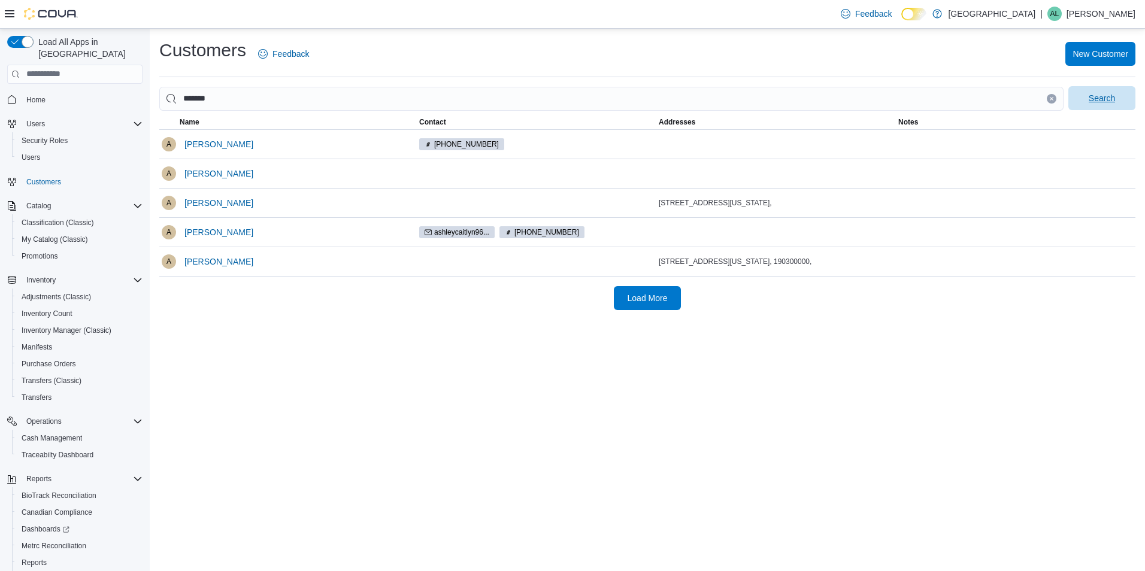
click at [1099, 102] on span "Search" at bounding box center [1102, 98] width 26 height 12
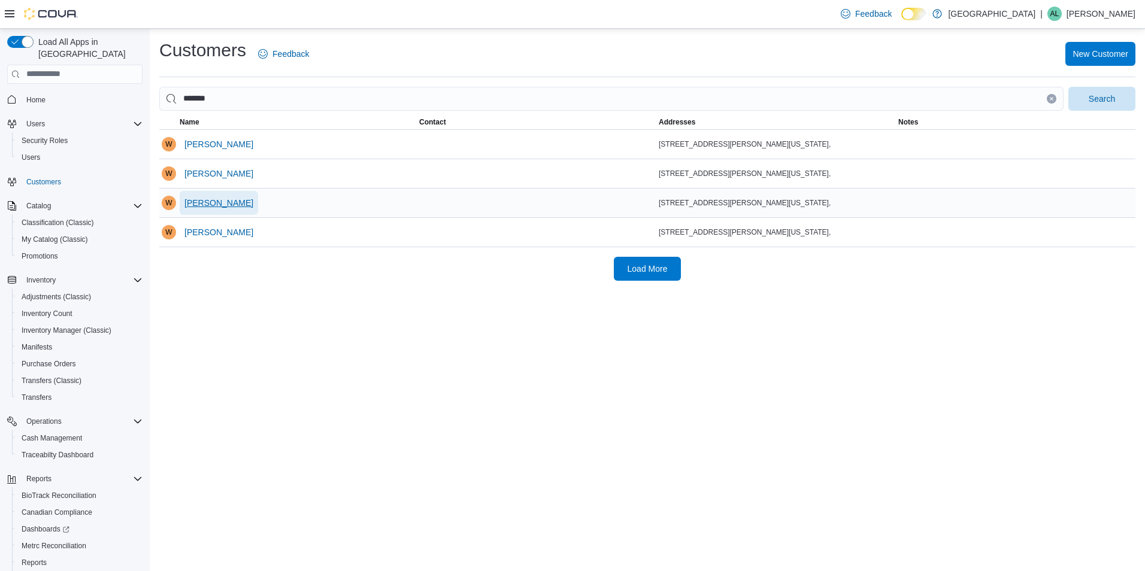
click at [232, 200] on span "William Hill Jr" at bounding box center [218, 203] width 69 height 12
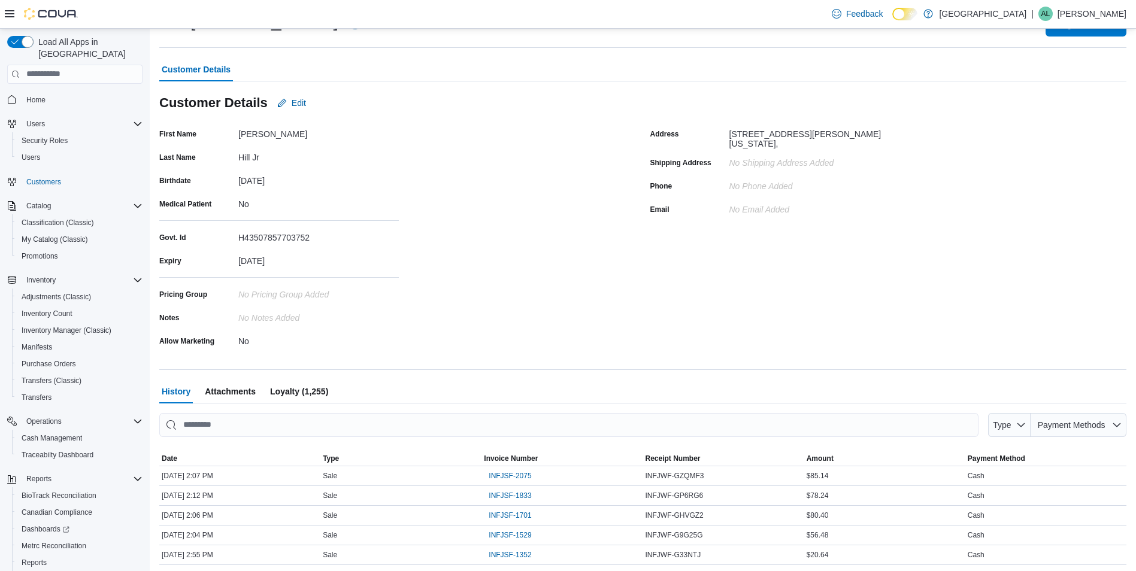
scroll to position [103, 0]
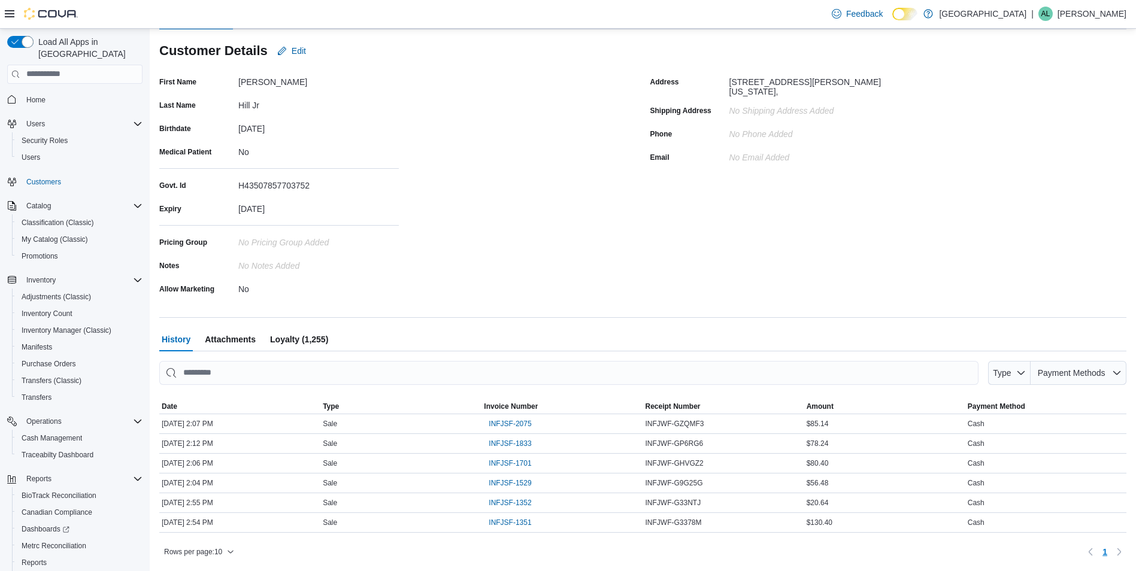
click at [325, 338] on span "Loyalty (1,255)" at bounding box center [299, 340] width 58 height 24
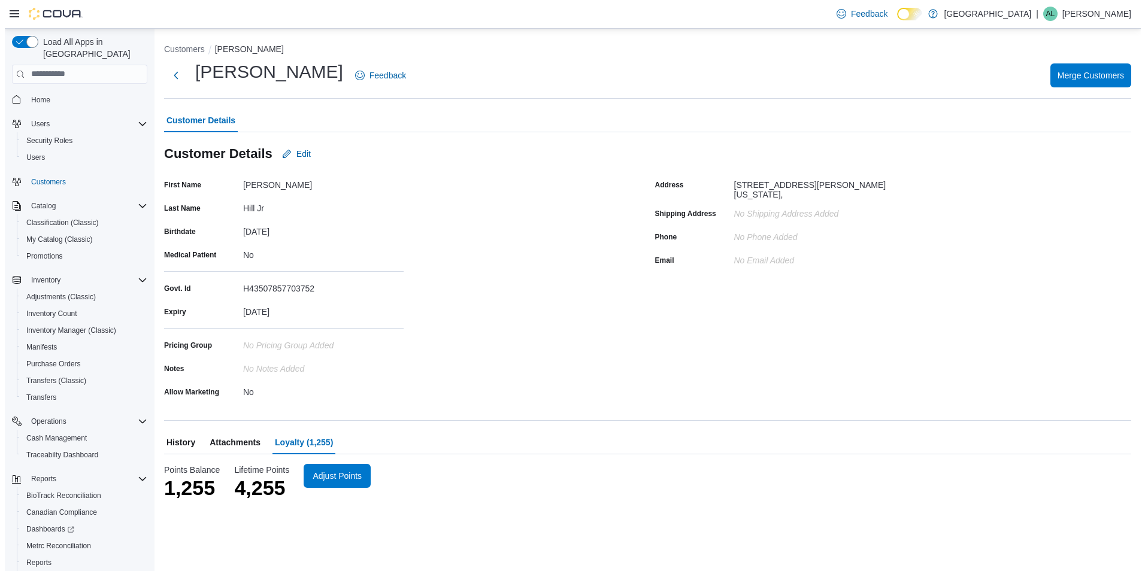
scroll to position [0, 0]
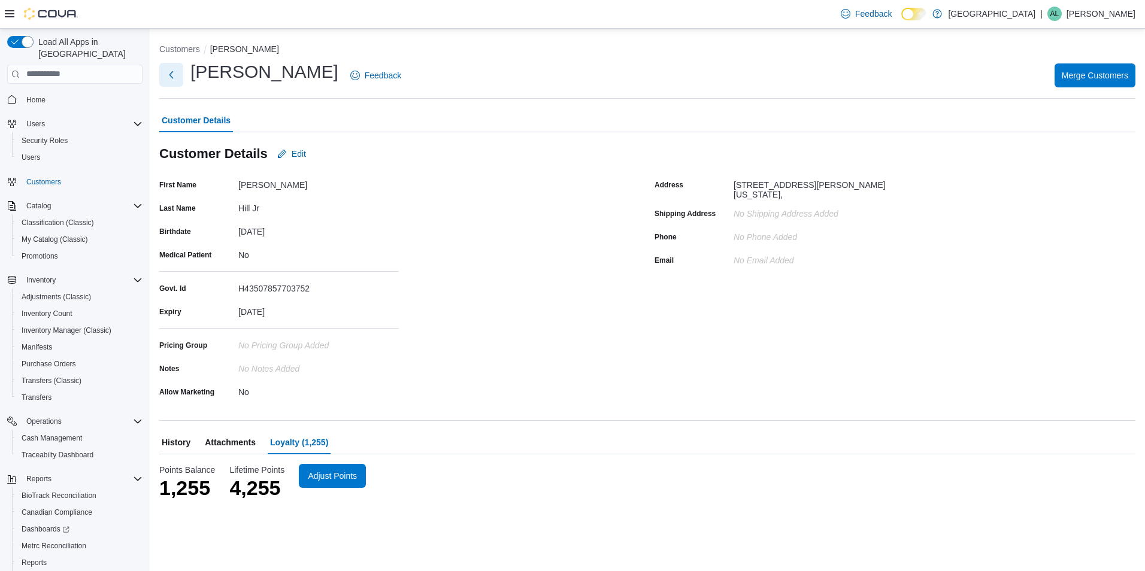
click at [173, 73] on button "Next" at bounding box center [171, 75] width 24 height 24
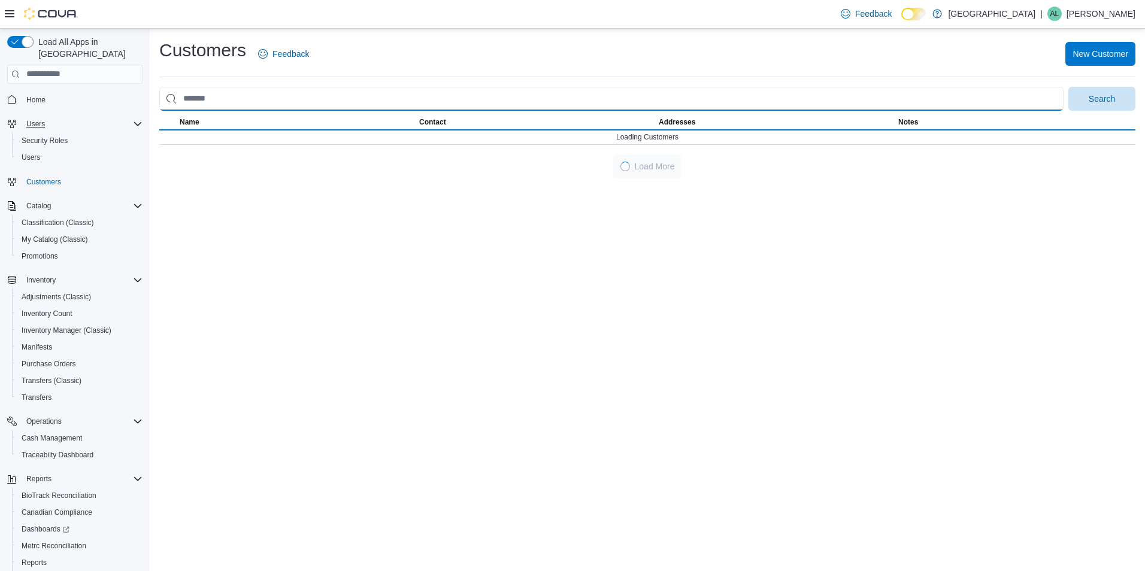
drag, startPoint x: 259, startPoint y: 97, endPoint x: 58, endPoint y: 104, distance: 200.8
click at [59, 107] on div "Load All Apps in New Hub Home Users Security Roles Users Customers Catalog Clas…" at bounding box center [572, 300] width 1145 height 543
drag, startPoint x: 220, startPoint y: 95, endPoint x: 142, endPoint y: 96, distance: 77.9
click at [142, 96] on div "Load All Apps in New Hub Home Users Security Roles Users Customers Catalog Clas…" at bounding box center [572, 300] width 1145 height 543
click at [262, 101] on input "search" at bounding box center [611, 99] width 904 height 24
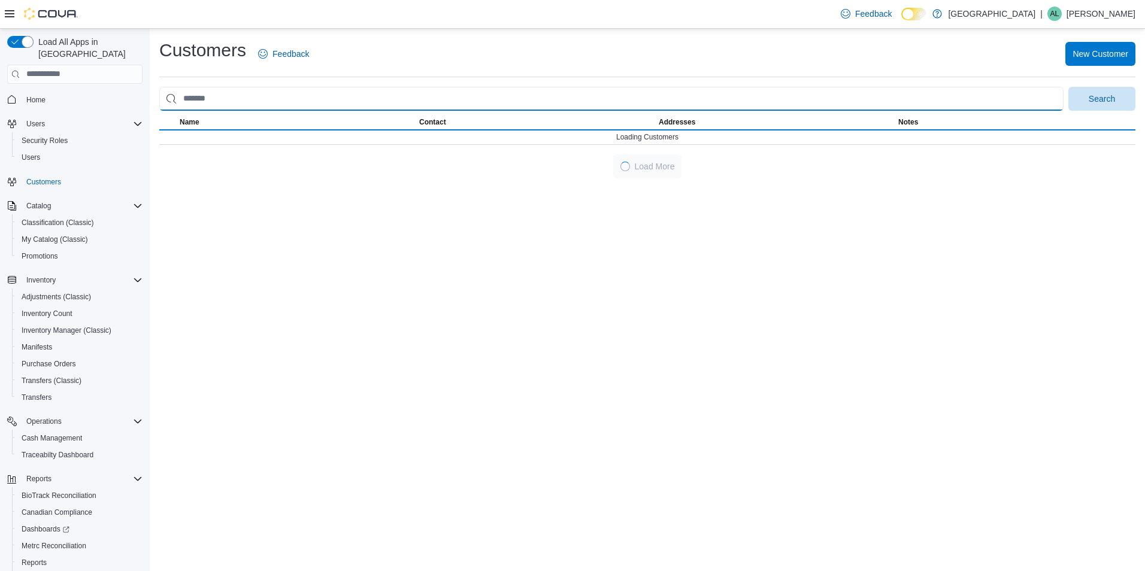
click at [262, 101] on input "search" at bounding box center [611, 99] width 904 height 24
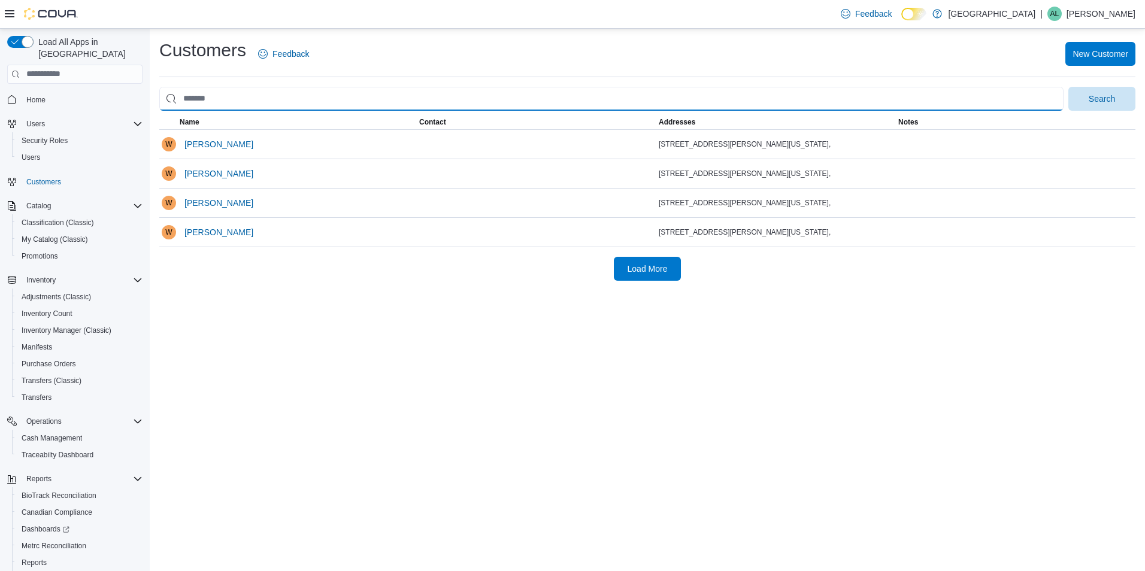
click at [262, 101] on input "search" at bounding box center [611, 99] width 904 height 24
click at [328, 105] on input "search" at bounding box center [611, 99] width 904 height 24
click at [222, 102] on input "search" at bounding box center [611, 99] width 904 height 24
click at [1069, 87] on button "Search" at bounding box center [1102, 99] width 67 height 24
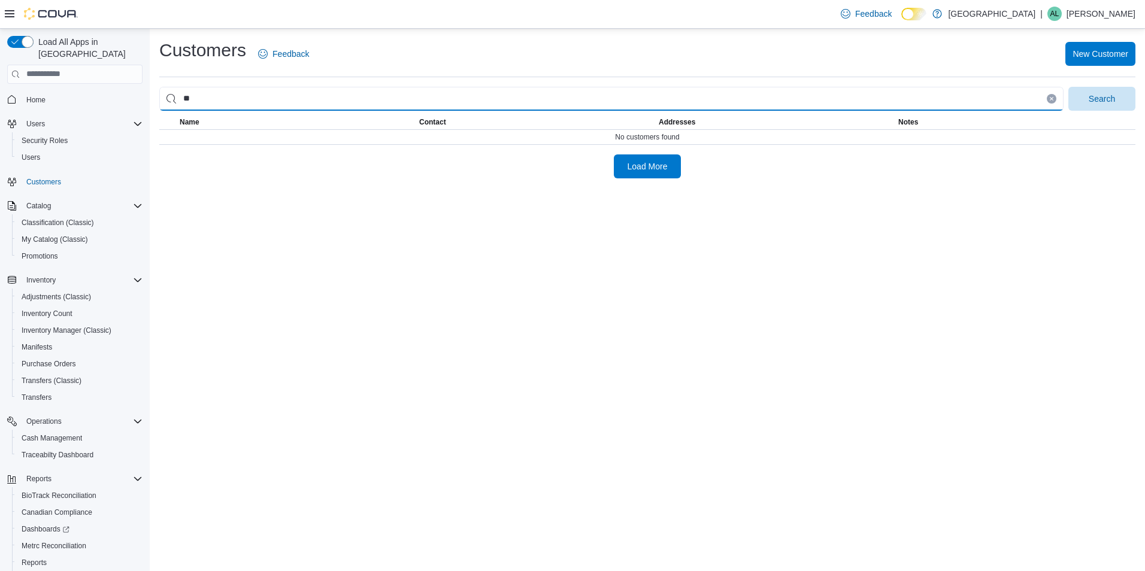
type input "*"
type input "*****"
click at [1069, 87] on button "Search" at bounding box center [1102, 99] width 67 height 24
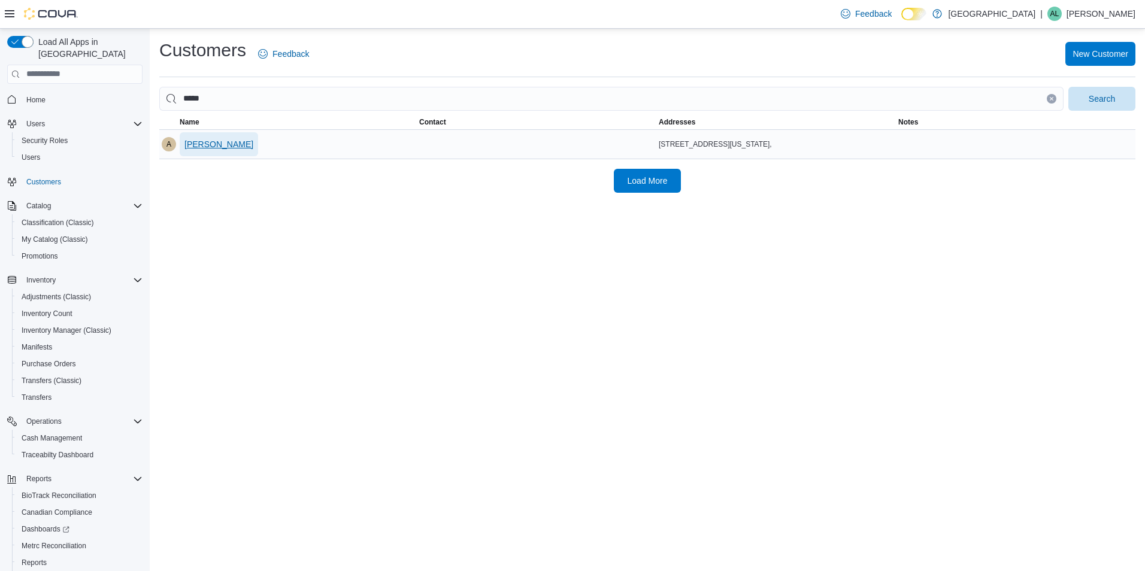
click at [195, 146] on span "Alexis Busco" at bounding box center [218, 144] width 69 height 12
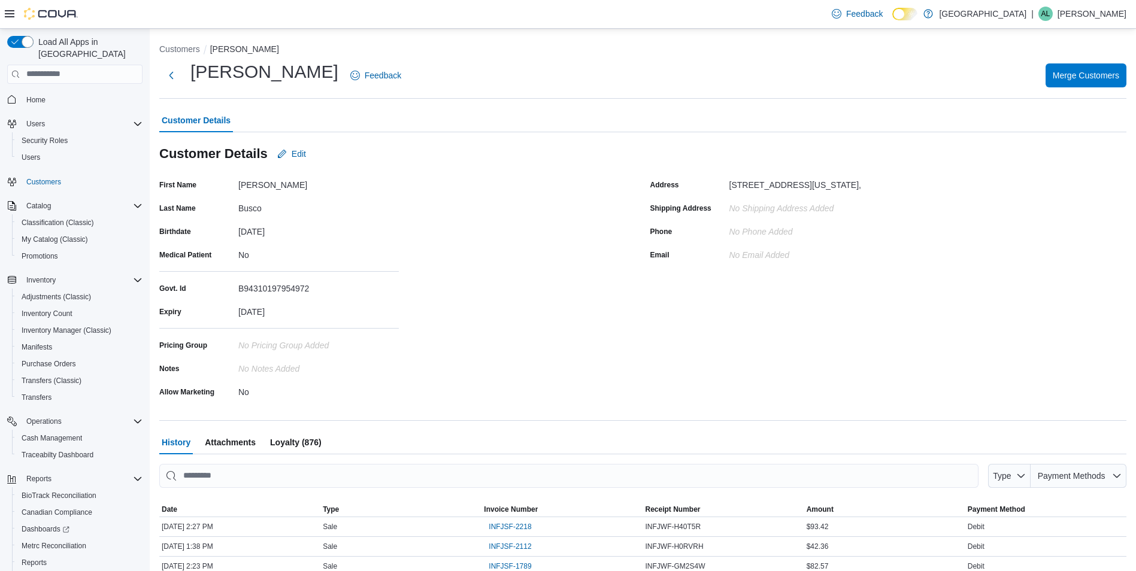
click at [308, 443] on span "Loyalty (876)" at bounding box center [296, 443] width 52 height 24
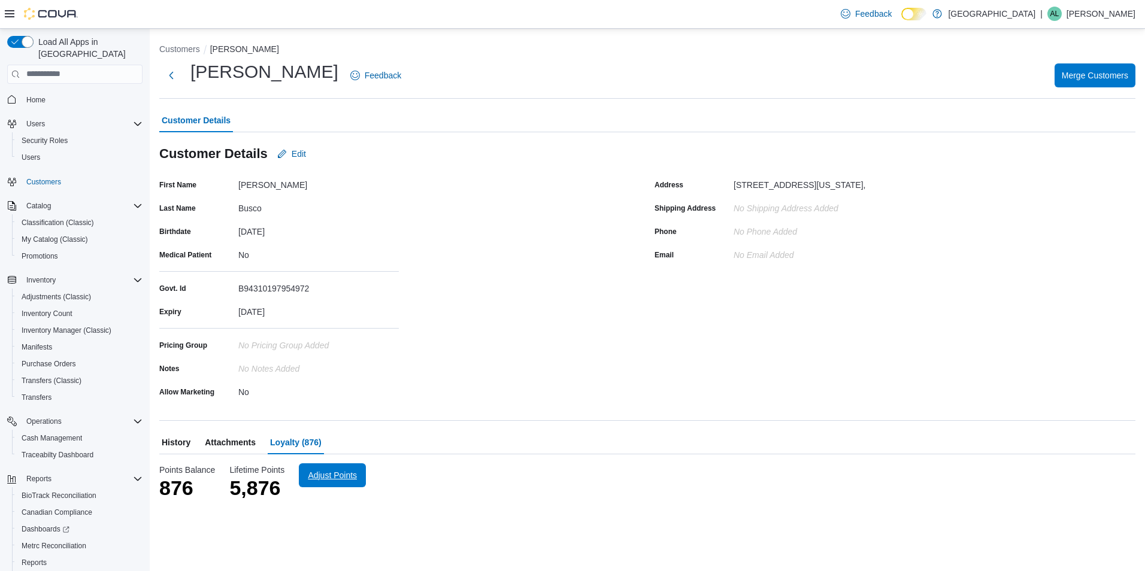
click at [323, 478] on span "Adjust Points" at bounding box center [332, 476] width 49 height 12
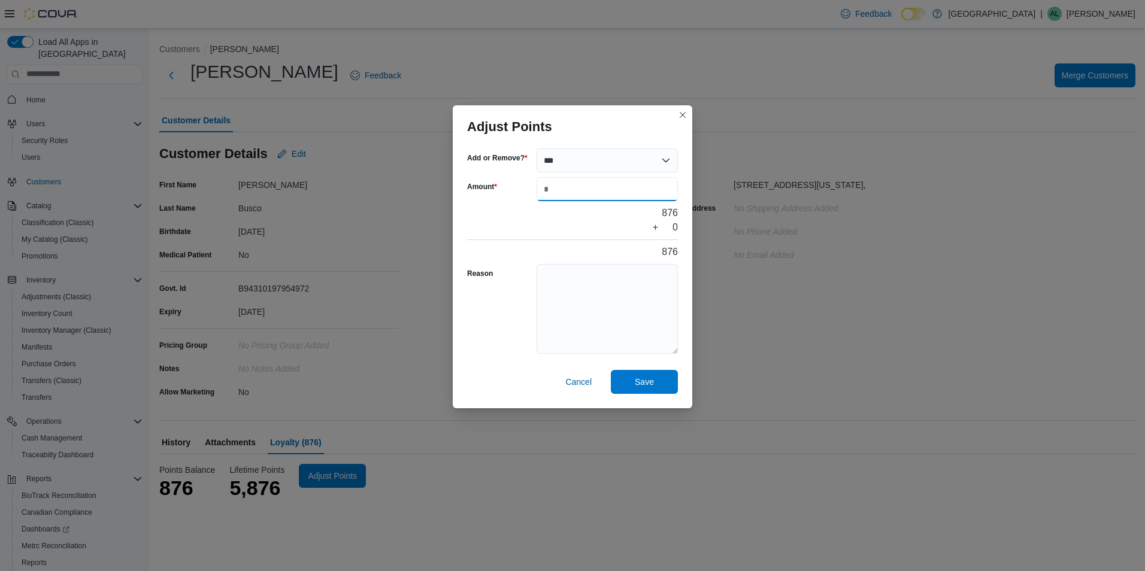
click at [588, 196] on input "Amount" at bounding box center [607, 189] width 141 height 24
type input "***"
click at [661, 387] on span "Save" at bounding box center [644, 382] width 53 height 24
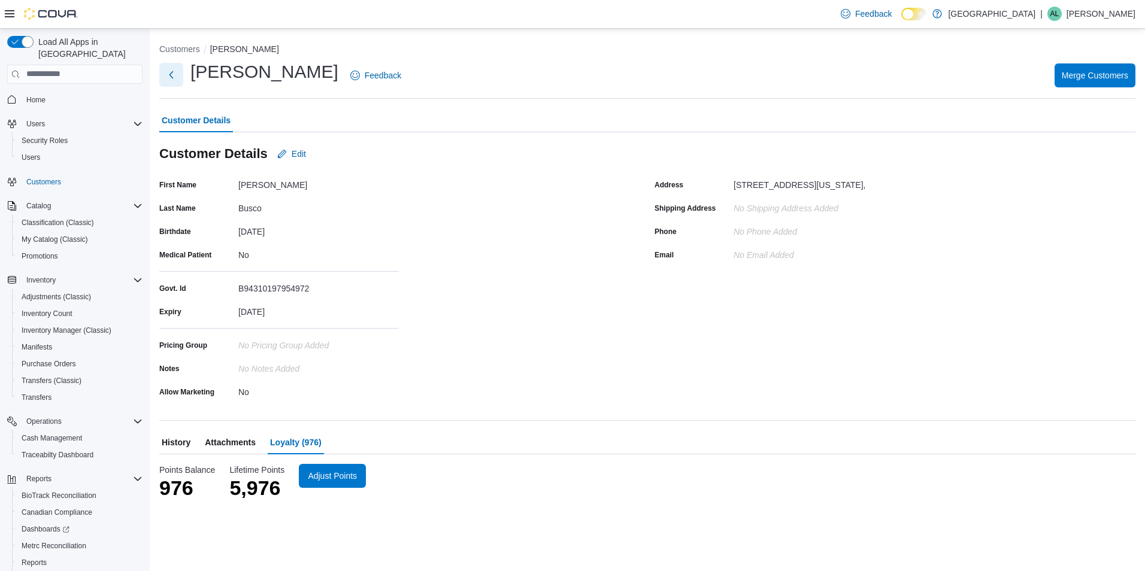
click at [168, 80] on button "Next" at bounding box center [171, 75] width 24 height 24
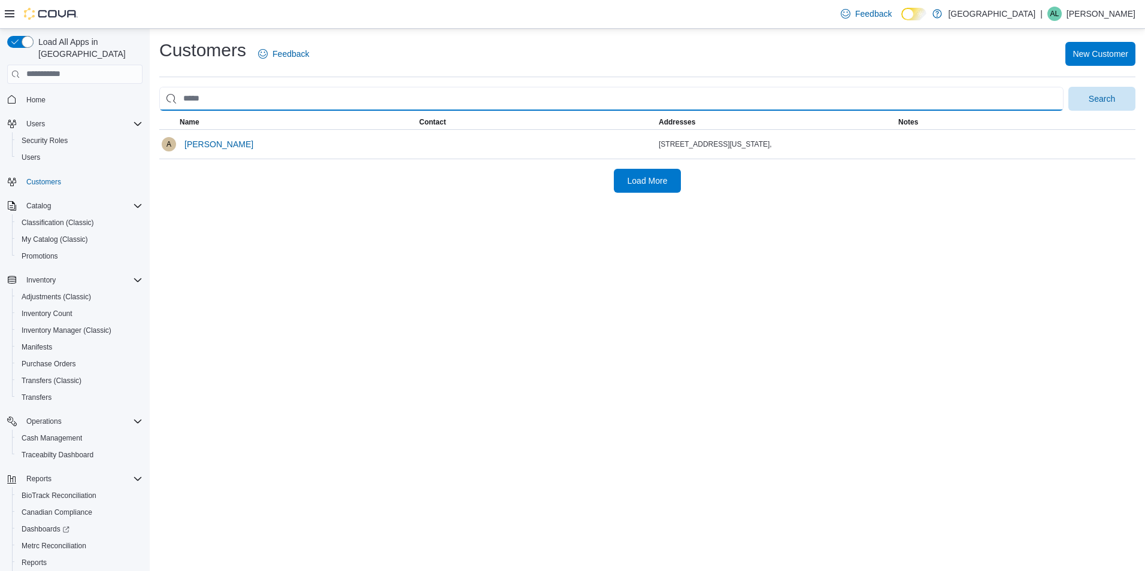
drag, startPoint x: 219, startPoint y: 96, endPoint x: 148, endPoint y: 91, distance: 70.9
click at [148, 91] on div "Load All Apps in New Hub Home Users Security Roles Users Customers Catalog Clas…" at bounding box center [572, 300] width 1145 height 543
click at [230, 103] on input "search" at bounding box center [611, 99] width 904 height 24
drag, startPoint x: 230, startPoint y: 102, endPoint x: 225, endPoint y: 97, distance: 7.6
click at [229, 102] on input "search" at bounding box center [611, 99] width 904 height 24
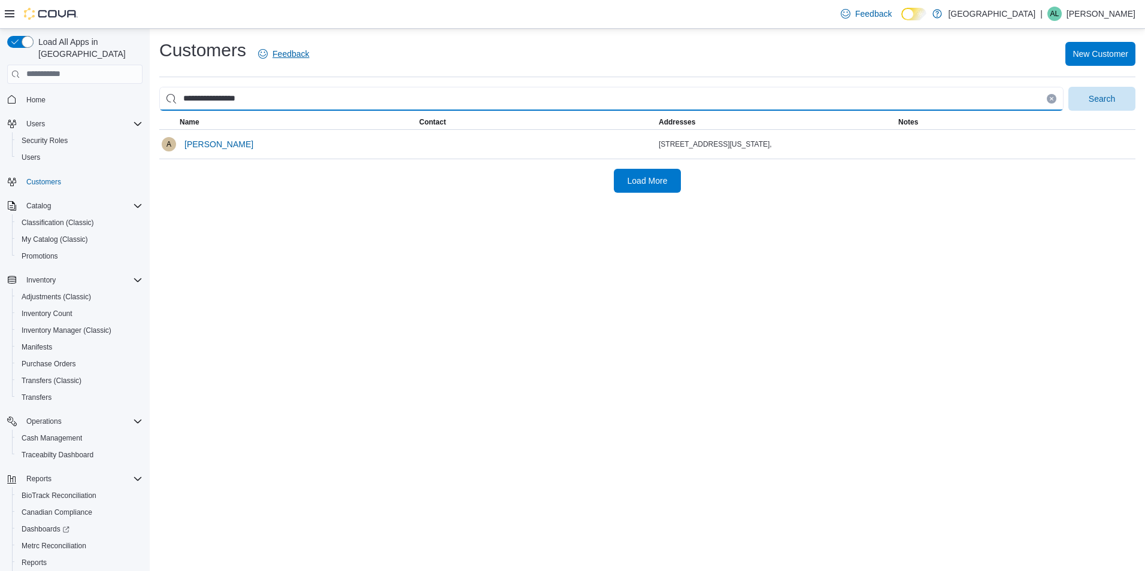
type input "**********"
click at [1069, 87] on button "Search" at bounding box center [1102, 99] width 67 height 24
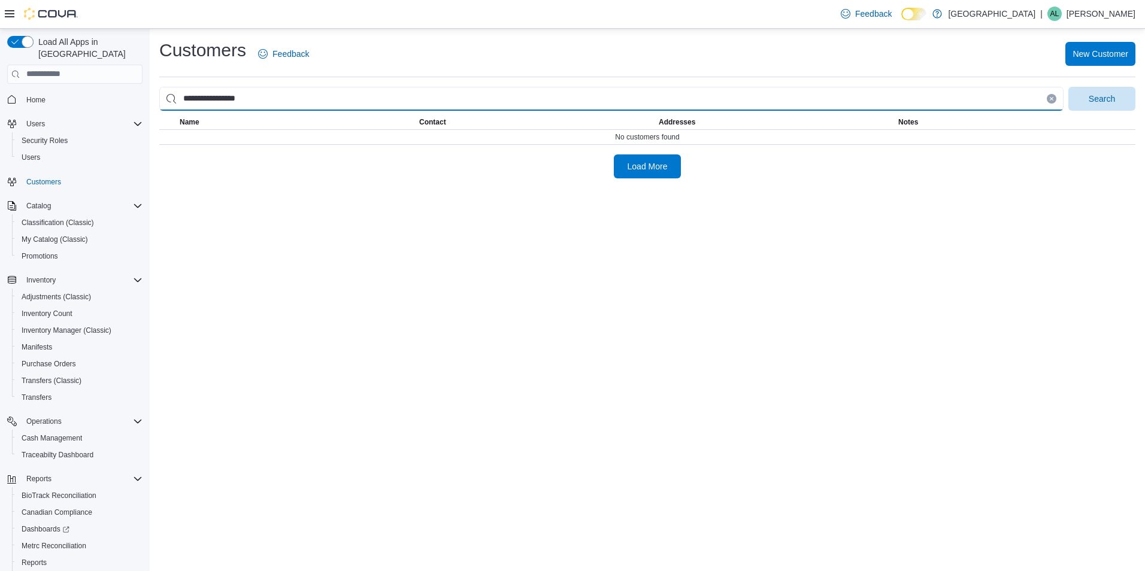
drag, startPoint x: 254, startPoint y: 103, endPoint x: 47, endPoint y: 72, distance: 209.6
click at [48, 73] on div "**********" at bounding box center [572, 300] width 1145 height 543
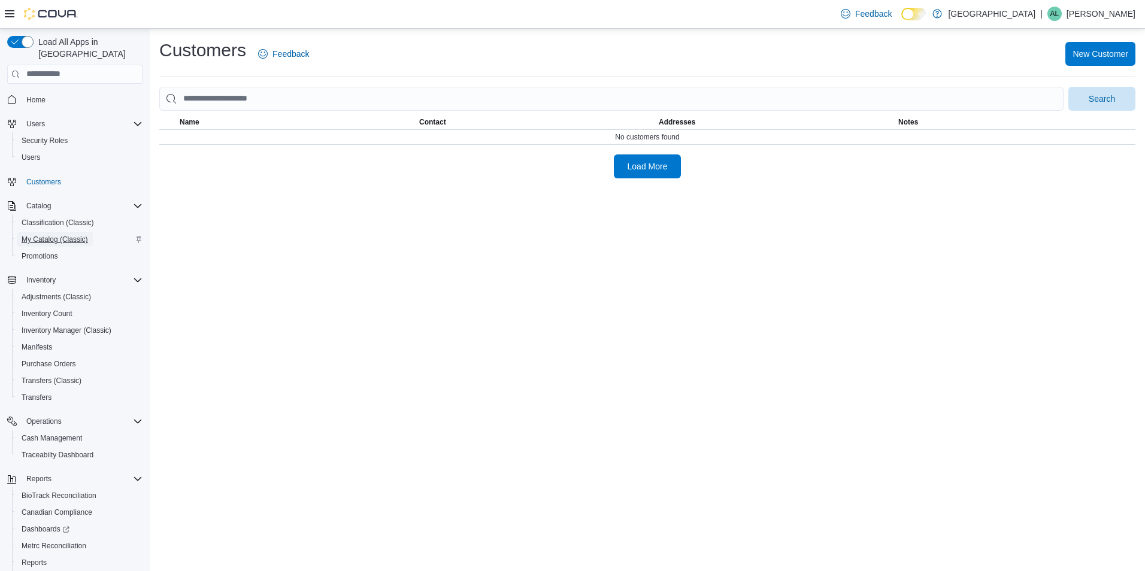
click at [41, 235] on span "My Catalog (Classic)" at bounding box center [55, 240] width 66 height 10
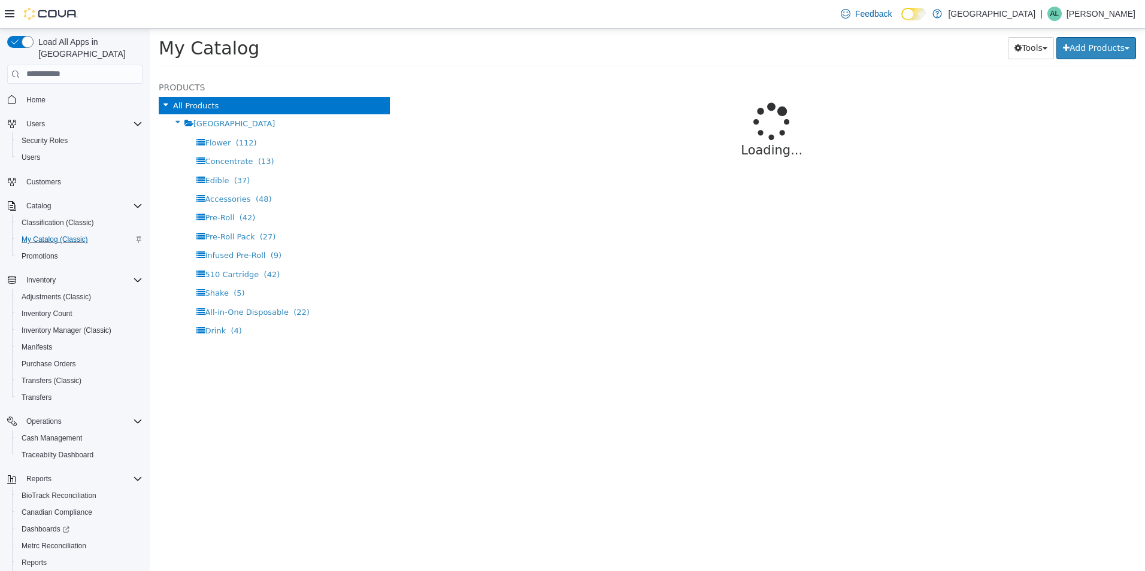
select select "**********"
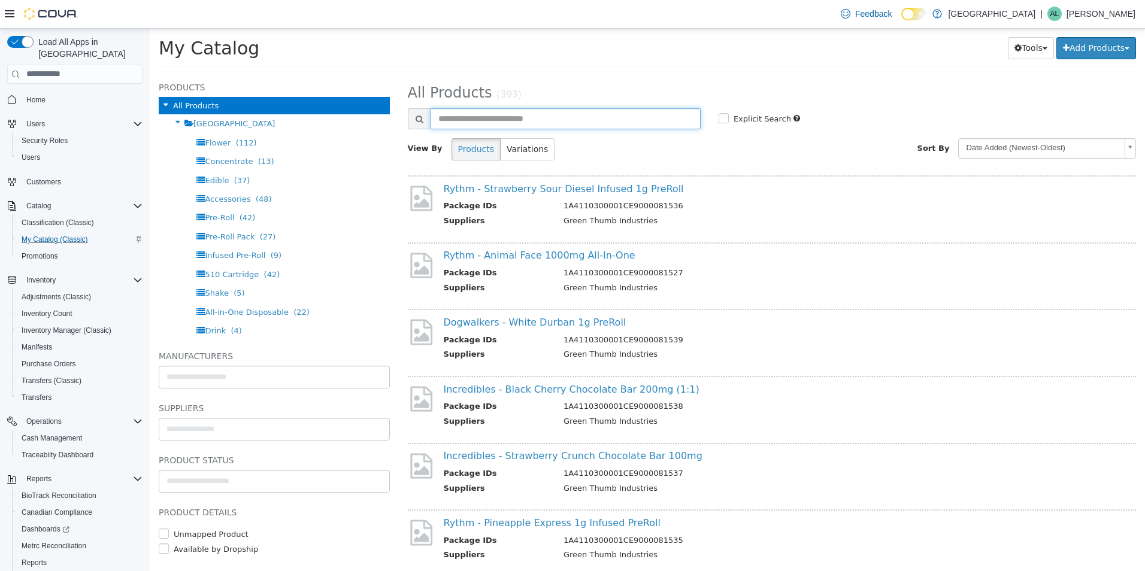
click at [443, 118] on input "text" at bounding box center [566, 118] width 270 height 21
type input "**********"
select select "**********"
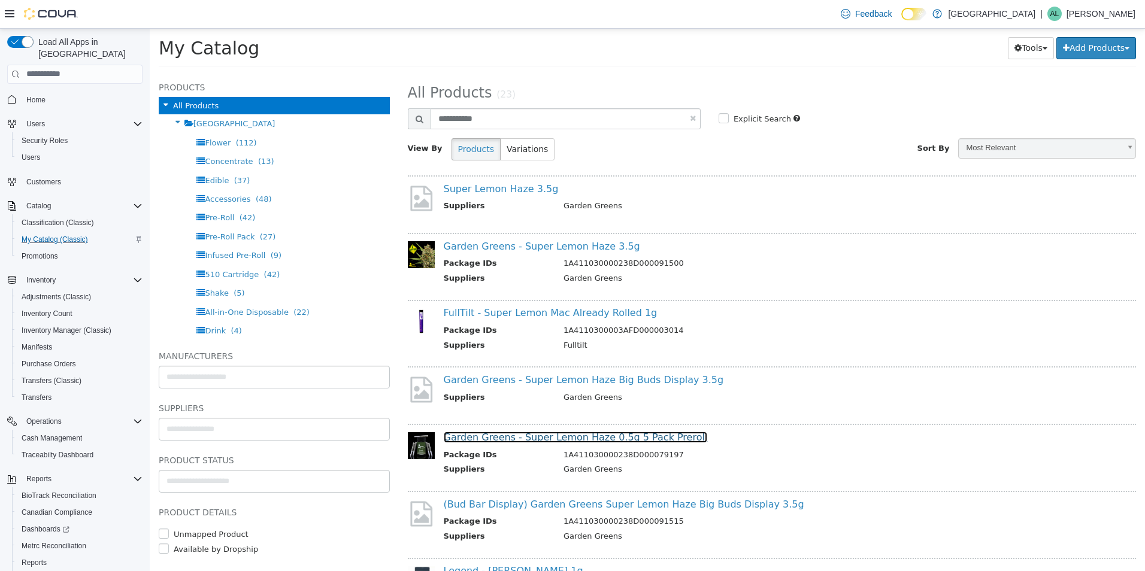
click at [587, 434] on link "Garden Greens - Super Lemon Haze 0.5g 5 Pack Preroll" at bounding box center [576, 436] width 264 height 11
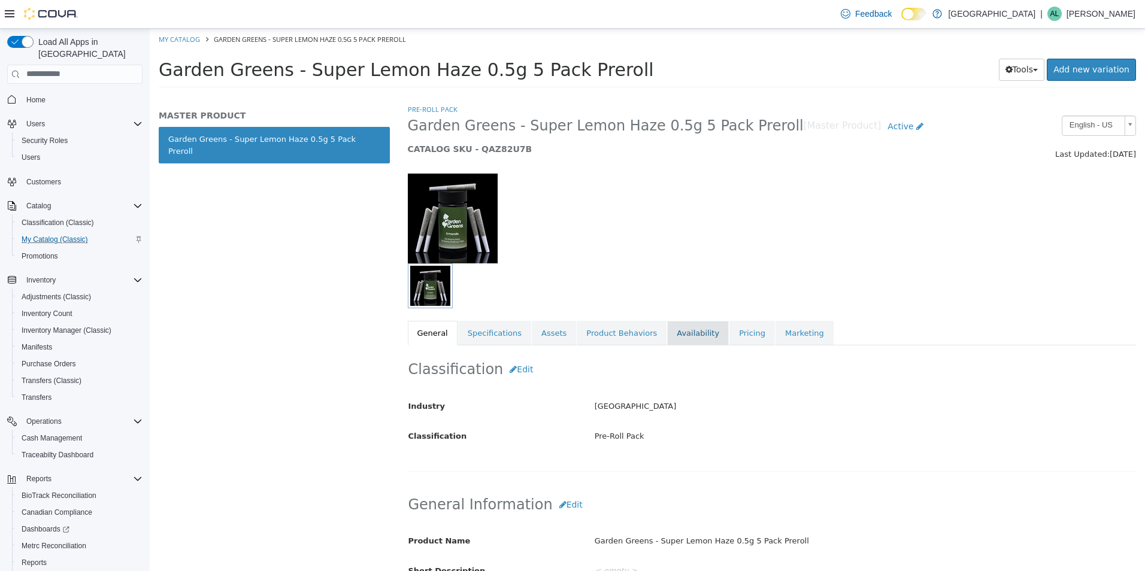
click at [668, 332] on link "Availability" at bounding box center [698, 332] width 62 height 25
